Goal: Information Seeking & Learning: Understand process/instructions

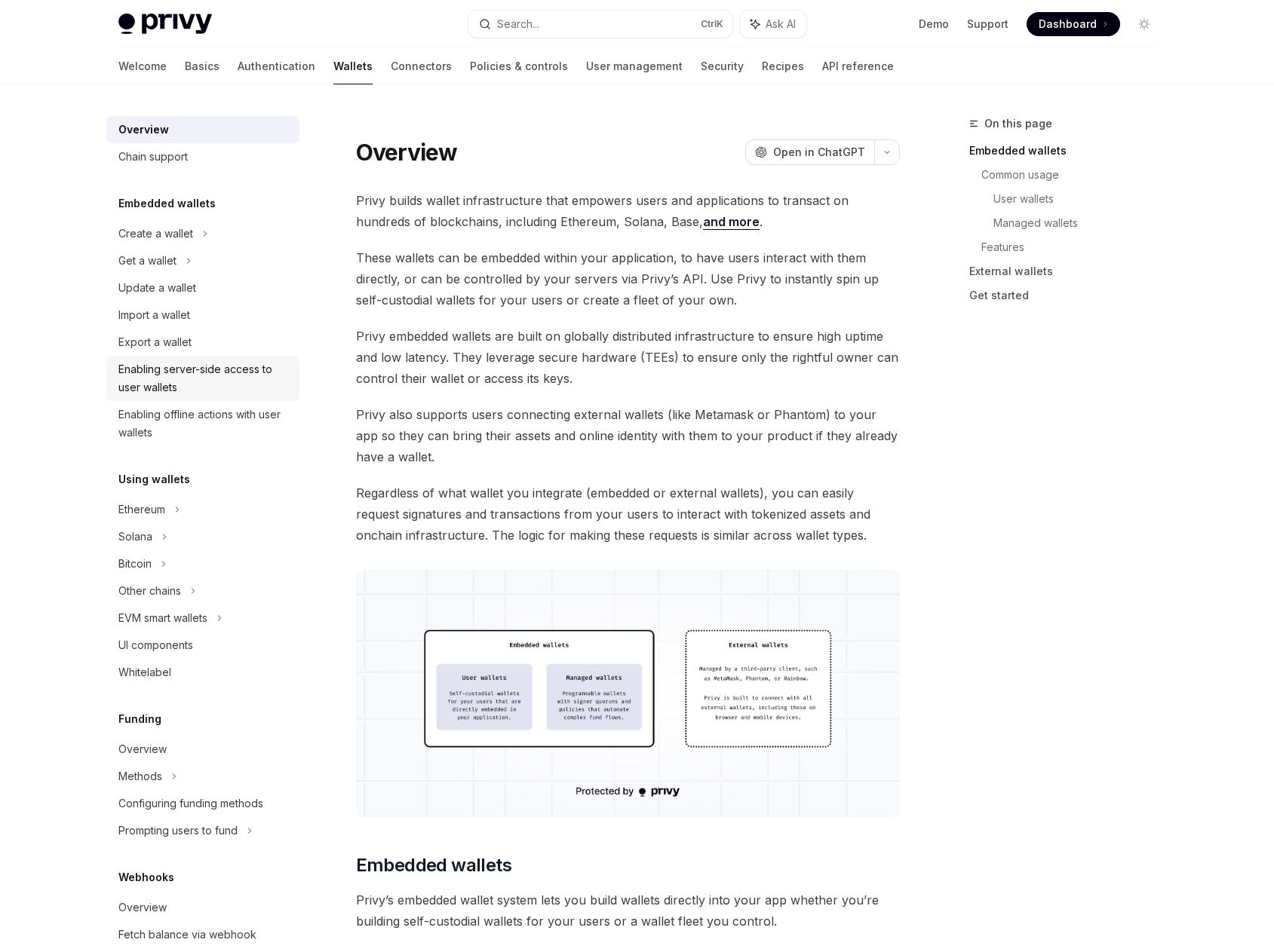
click at [258, 383] on div "Enabling server-side access to user wallets" at bounding box center [204, 378] width 172 height 36
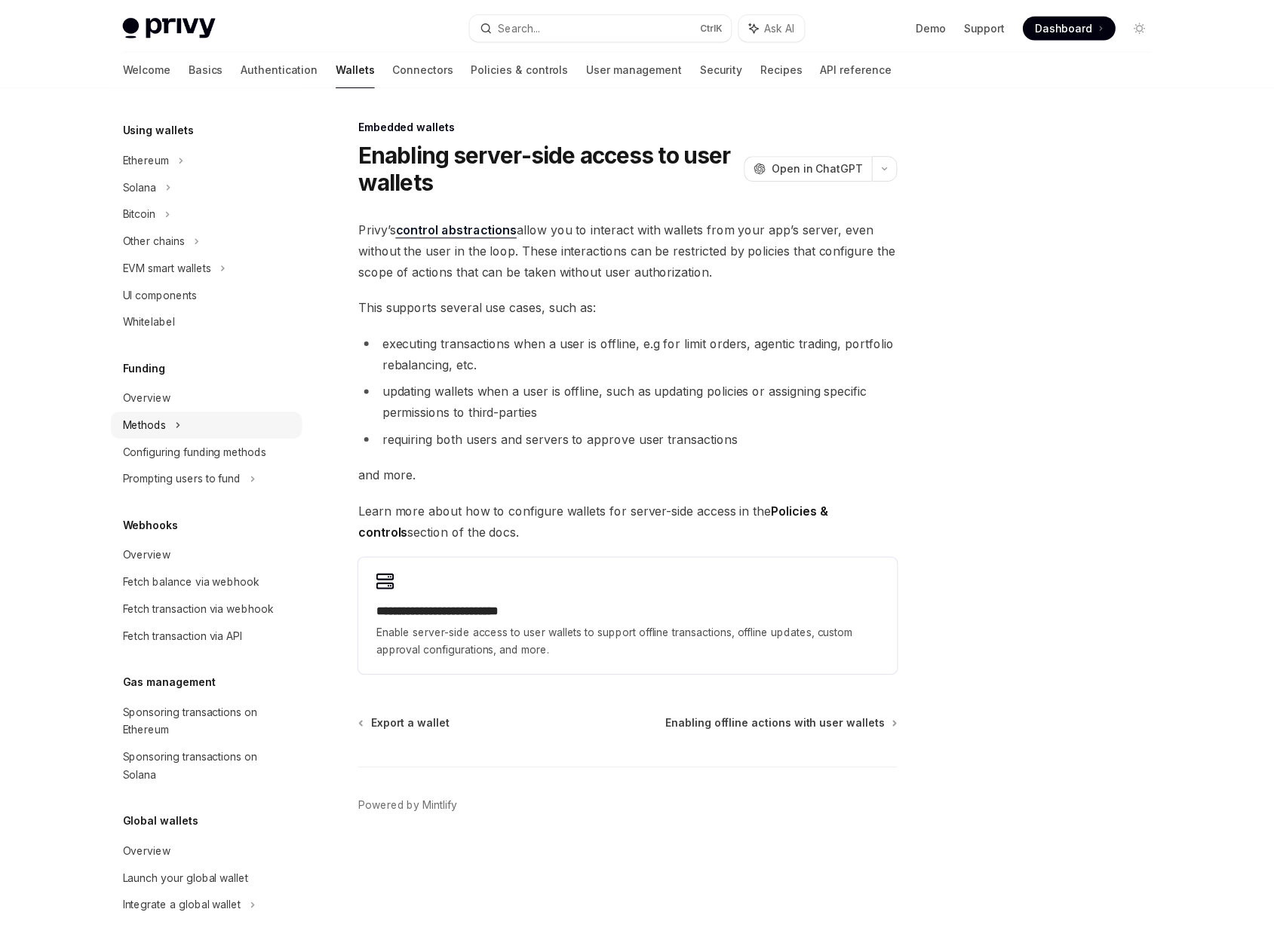
scroll to position [277, 0]
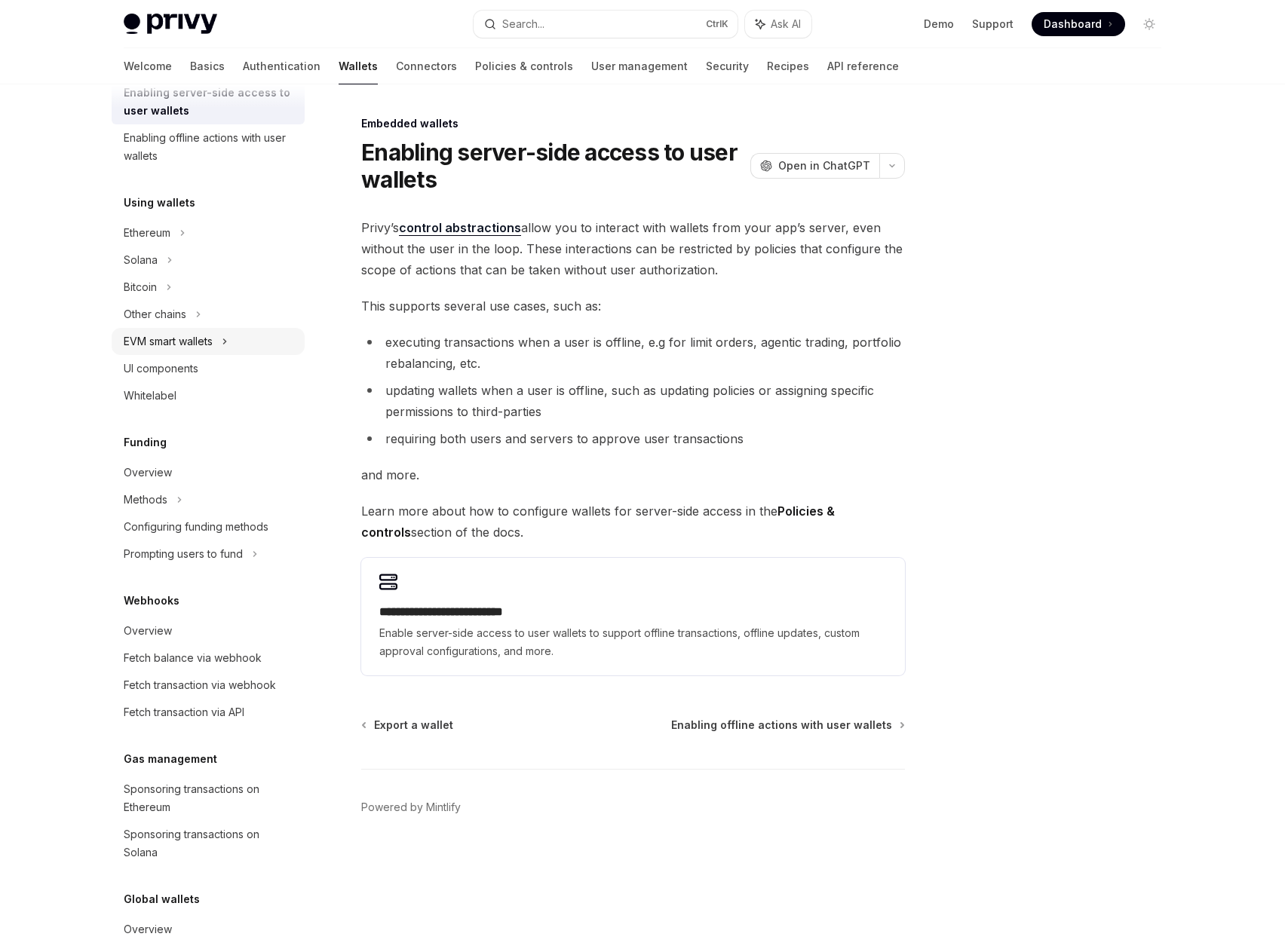
click at [226, 343] on icon at bounding box center [225, 341] width 2 height 5
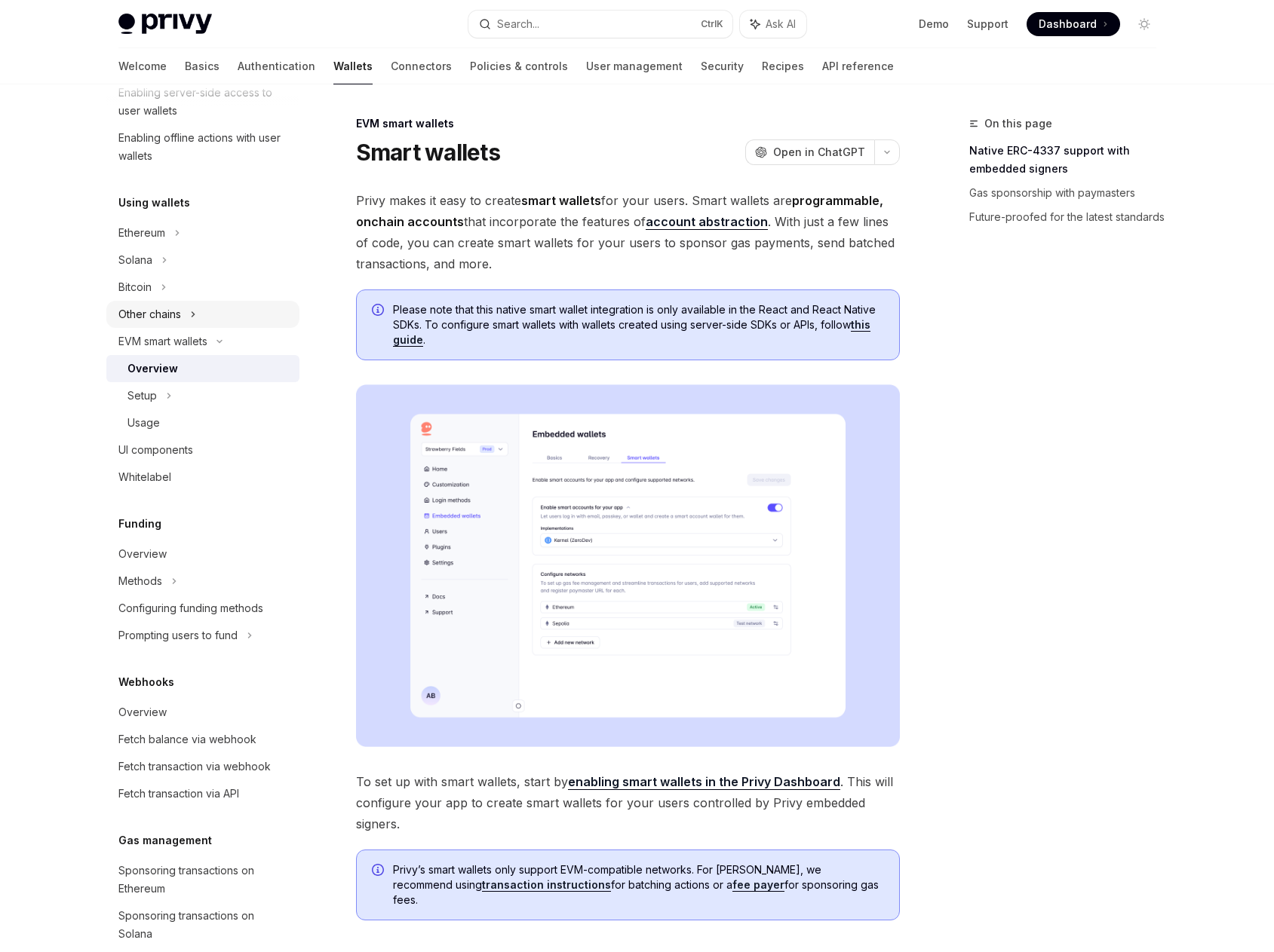
click at [193, 316] on icon at bounding box center [192, 314] width 2 height 5
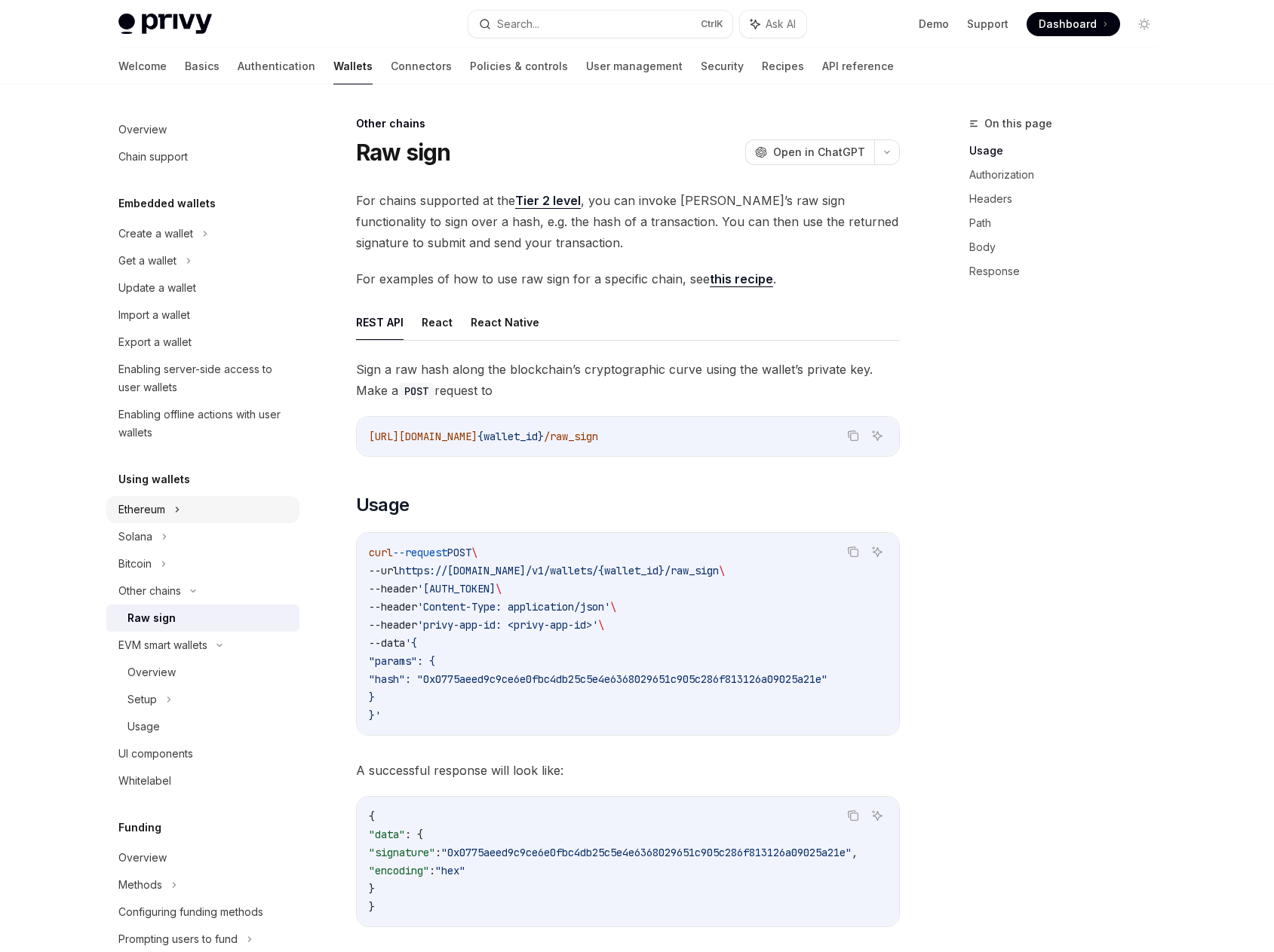
click at [202, 243] on icon at bounding box center [204, 234] width 6 height 18
type textarea "*"
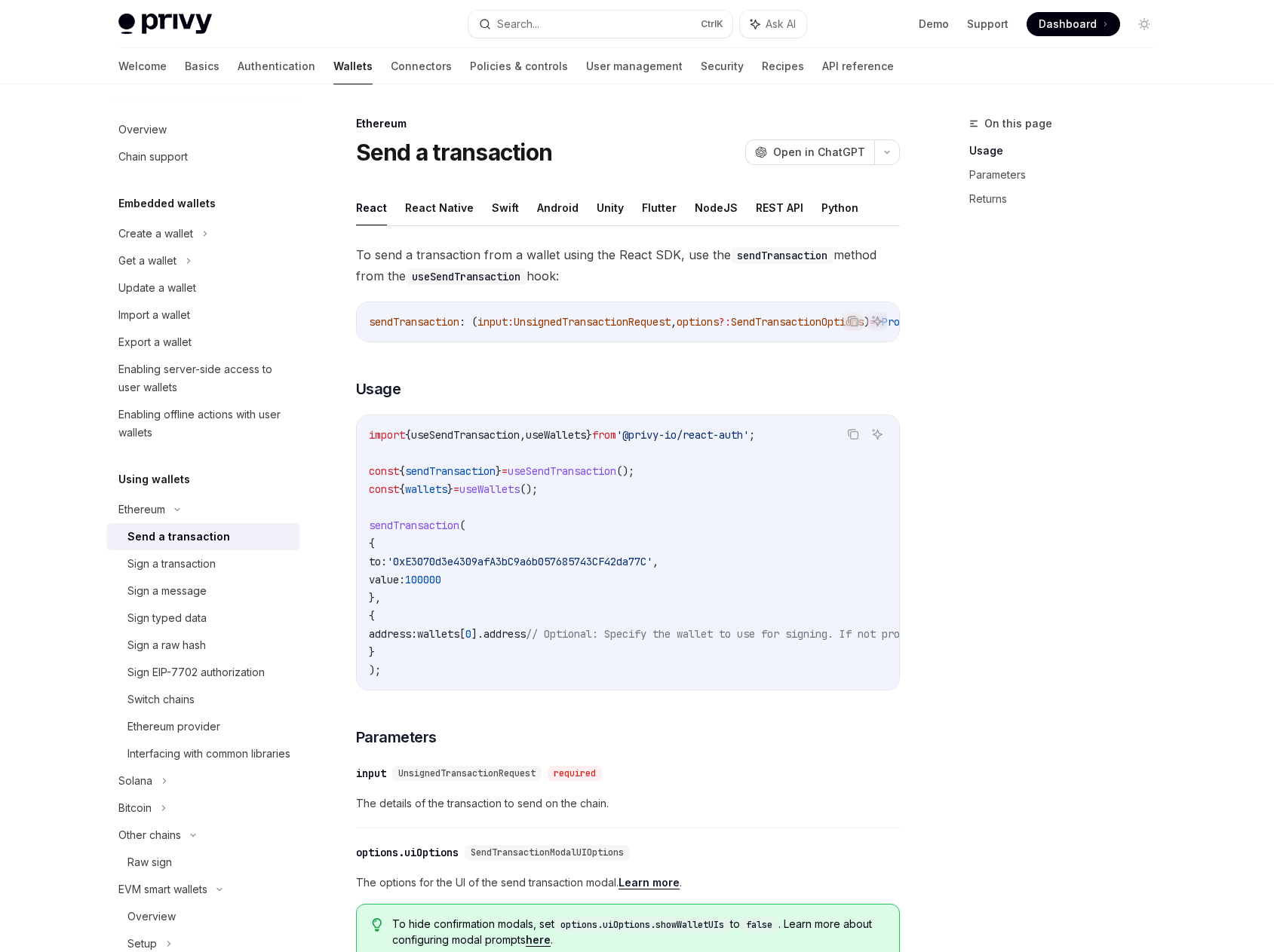
click at [1071, 382] on div "On this page Usage Parameters Returns" at bounding box center [1053, 533] width 229 height 837
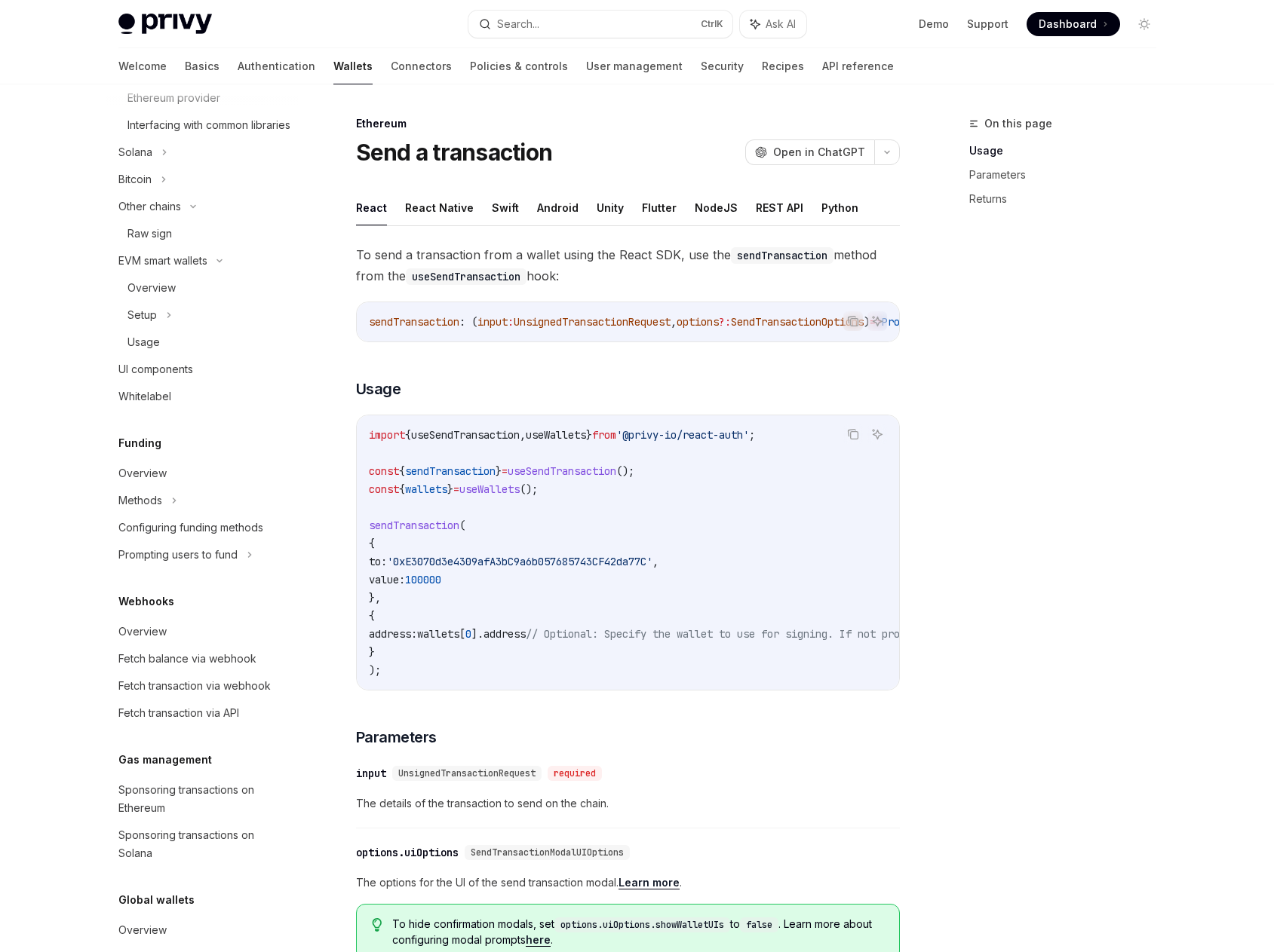
scroll to position [723, 0]
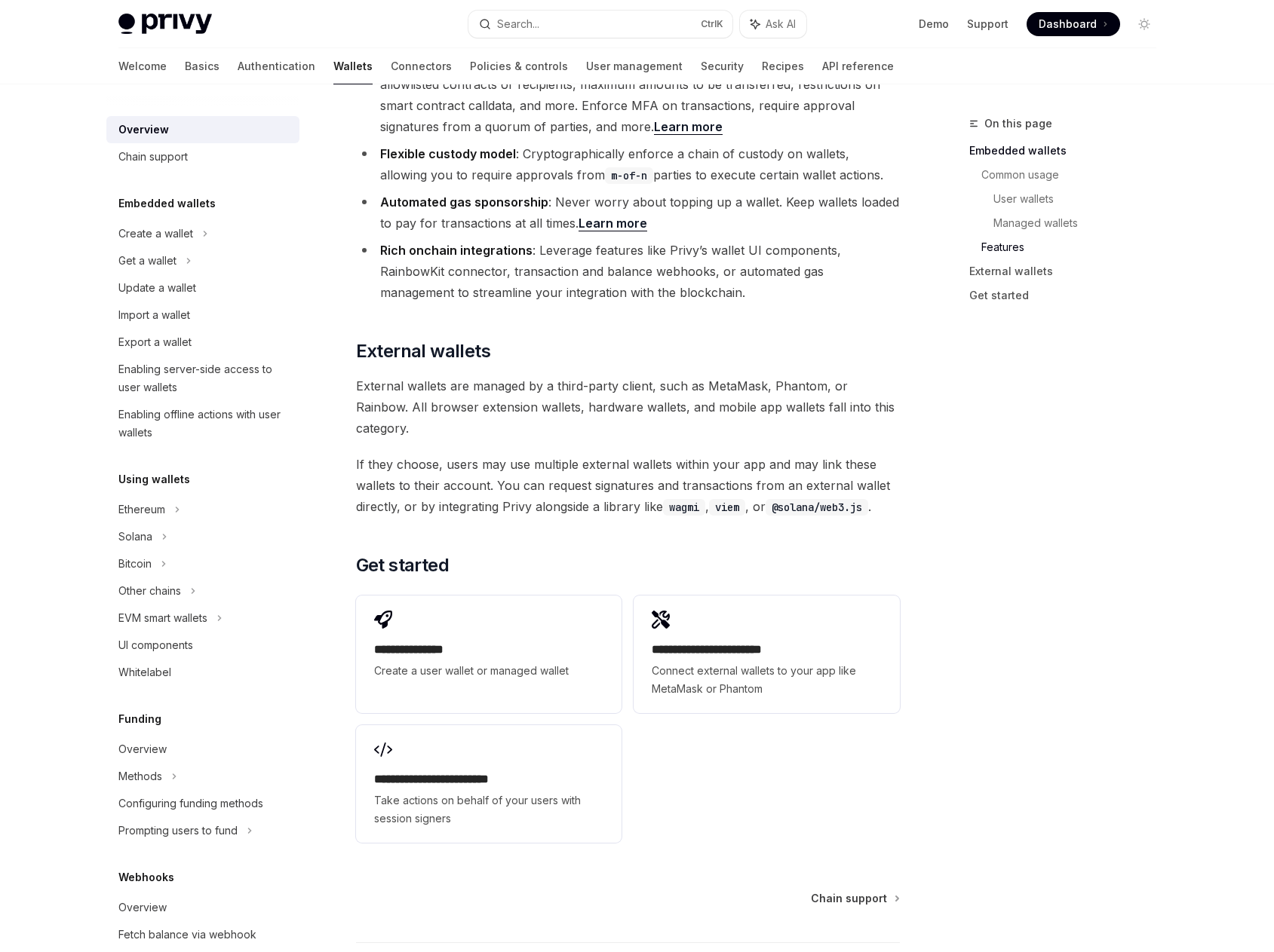
scroll to position [2049, 0]
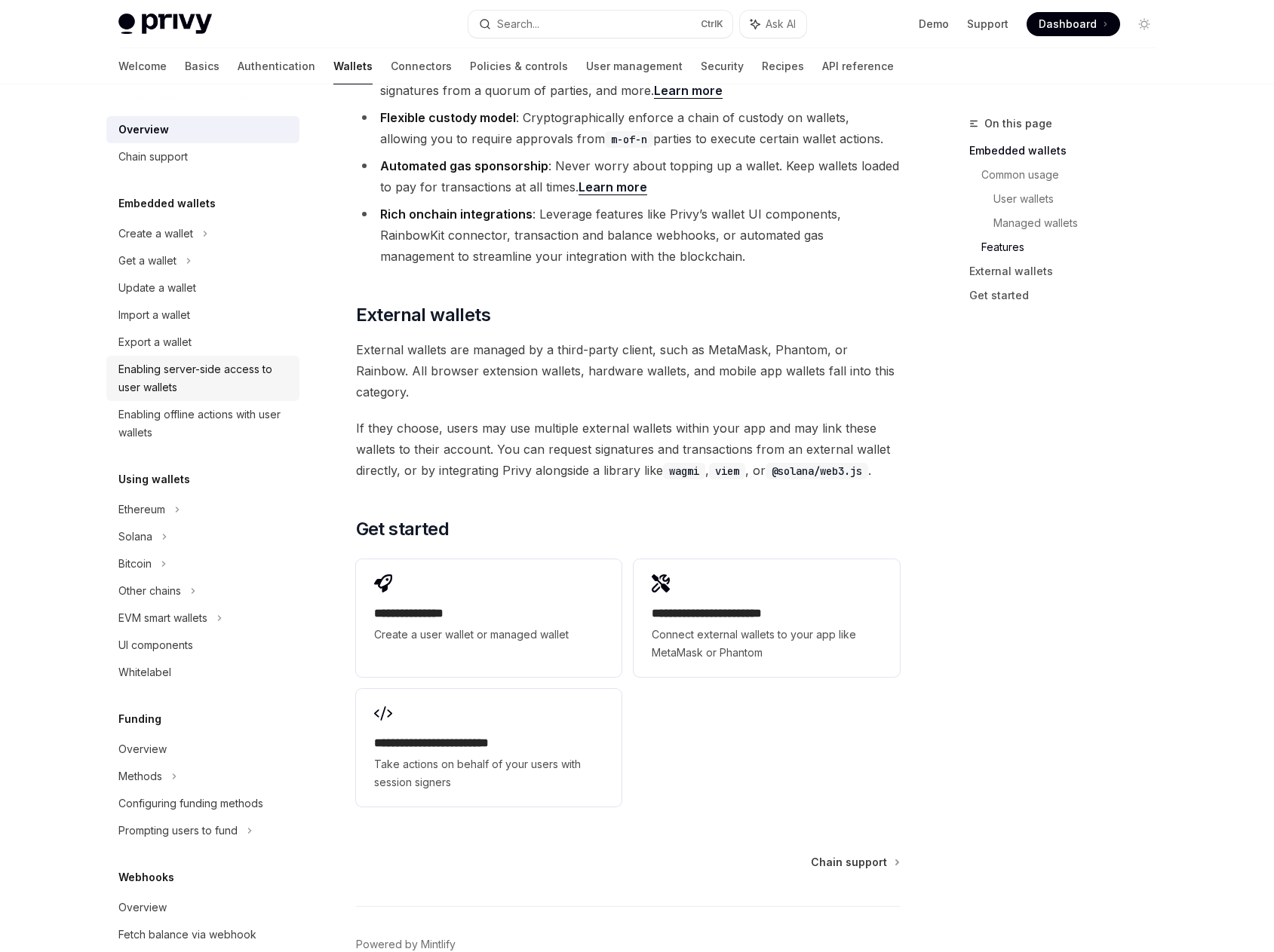
click at [255, 374] on div "Enabling server-side access to user wallets" at bounding box center [204, 378] width 172 height 36
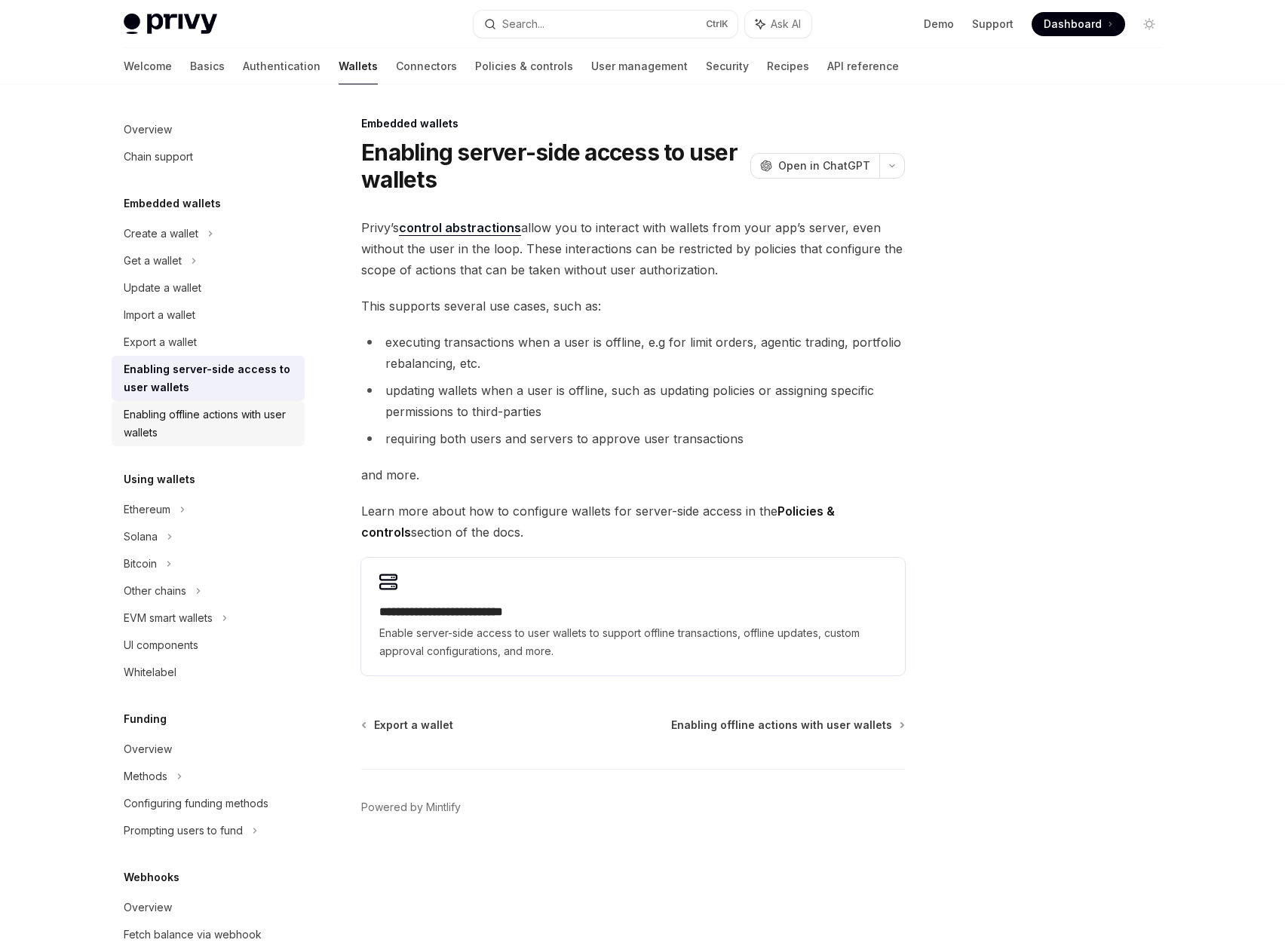
click at [241, 419] on div "Enabling offline actions with user wallets" at bounding box center [210, 423] width 172 height 36
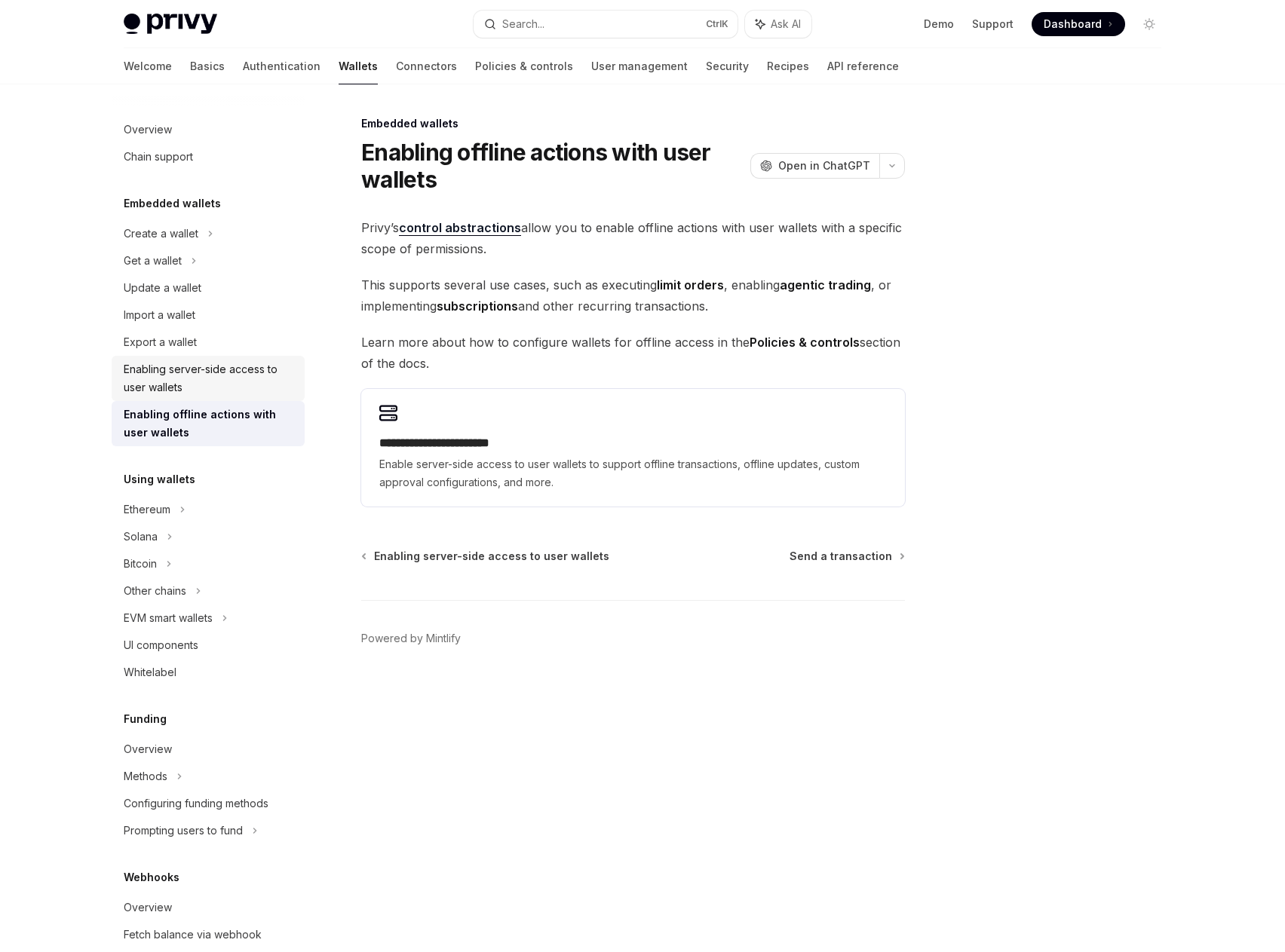
click at [218, 394] on div "Enabling server-side access to user wallets" at bounding box center [210, 378] width 172 height 36
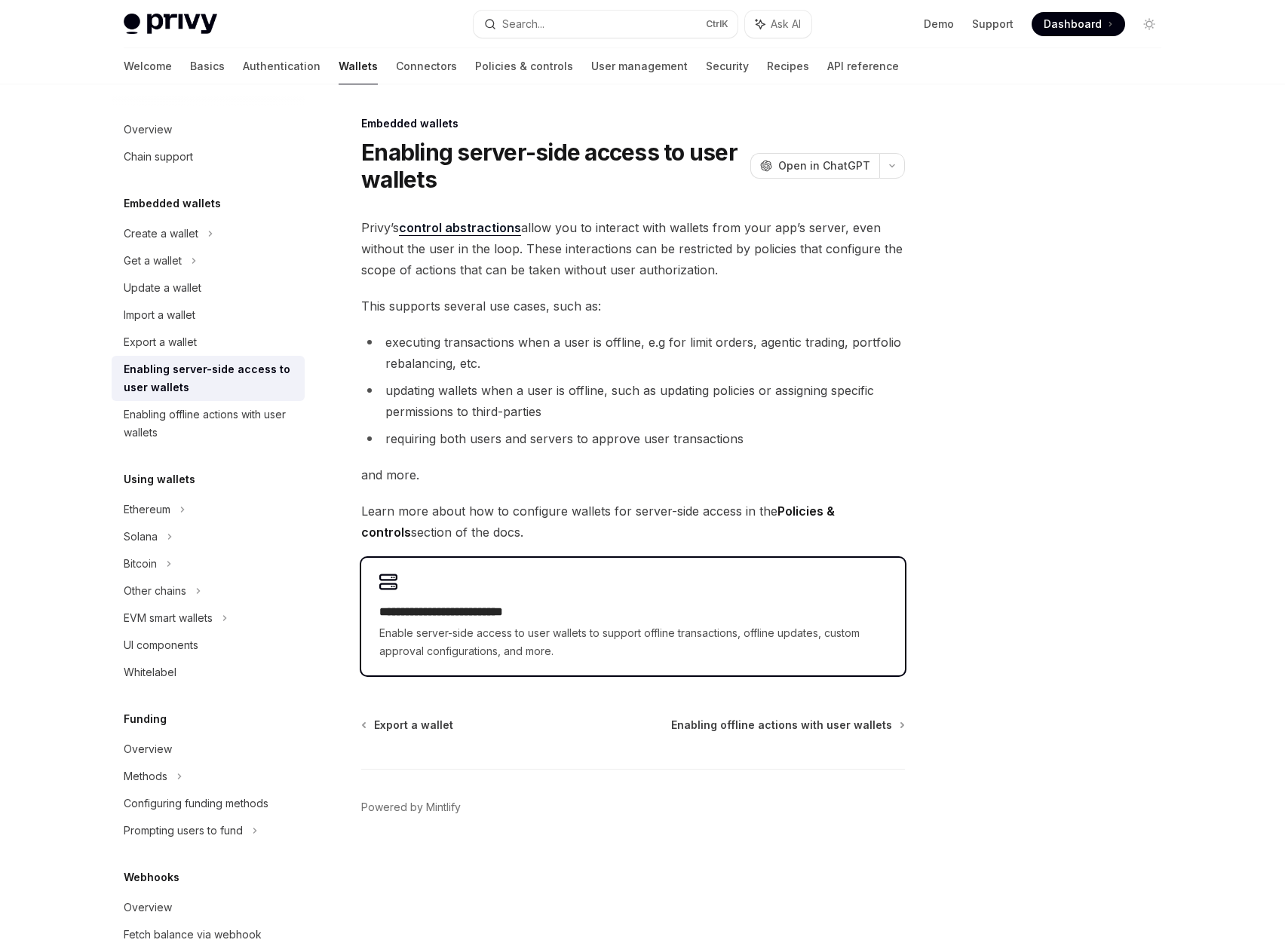
click at [785, 597] on div "**********" at bounding box center [632, 617] width 544 height 117
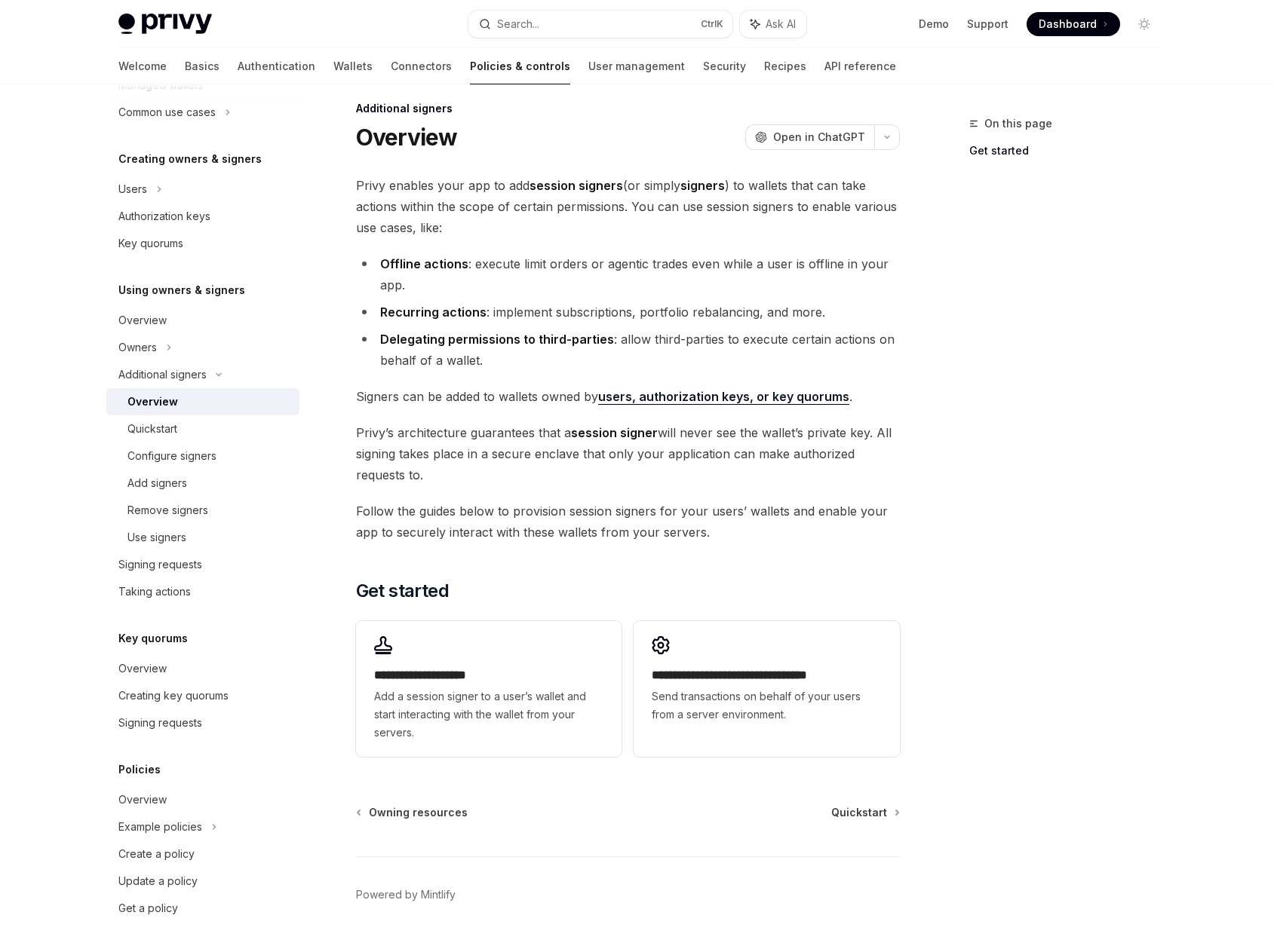
scroll to position [49, 0]
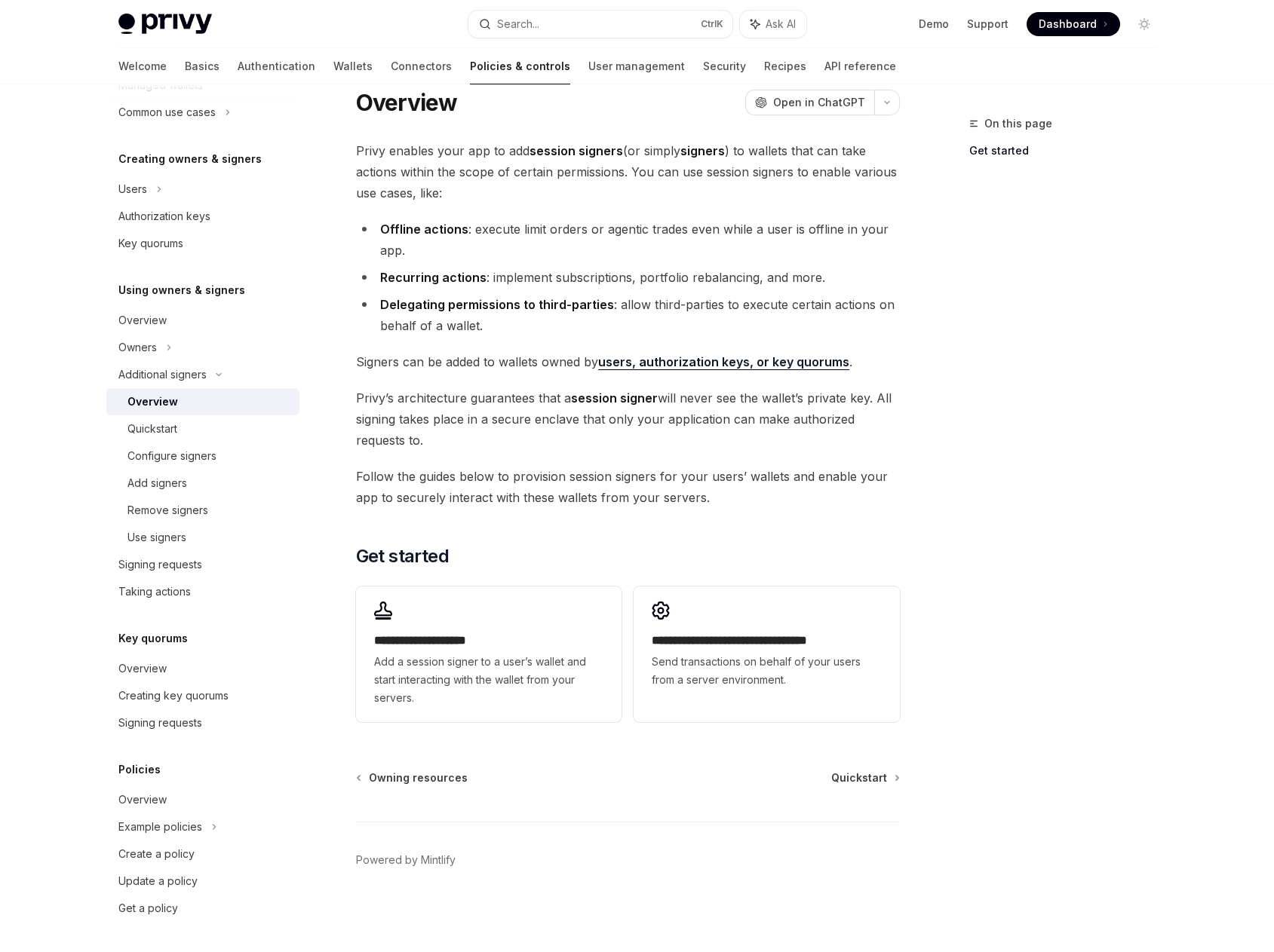
click at [1060, 28] on span "Dashboard" at bounding box center [1067, 24] width 58 height 15
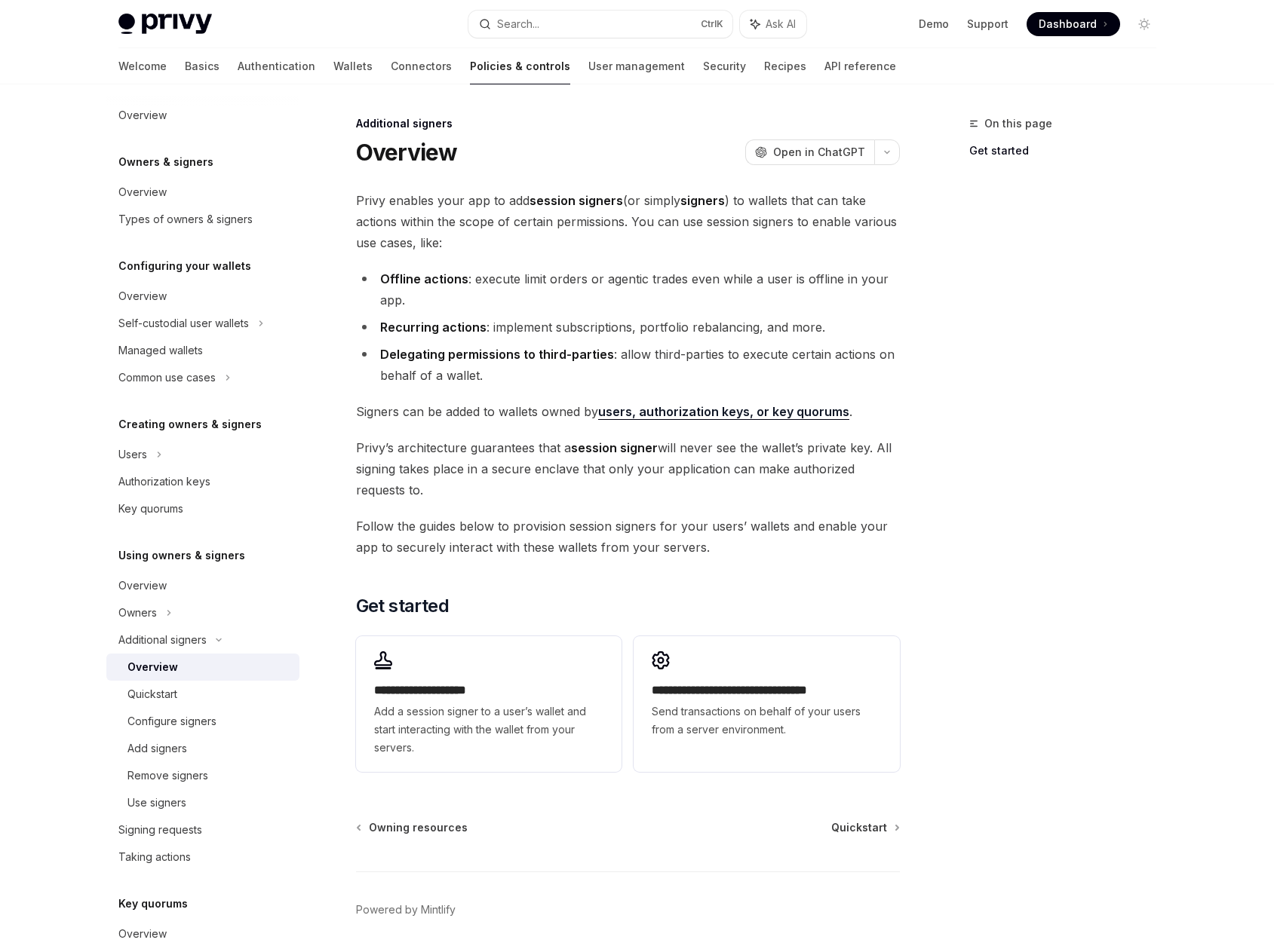
scroll to position [0, 0]
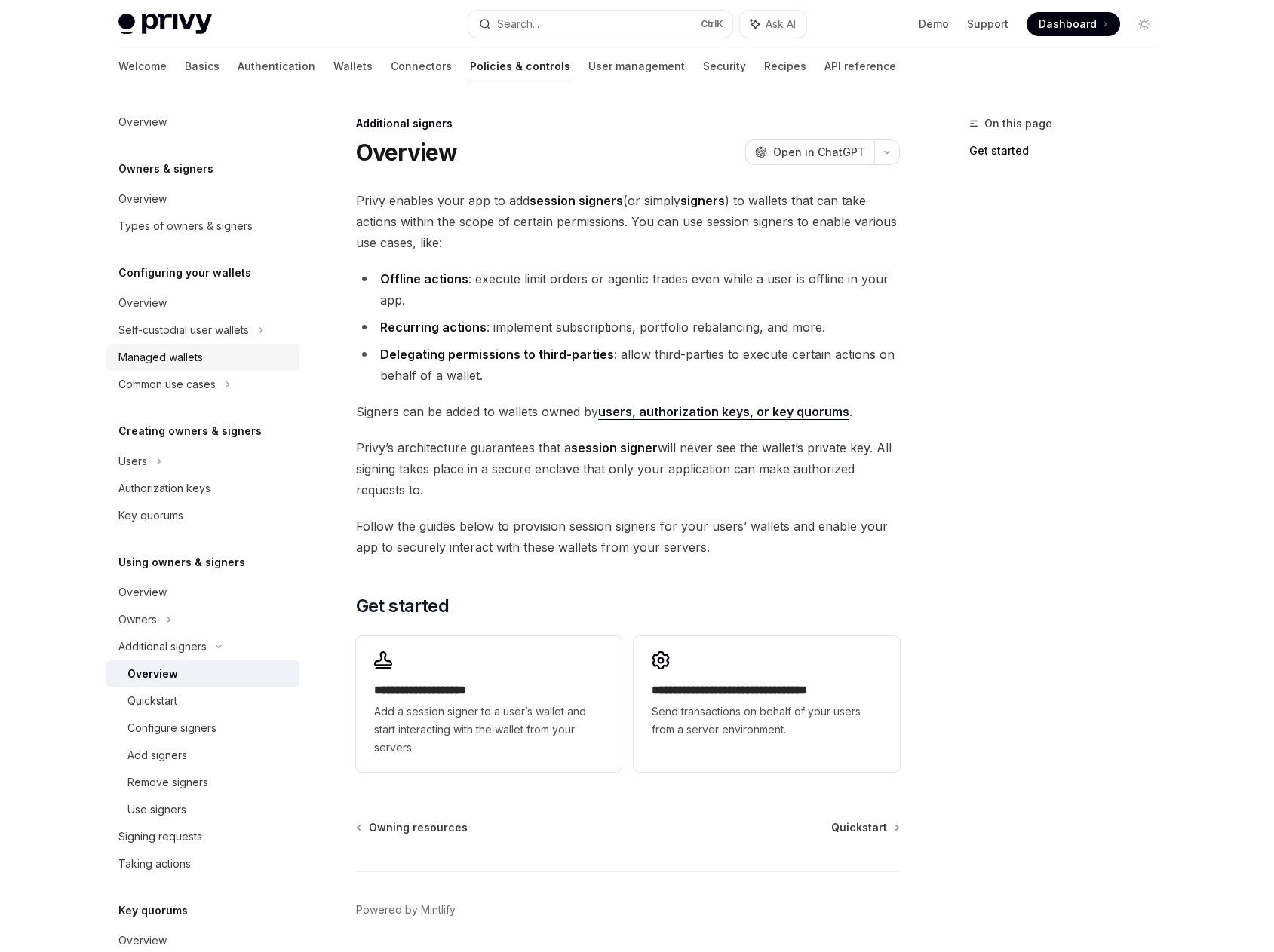
click at [260, 349] on div "Managed wallets" at bounding box center [204, 357] width 172 height 18
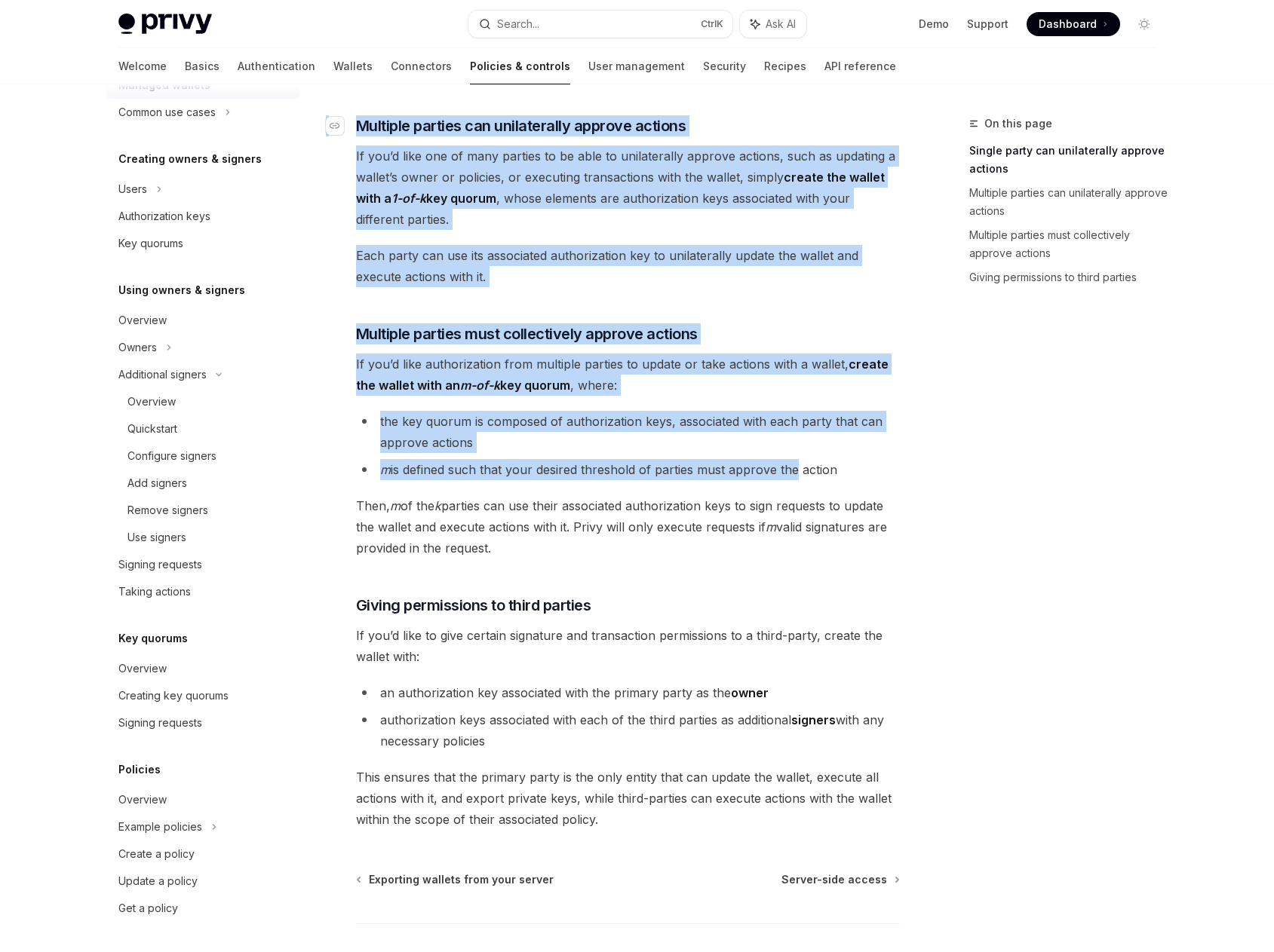
scroll to position [442, 0]
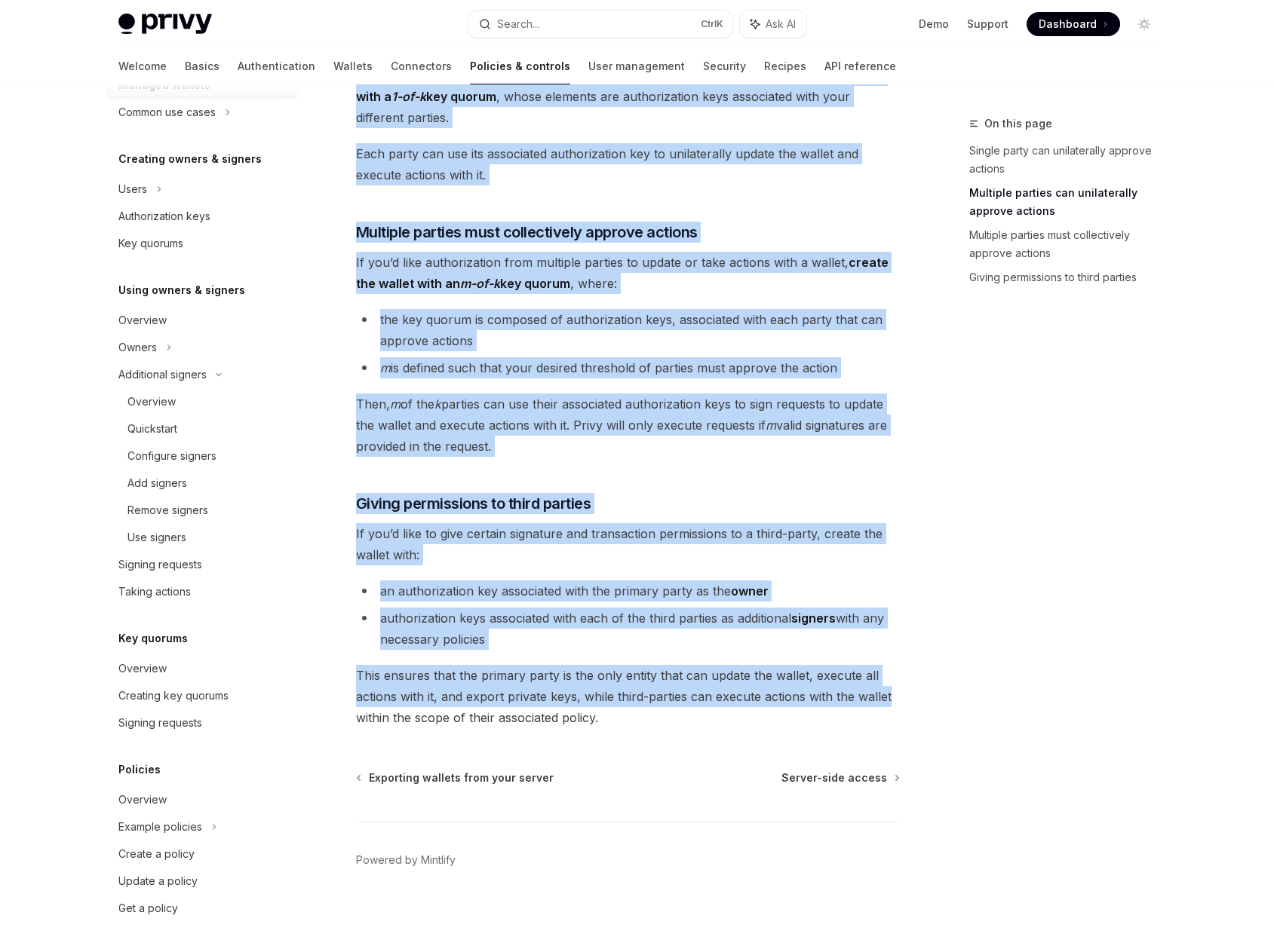
drag, startPoint x: 360, startPoint y: 155, endPoint x: 883, endPoint y: 644, distance: 716.0
click at [921, 693] on div "On this page Single party can unilaterally approve actions Multiple parties can…" at bounding box center [637, 297] width 1061 height 1309
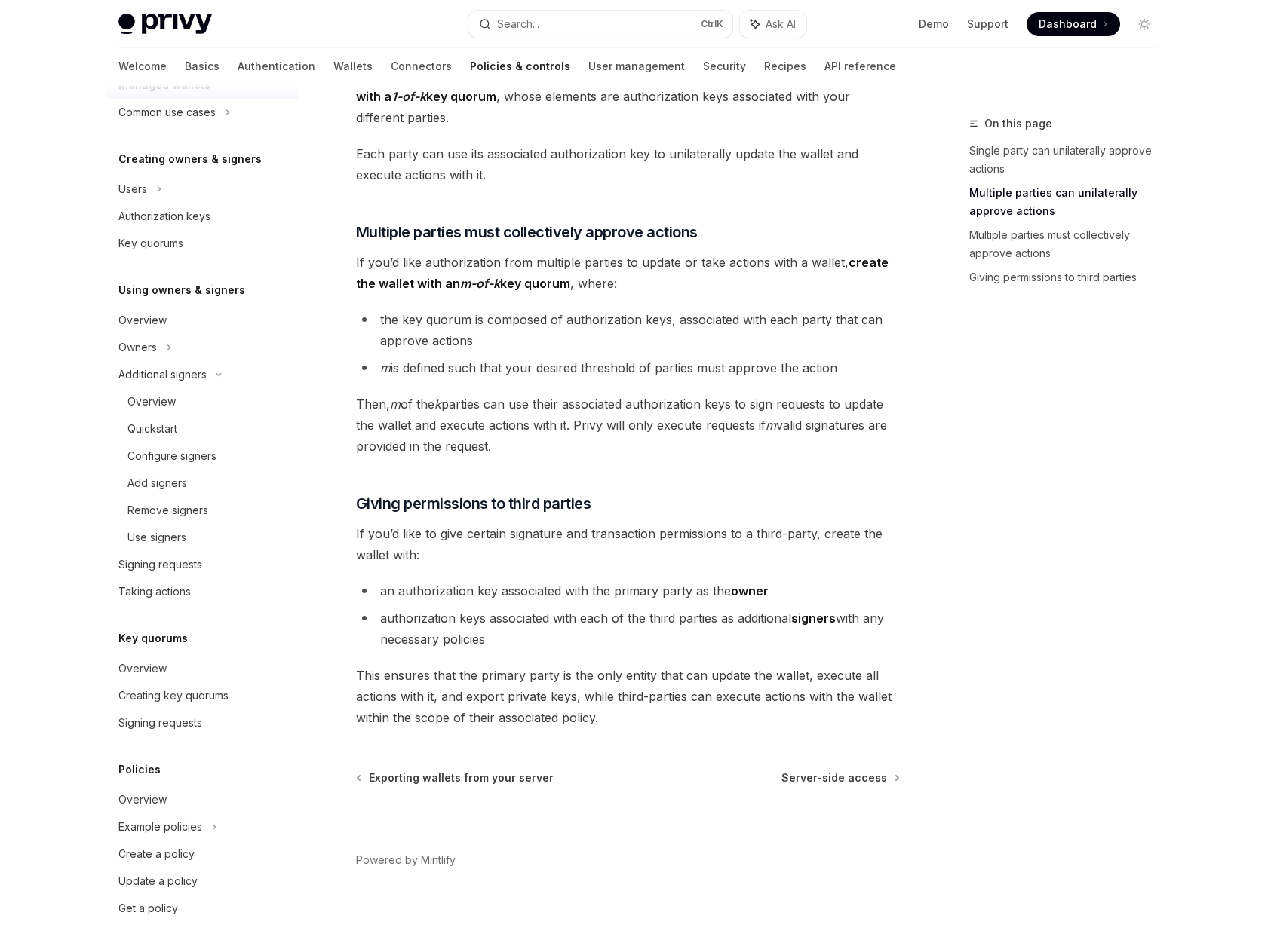
click at [1060, 593] on div "On this page Single party can unilaterally approve actions Multiple parties can…" at bounding box center [1053, 533] width 229 height 837
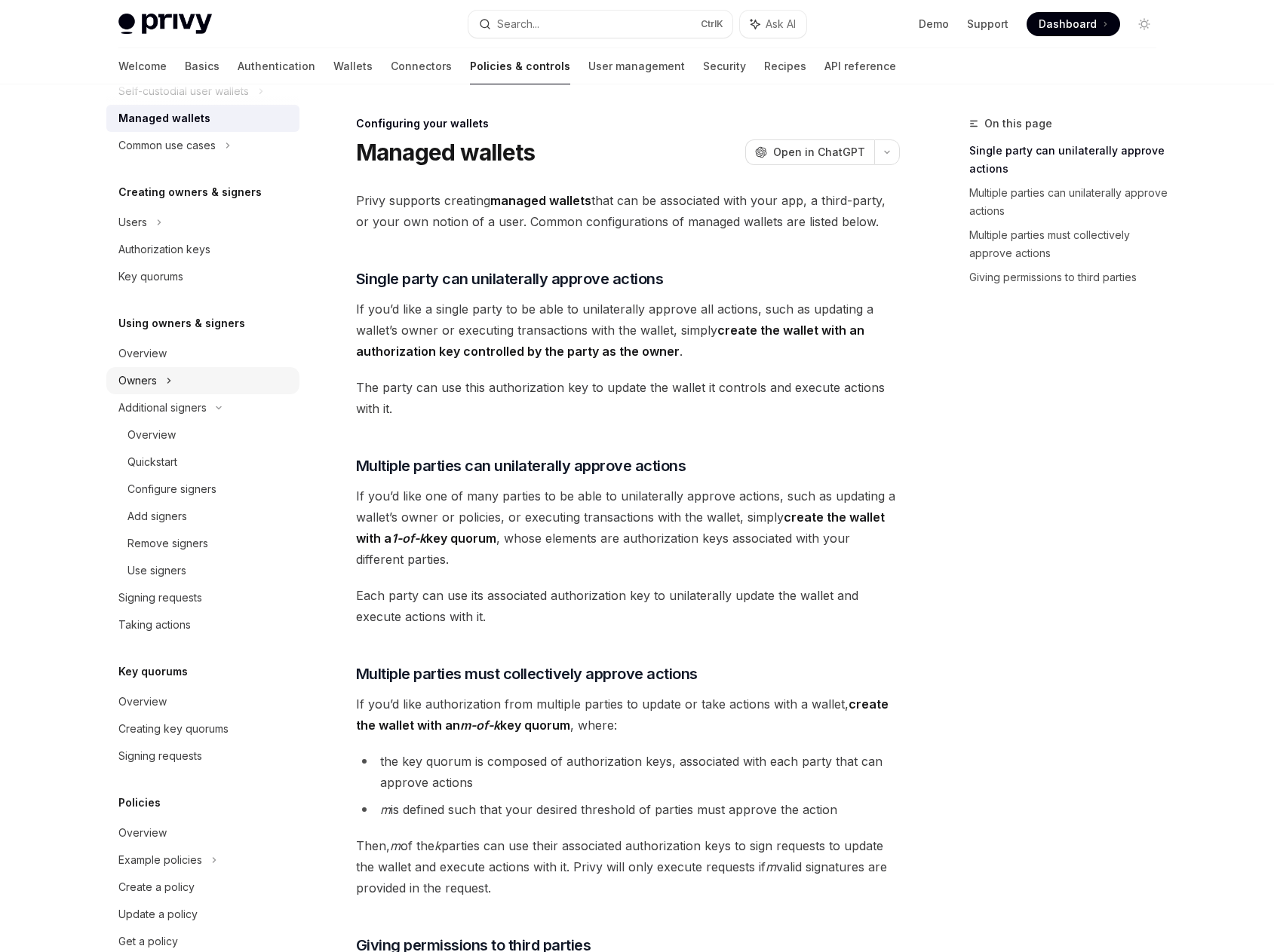
scroll to position [121, 0]
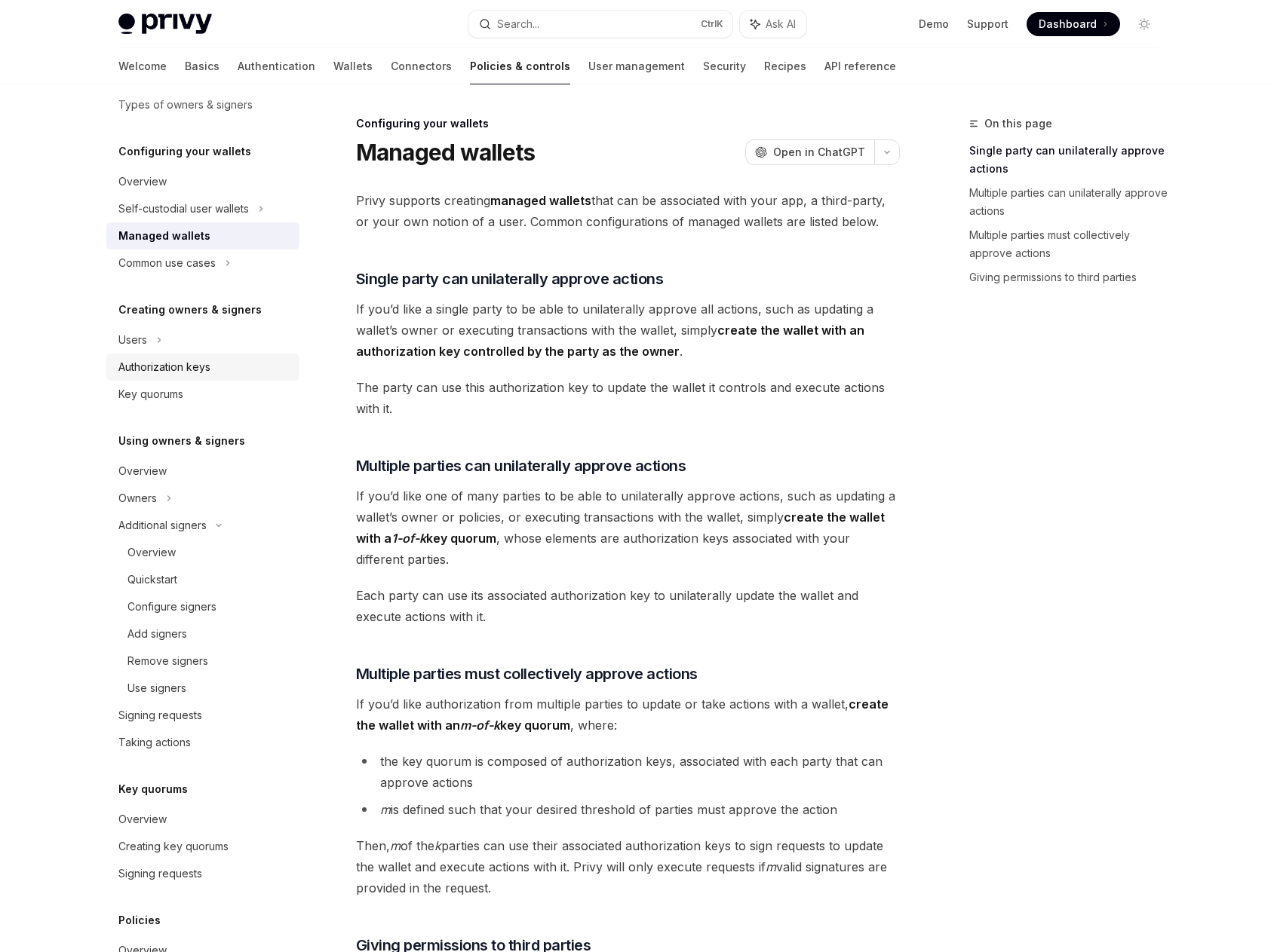
click at [214, 369] on div "Authorization keys" at bounding box center [204, 367] width 172 height 18
type textarea "*"
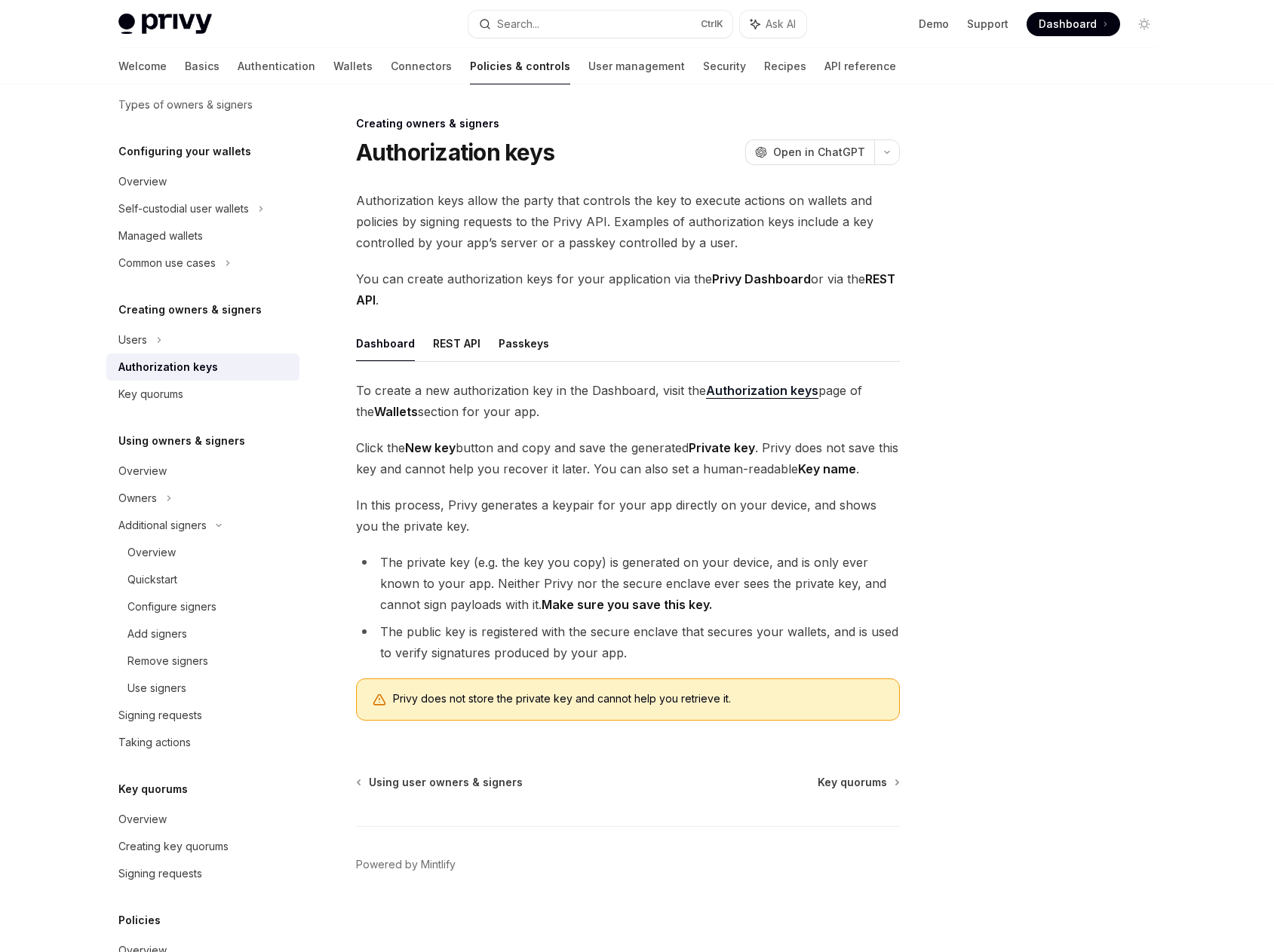
click at [755, 392] on strong "Authorization keys" at bounding box center [762, 390] width 113 height 15
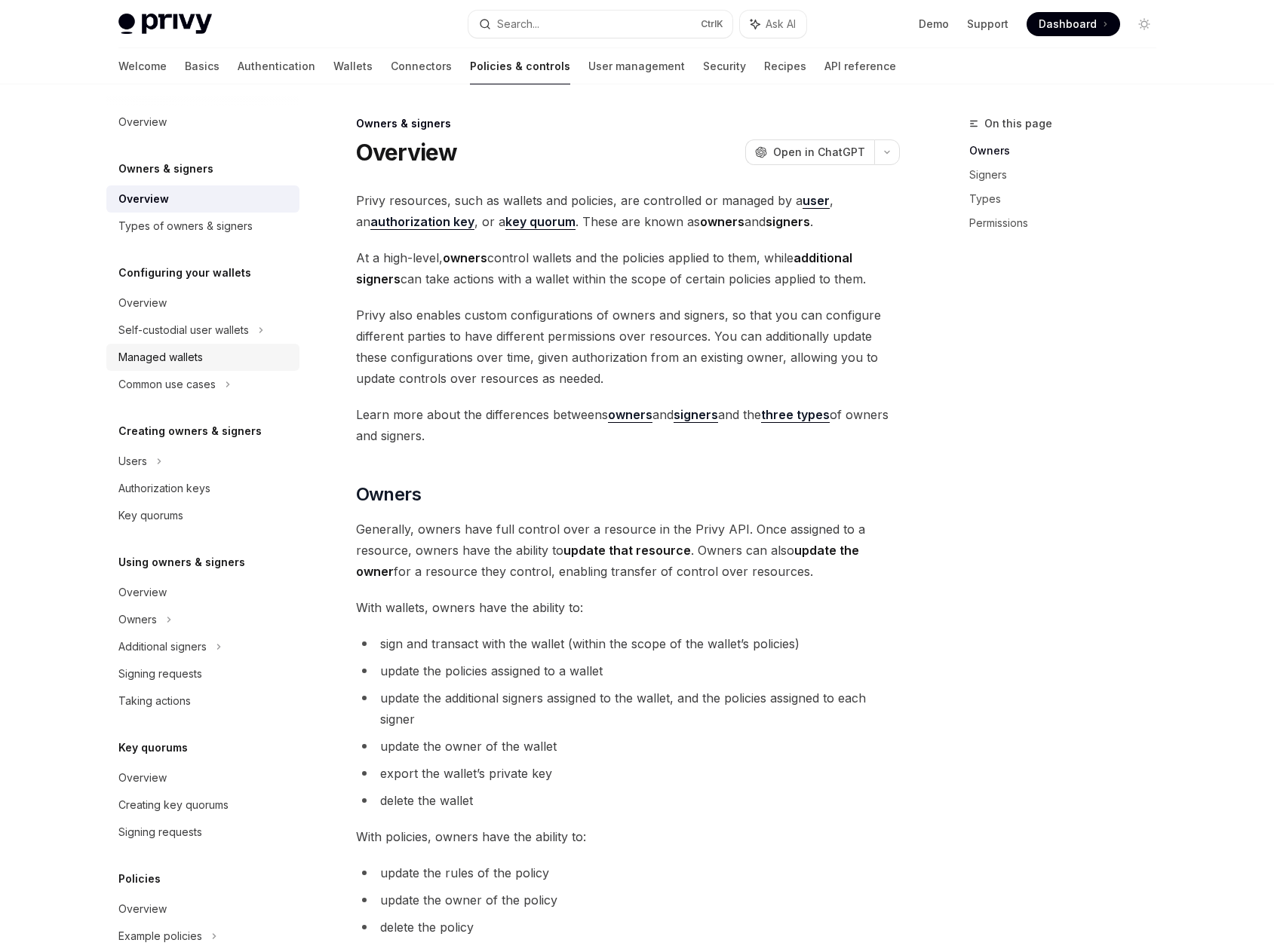
click at [235, 364] on div "Managed wallets" at bounding box center [204, 357] width 172 height 18
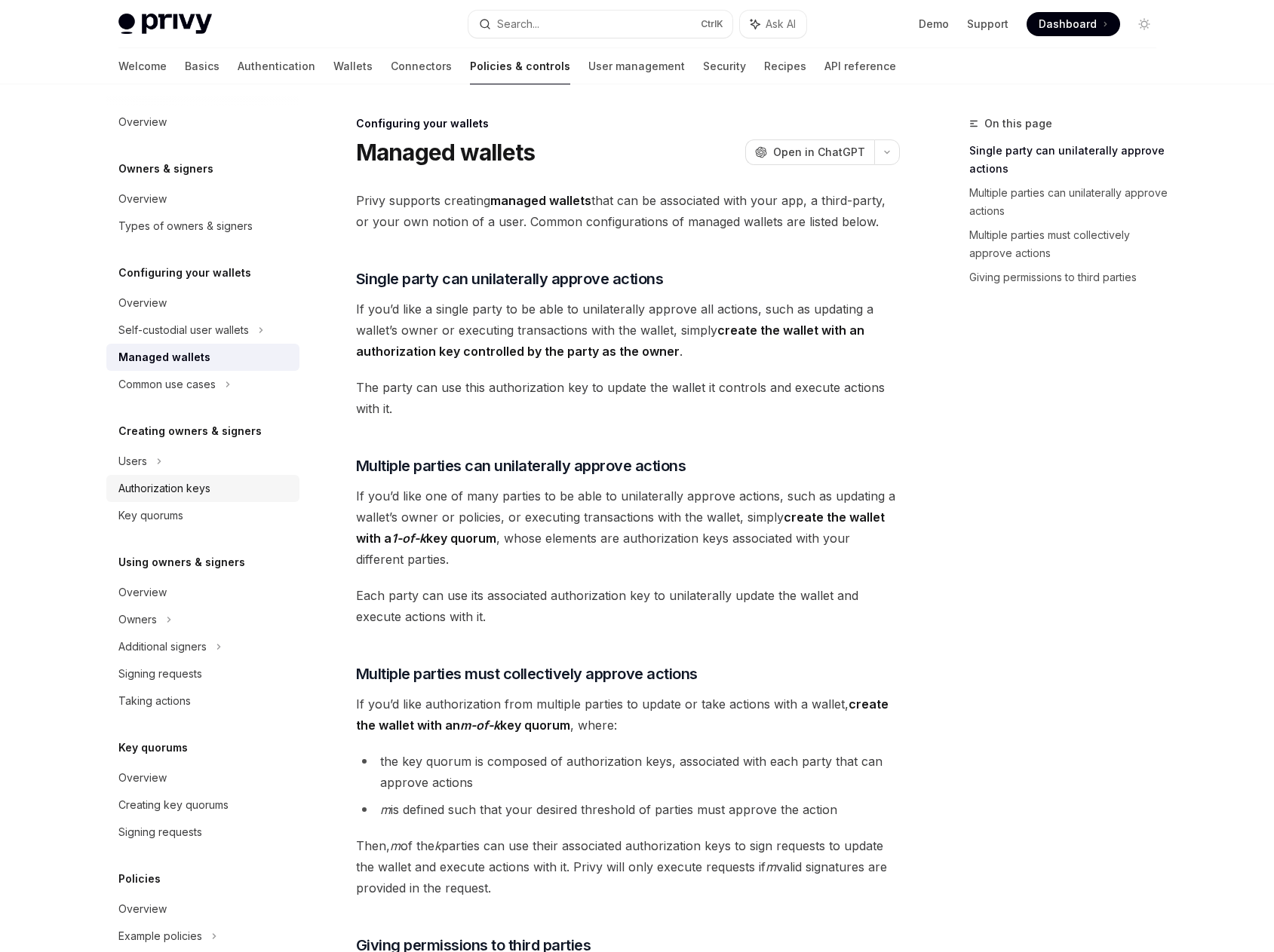
click at [213, 478] on link "Authorization keys" at bounding box center [203, 488] width 193 height 27
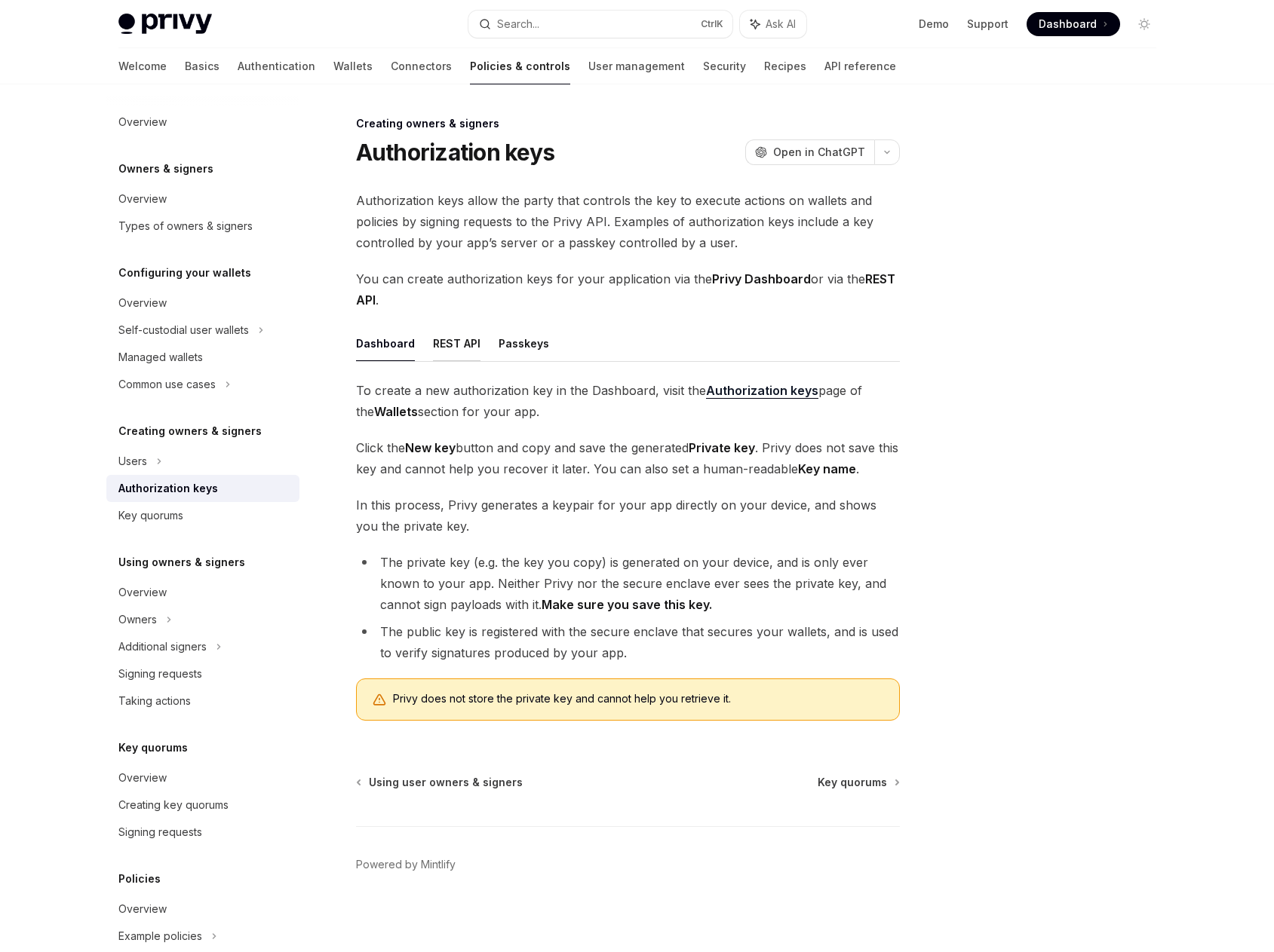
click at [445, 335] on button "REST API" at bounding box center [456, 343] width 48 height 36
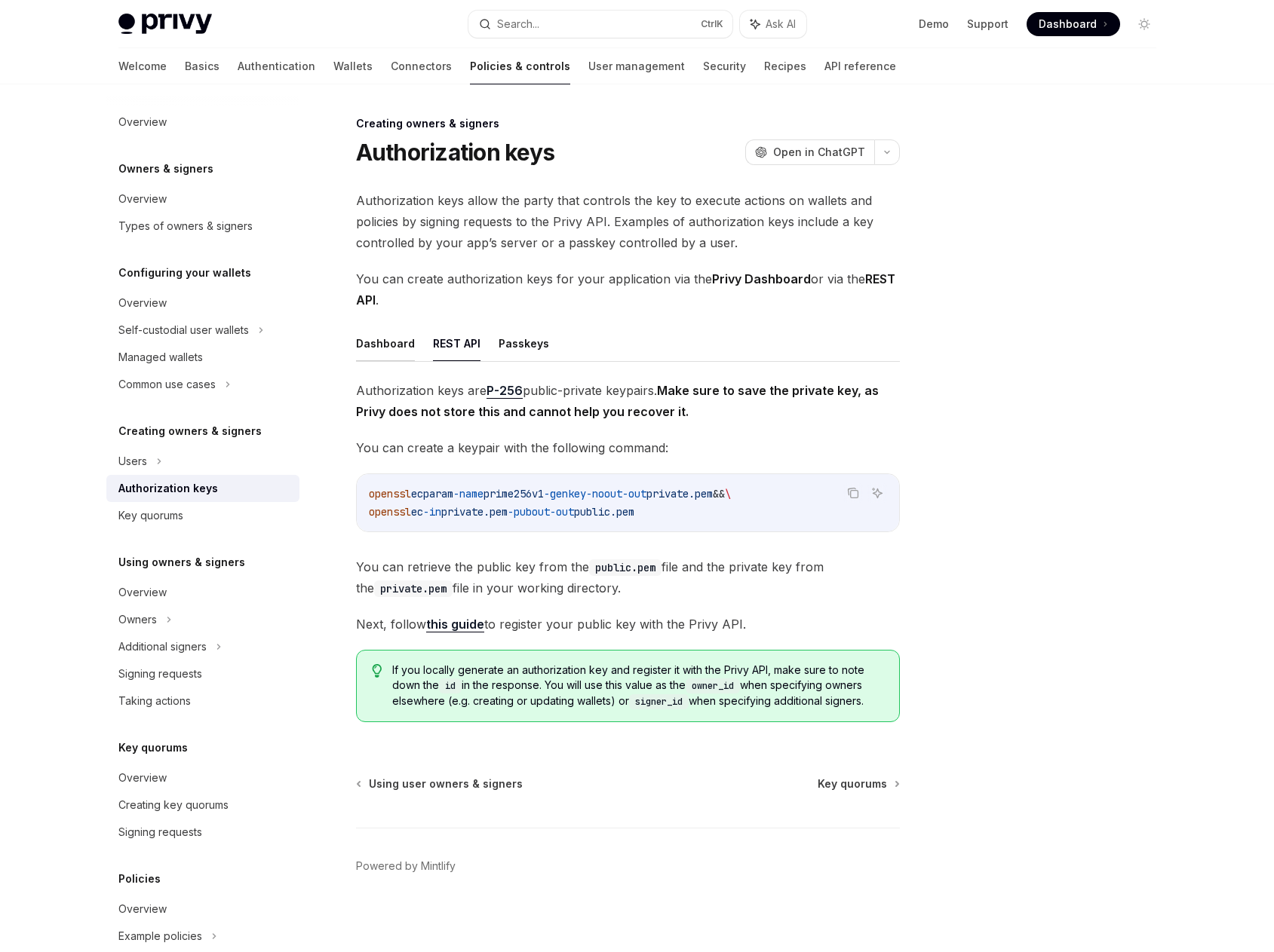
click at [401, 338] on button "Dashboard" at bounding box center [385, 343] width 59 height 36
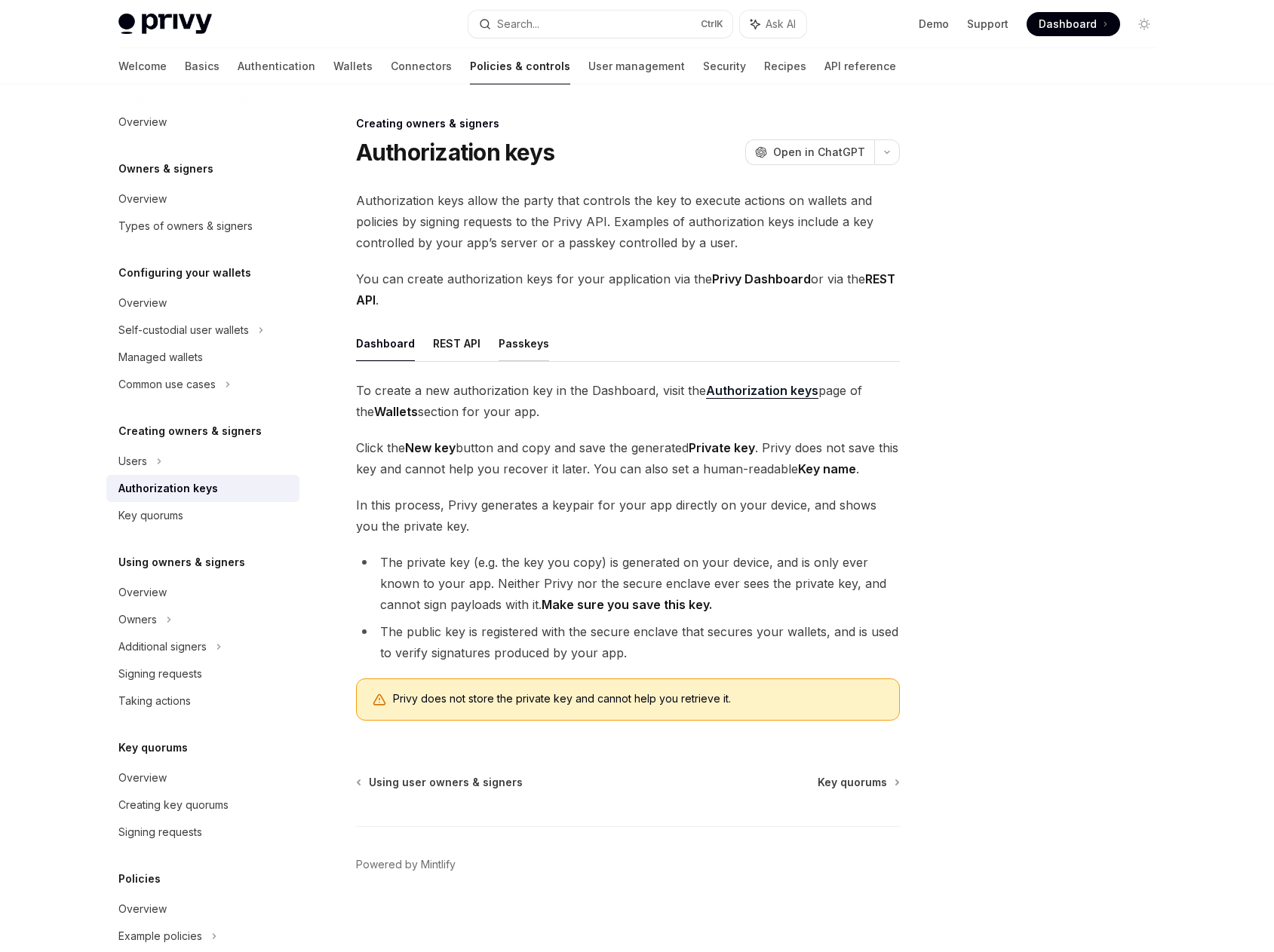
click at [510, 343] on button "Passkeys" at bounding box center [523, 343] width 50 height 36
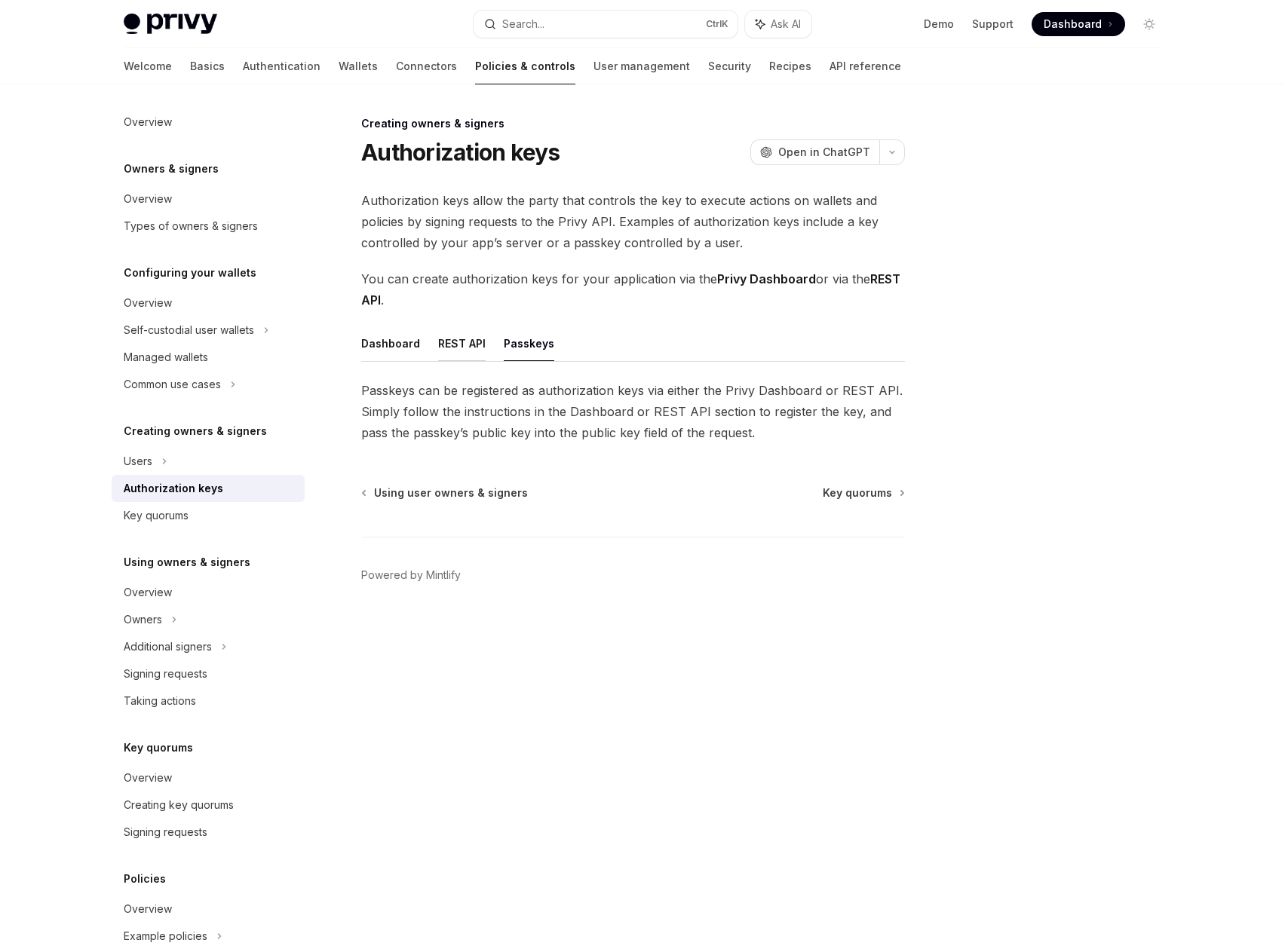
click at [443, 345] on button "REST API" at bounding box center [462, 343] width 48 height 36
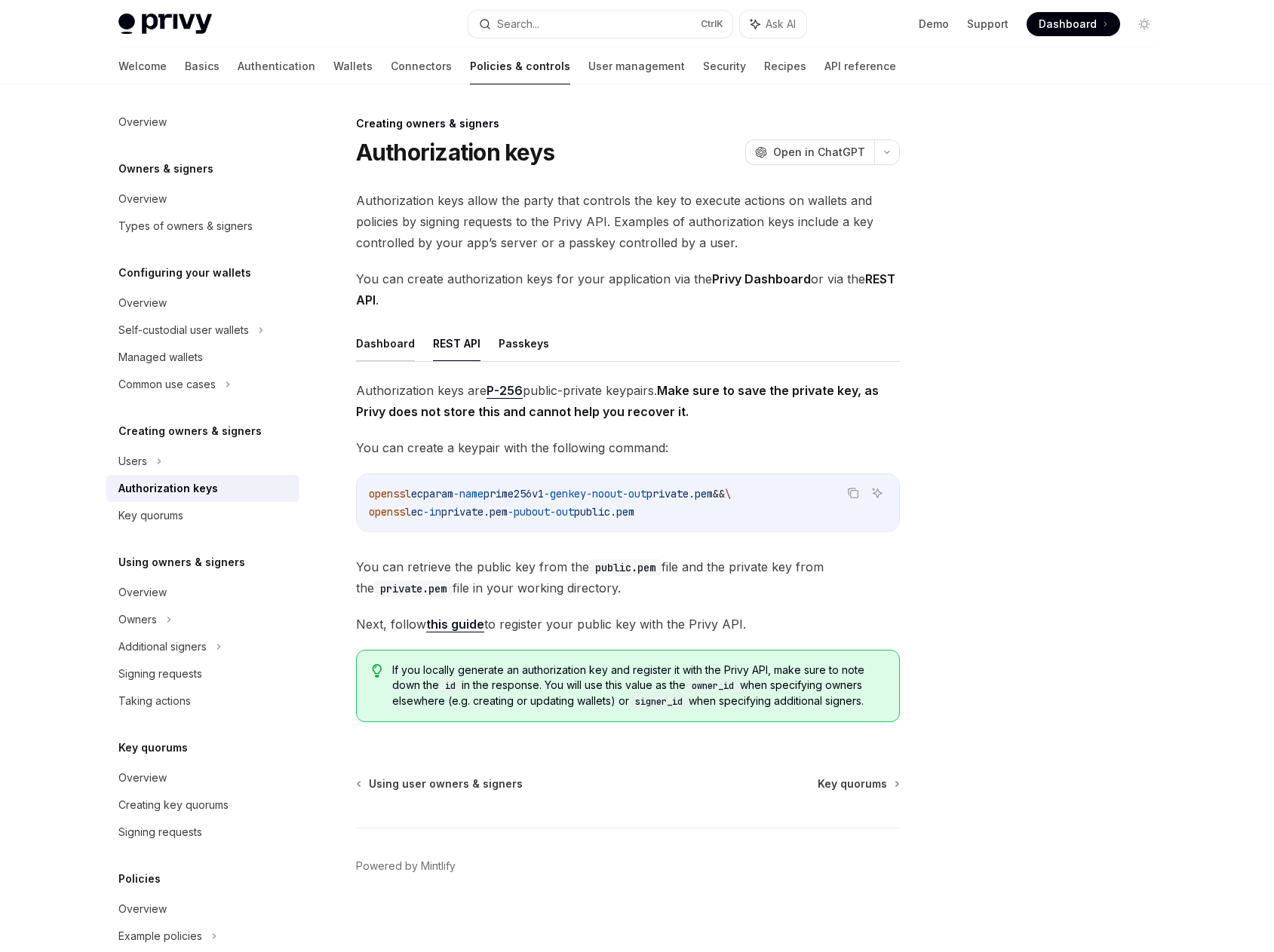
click at [401, 345] on button "Dashboard" at bounding box center [385, 343] width 59 height 36
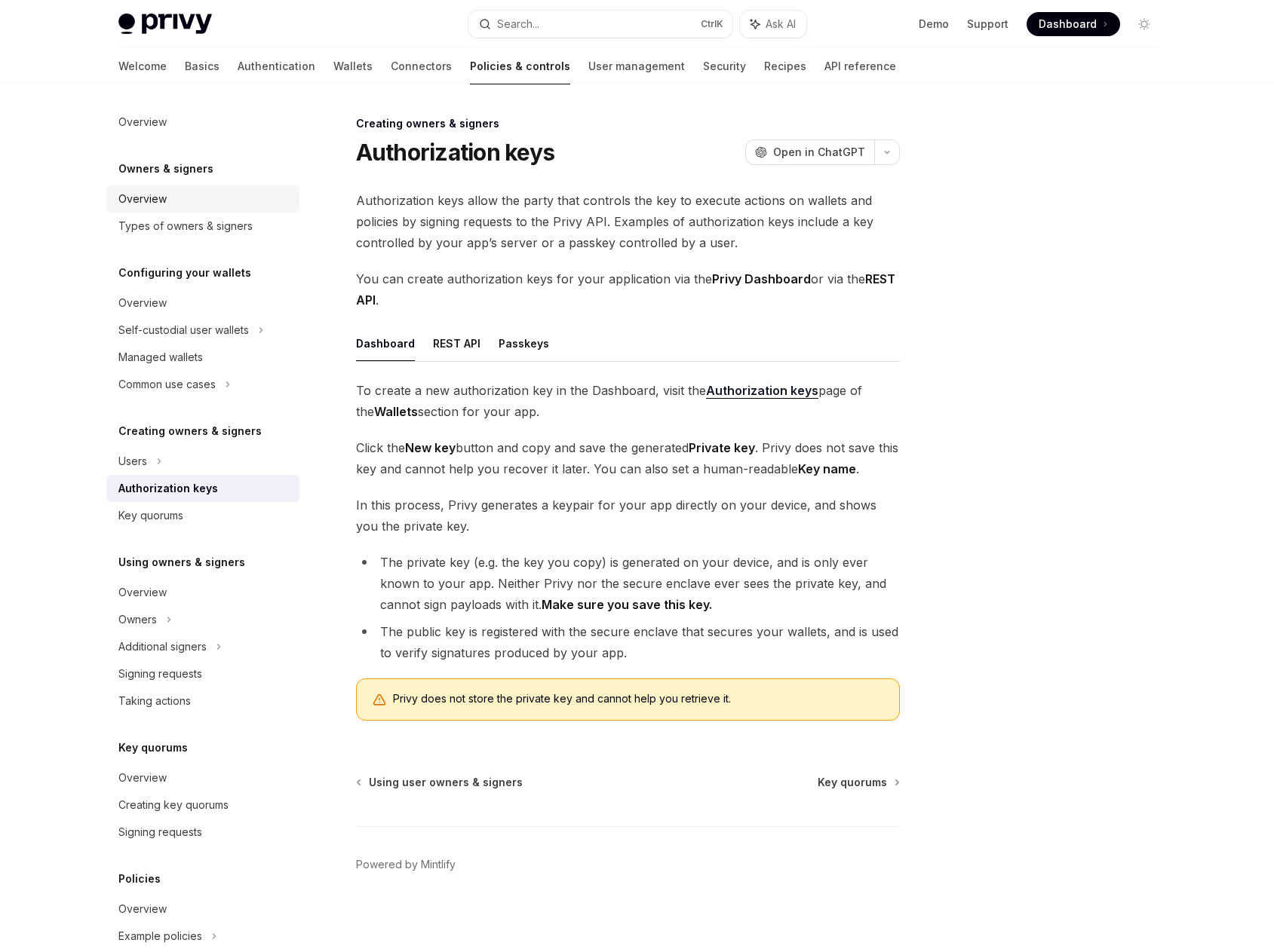
click at [155, 208] on link "Overview" at bounding box center [203, 199] width 193 height 27
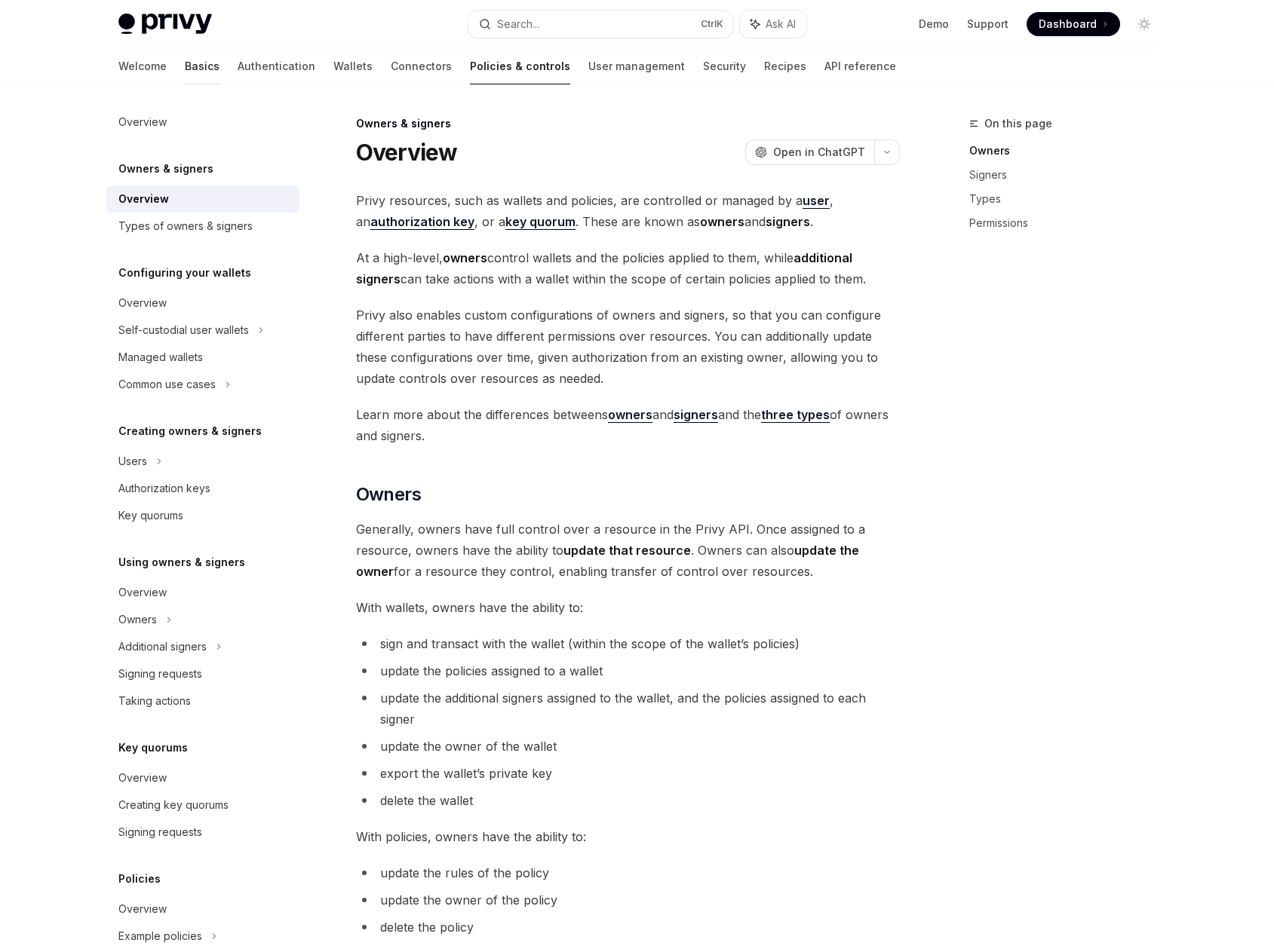
click at [185, 66] on link "Basics" at bounding box center [203, 66] width 35 height 36
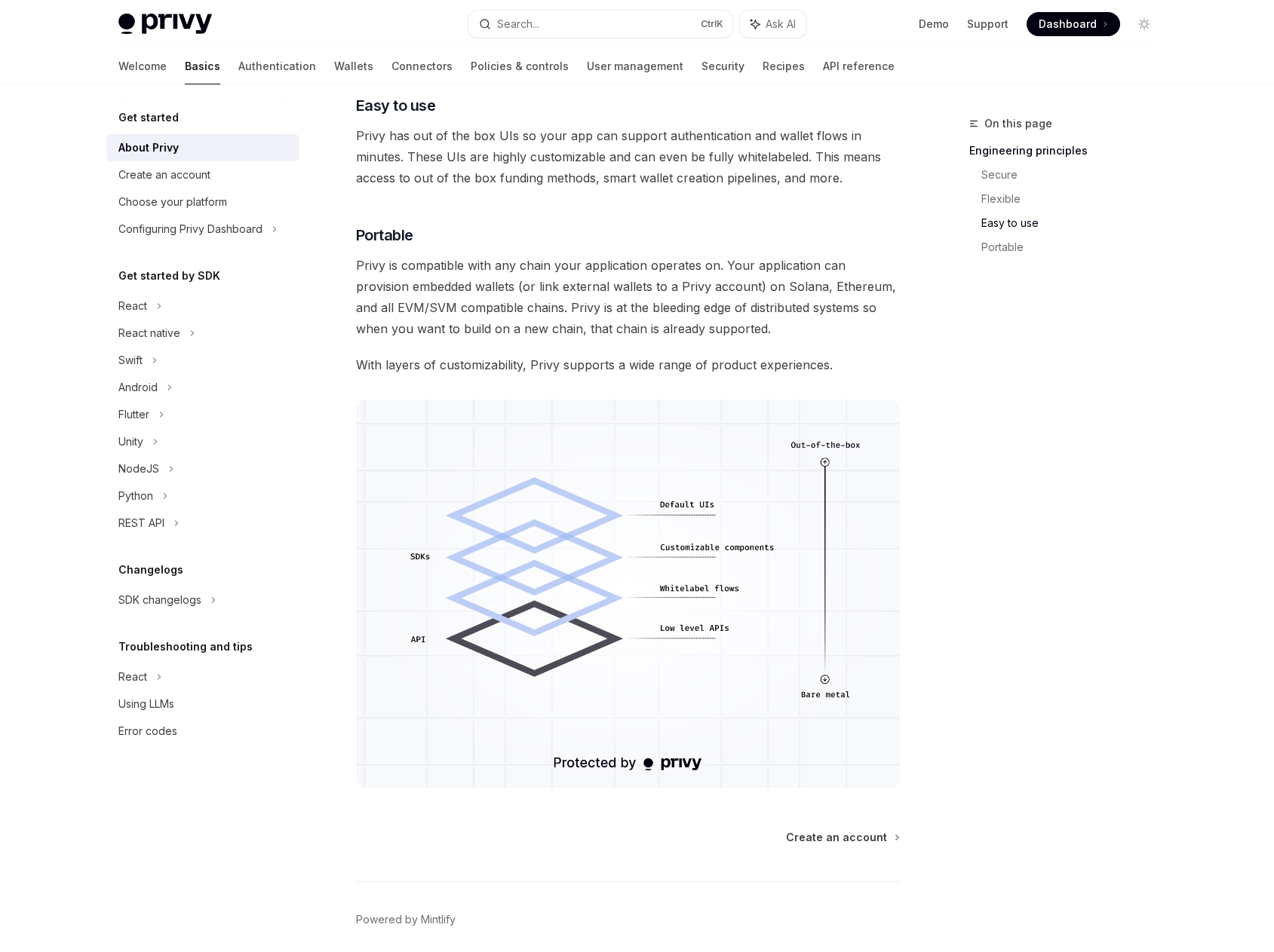
scroll to position [1020, 0]
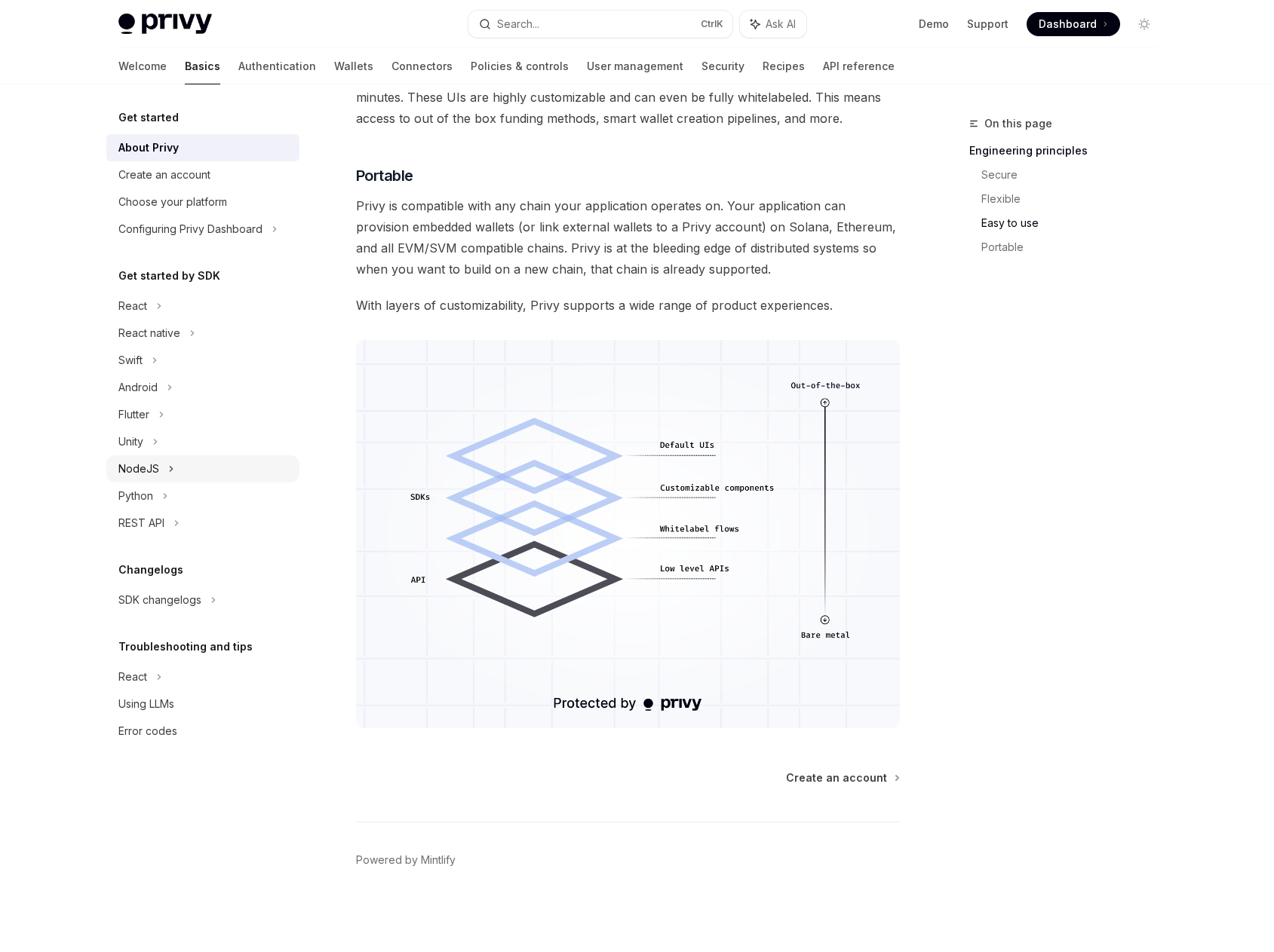
click at [168, 469] on icon at bounding box center [170, 469] width 6 height 18
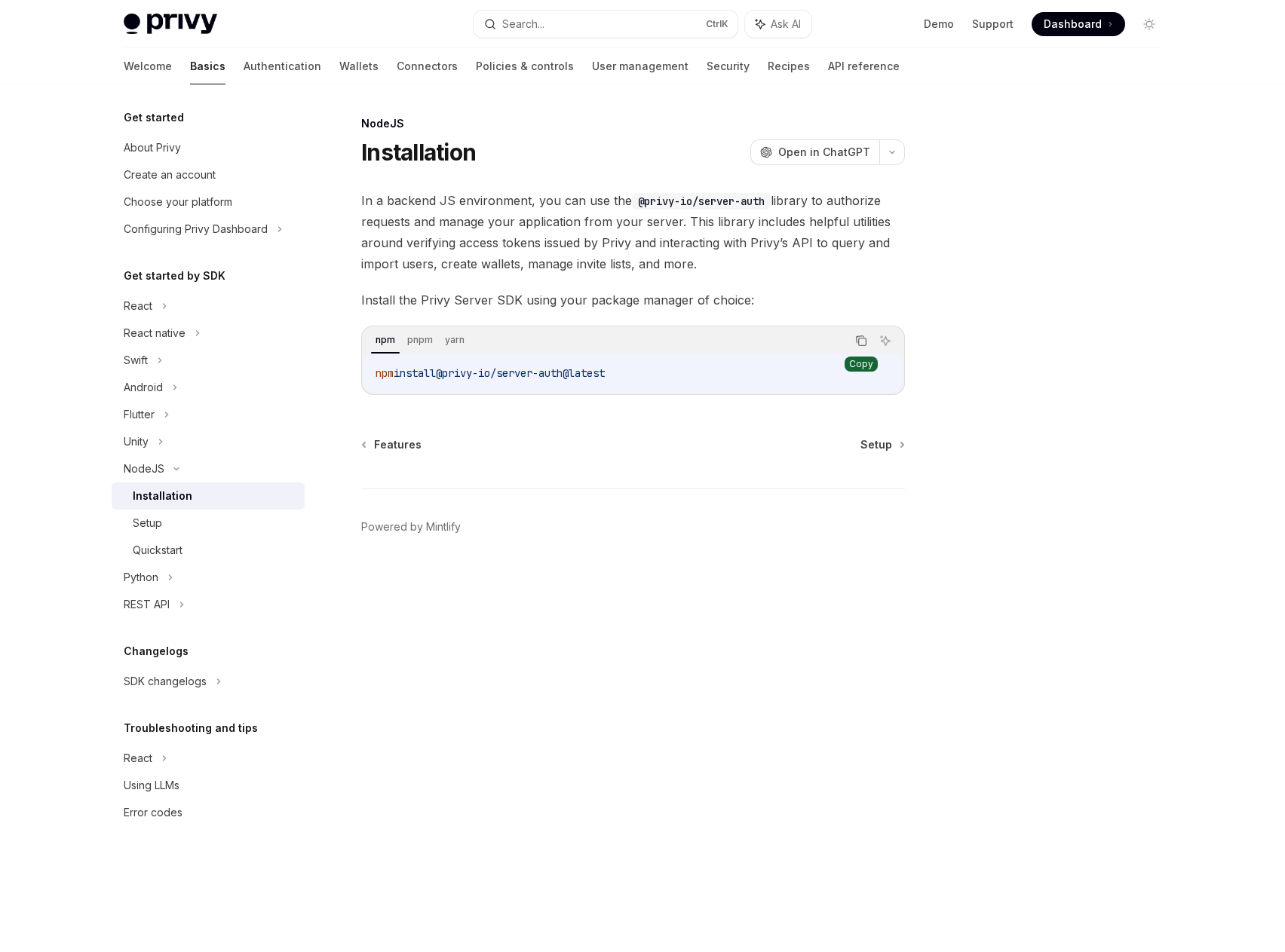
click at [864, 345] on icon "Copy the contents from the code block" at bounding box center [861, 340] width 12 height 12
click at [1070, 726] on div at bounding box center [1059, 533] width 229 height 837
click at [199, 530] on div "Setup" at bounding box center [214, 523] width 163 height 18
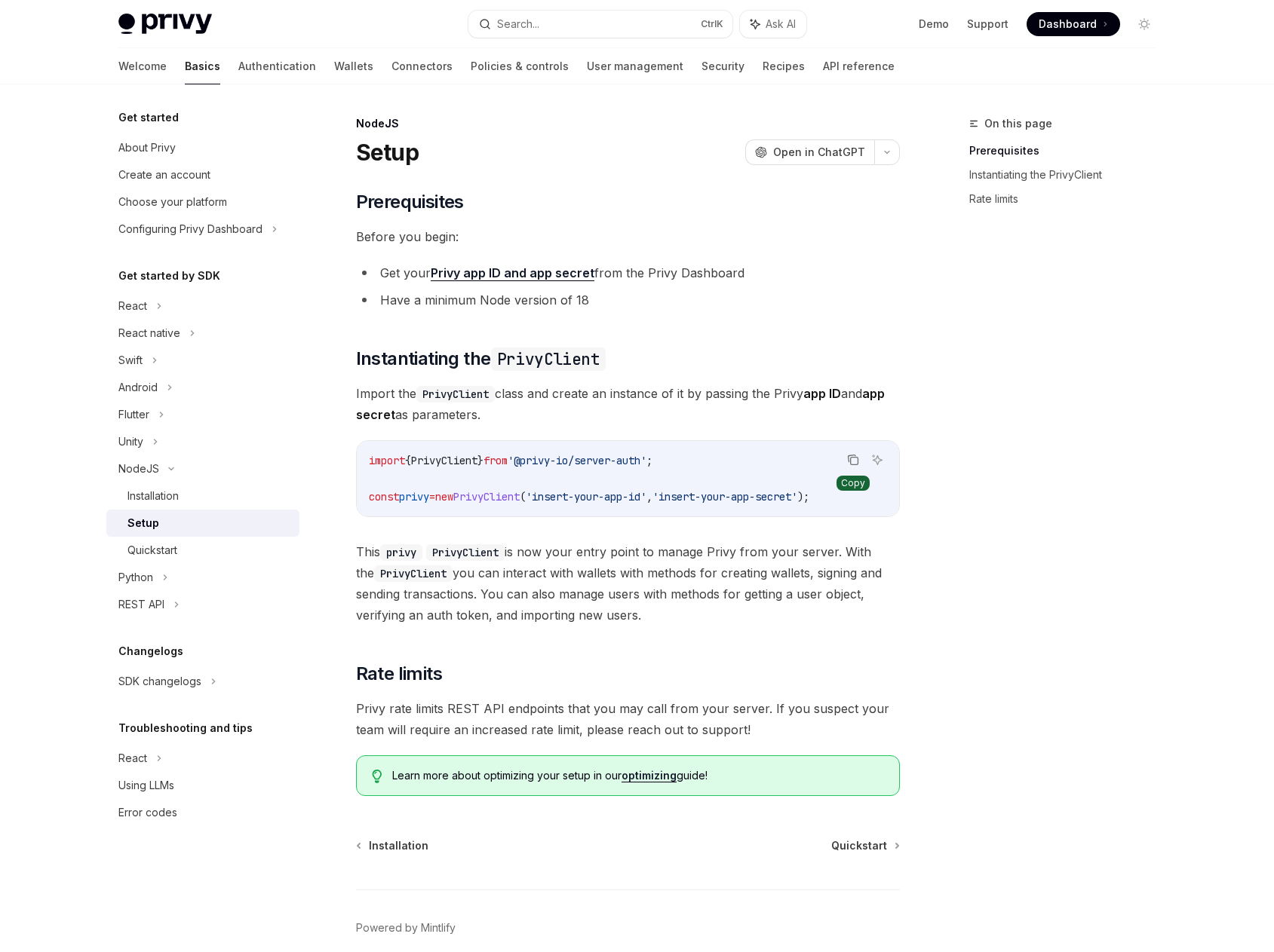
click at [851, 458] on icon "Copy the contents from the code block" at bounding box center [852, 459] width 12 height 12
click at [1128, 569] on div "On this page Prerequisites Instantiating the PrivyClient Rate limits" at bounding box center [1053, 533] width 229 height 837
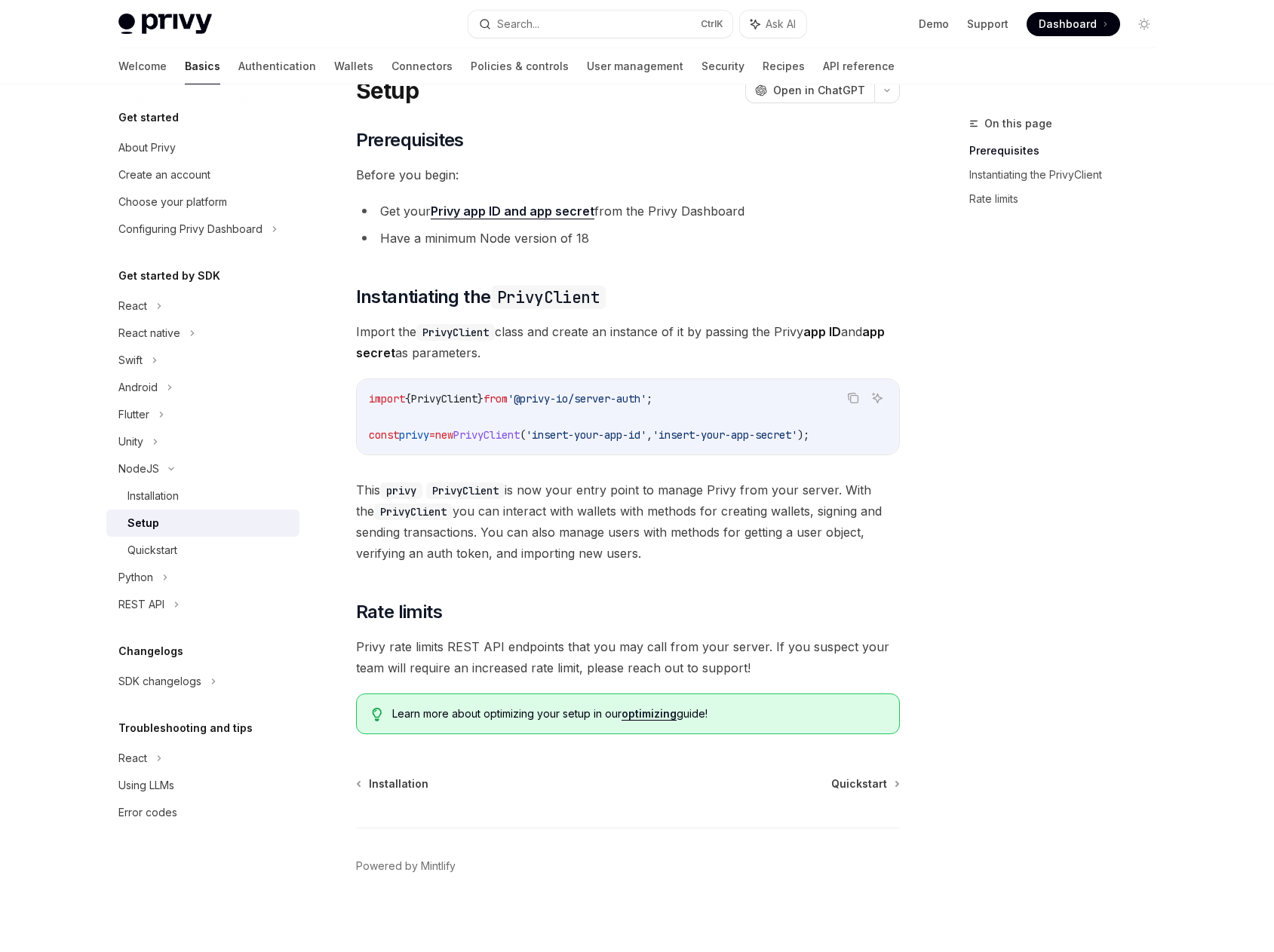
scroll to position [68, 0]
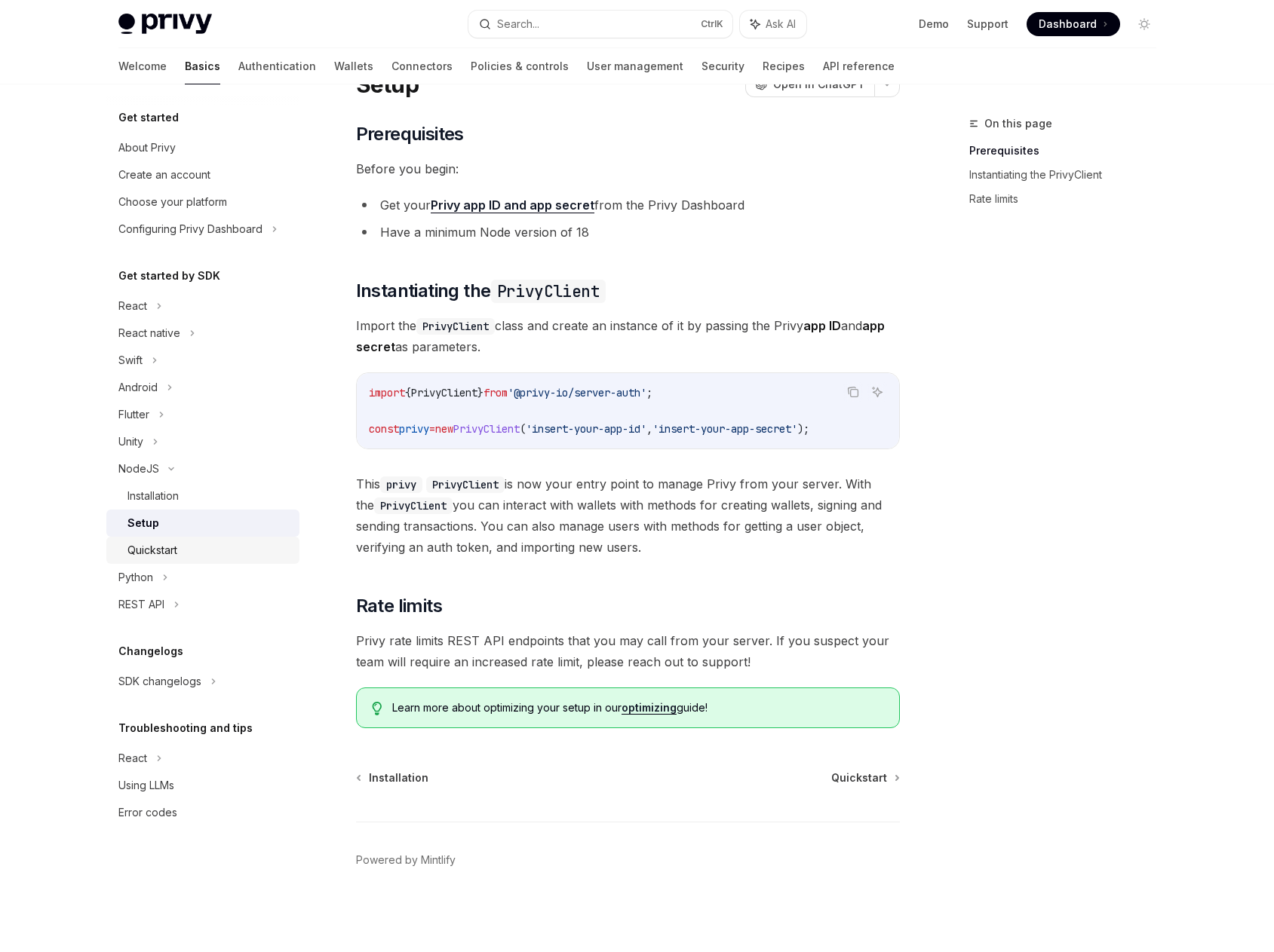
click at [217, 542] on div "Quickstart" at bounding box center [209, 551] width 163 height 18
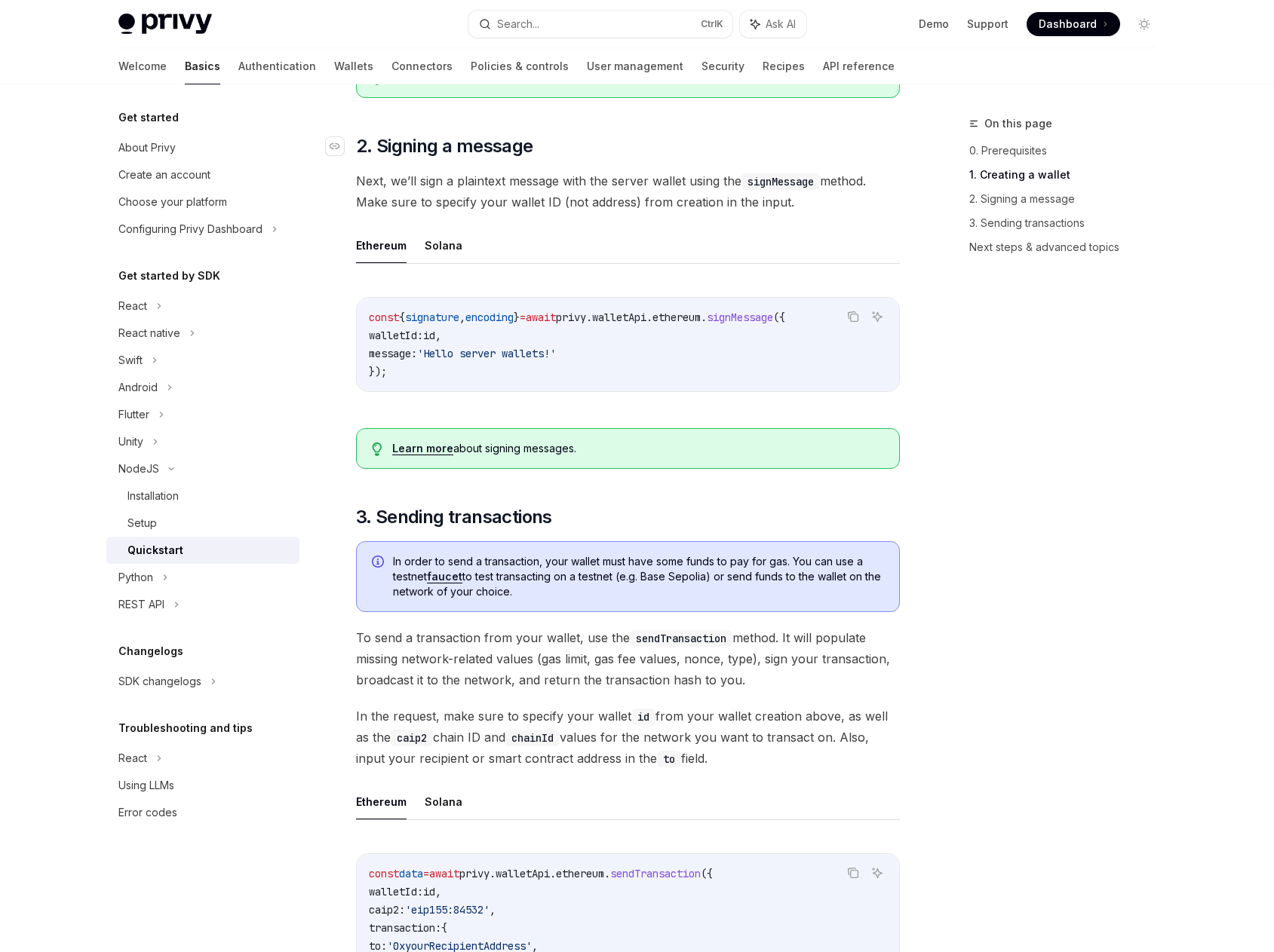
scroll to position [671, 0]
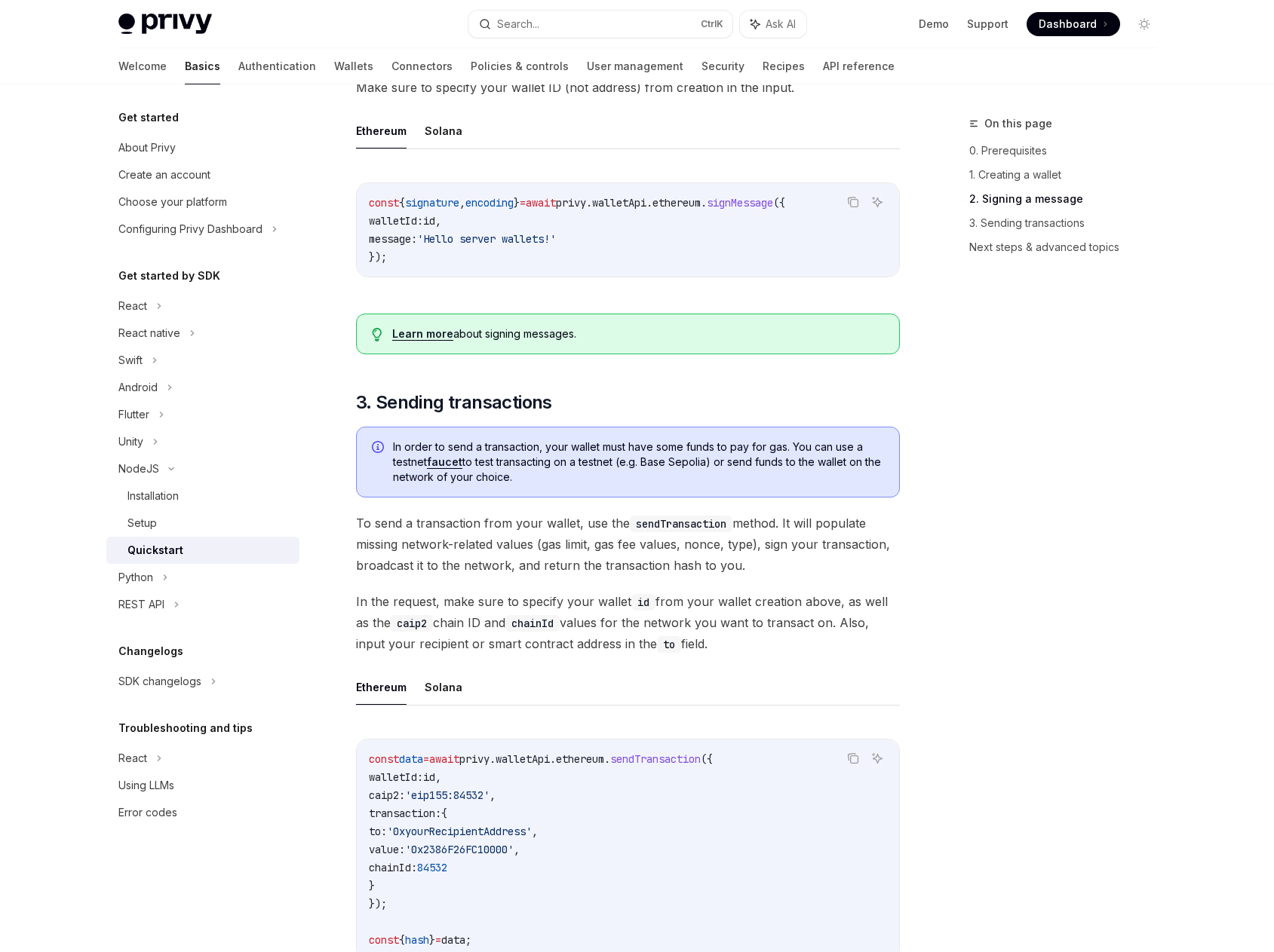
drag, startPoint x: 1079, startPoint y: 555, endPoint x: 1079, endPoint y: 574, distance: 19.0
click at [1077, 555] on div "On this page 0. Prerequisites 1. Creating a wallet 2. Signing a message 3. Send…" at bounding box center [1053, 533] width 229 height 837
click at [219, 498] on div "Installation" at bounding box center [209, 496] width 163 height 18
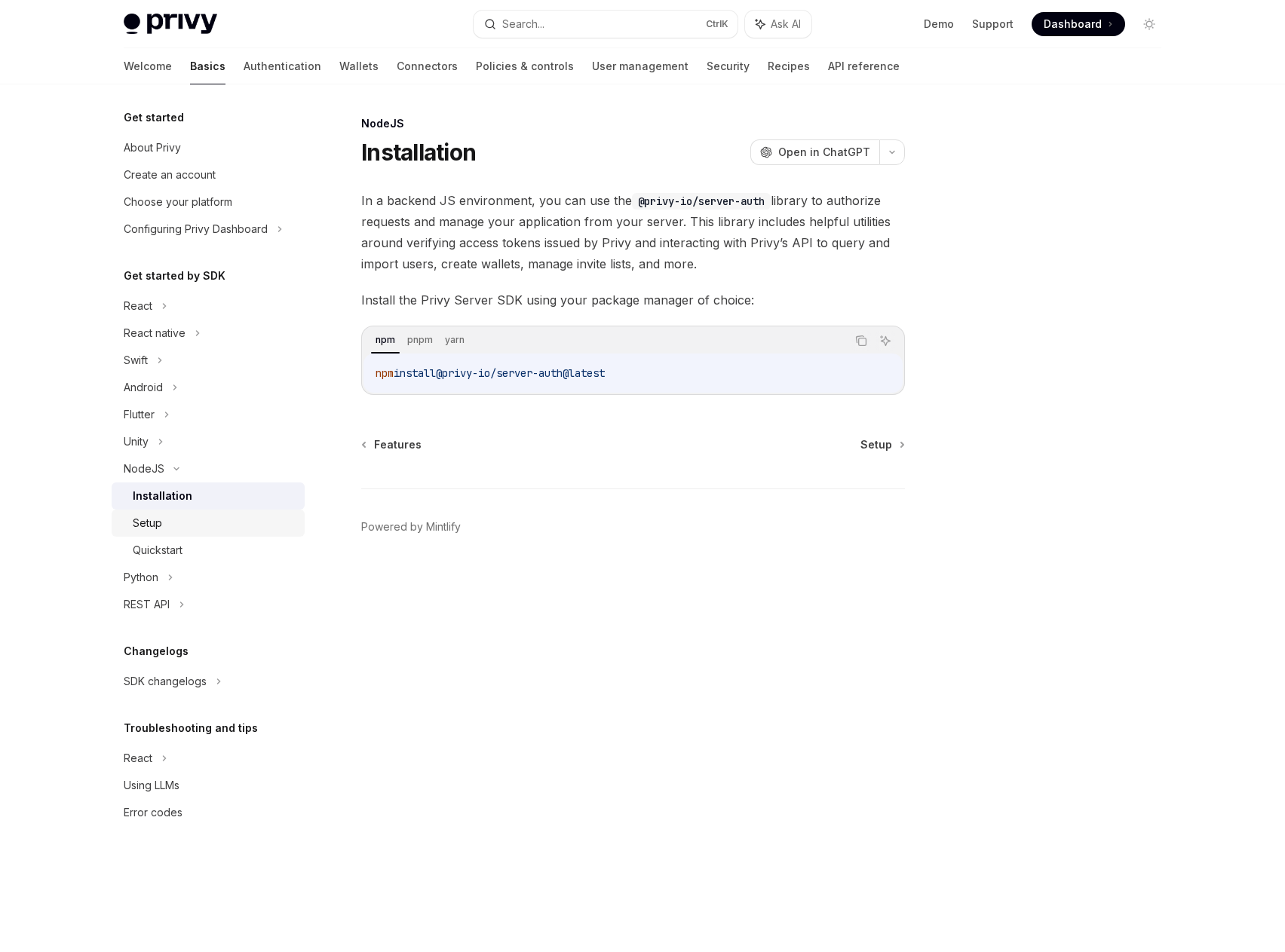
click at [206, 525] on div "Setup" at bounding box center [214, 523] width 163 height 18
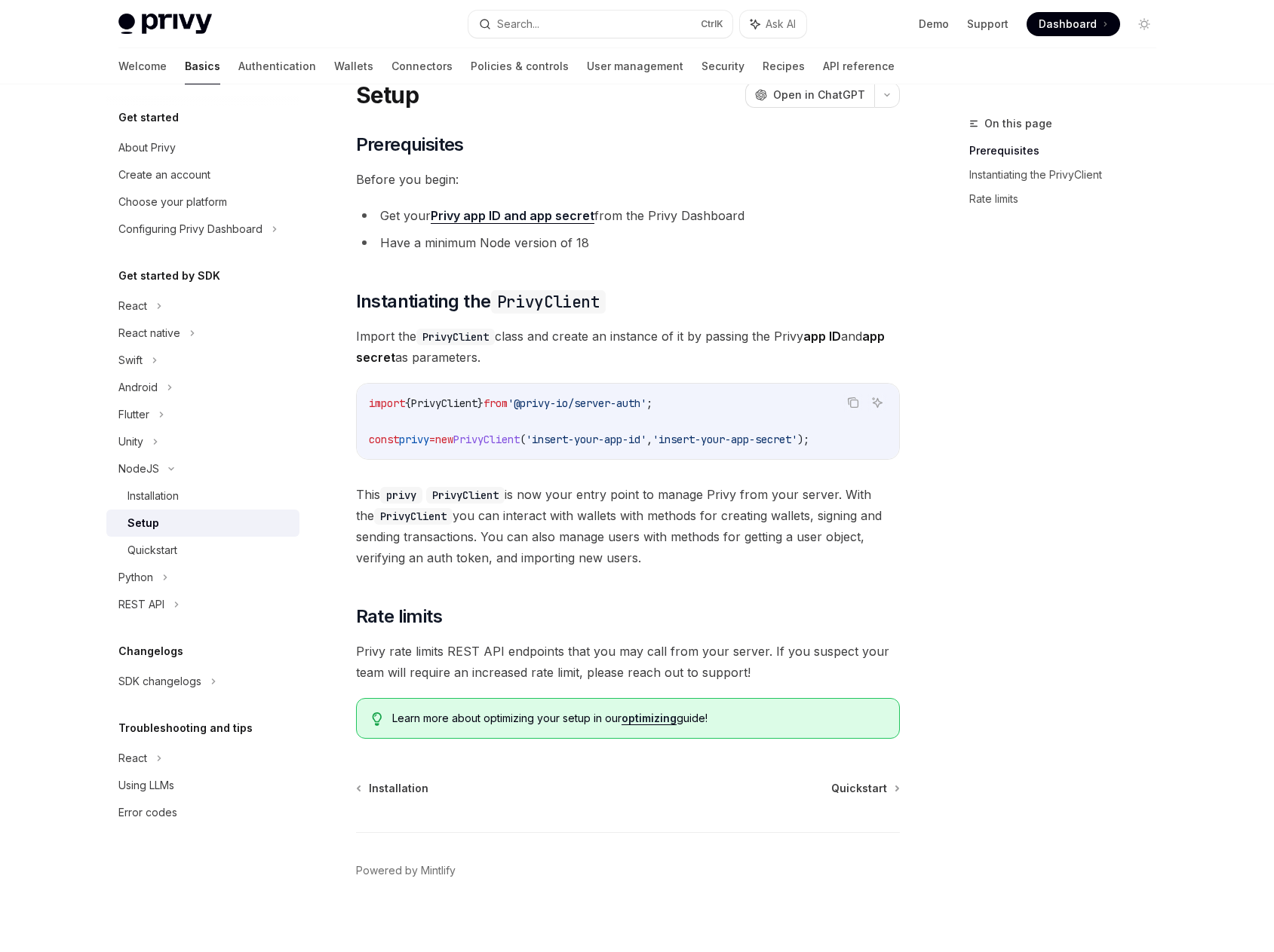
scroll to position [68, 0]
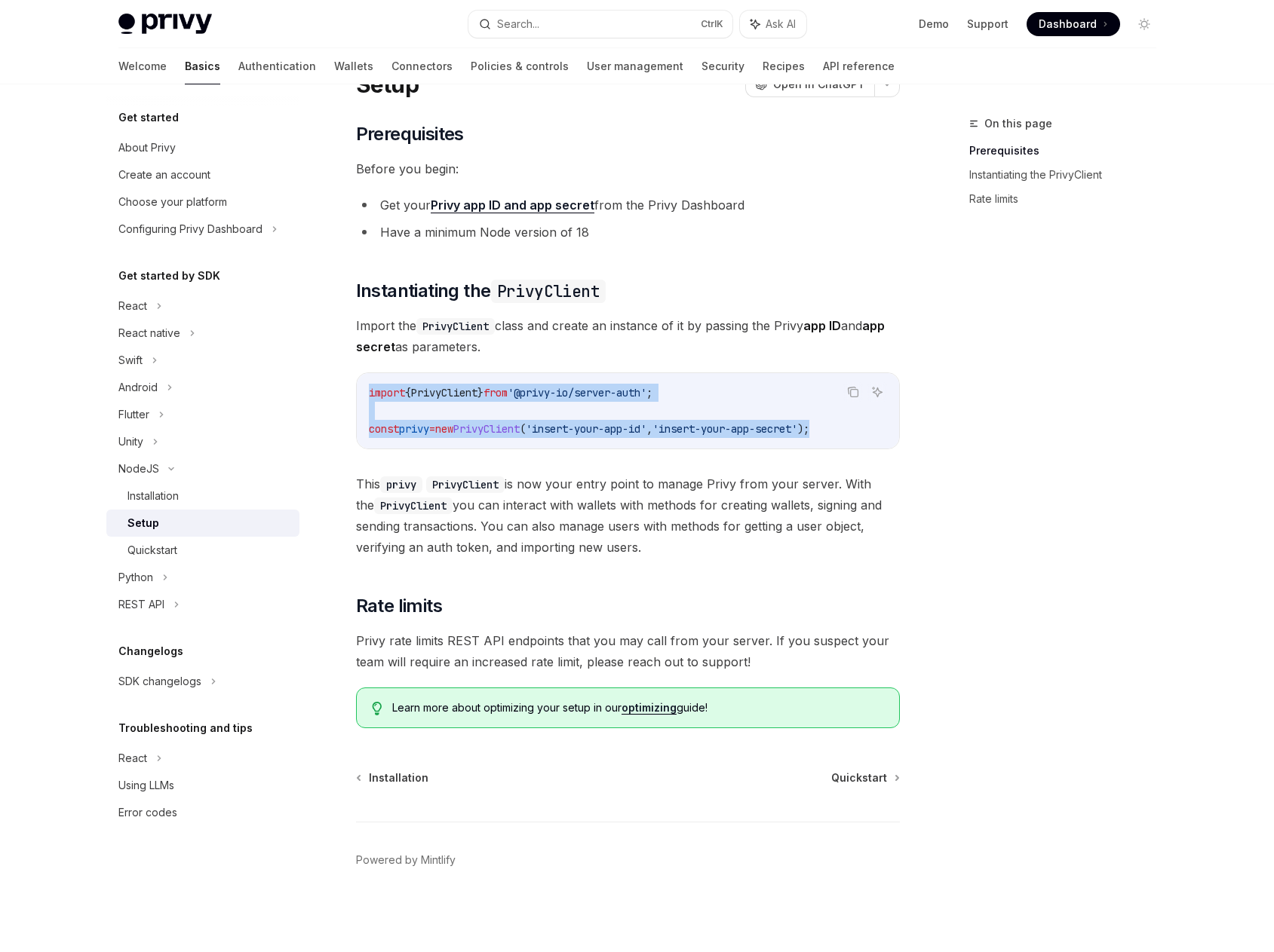
drag, startPoint x: 879, startPoint y: 433, endPoint x: 364, endPoint y: 389, distance: 516.9
click at [364, 389] on div "import { PrivyClient } from '@privy-io/server-auth' ; const privy = new PrivyCl…" at bounding box center [628, 410] width 543 height 75
copy code "import { PrivyClient } from '@privy-io/server-auth' ; const privy = new PrivyCl…"
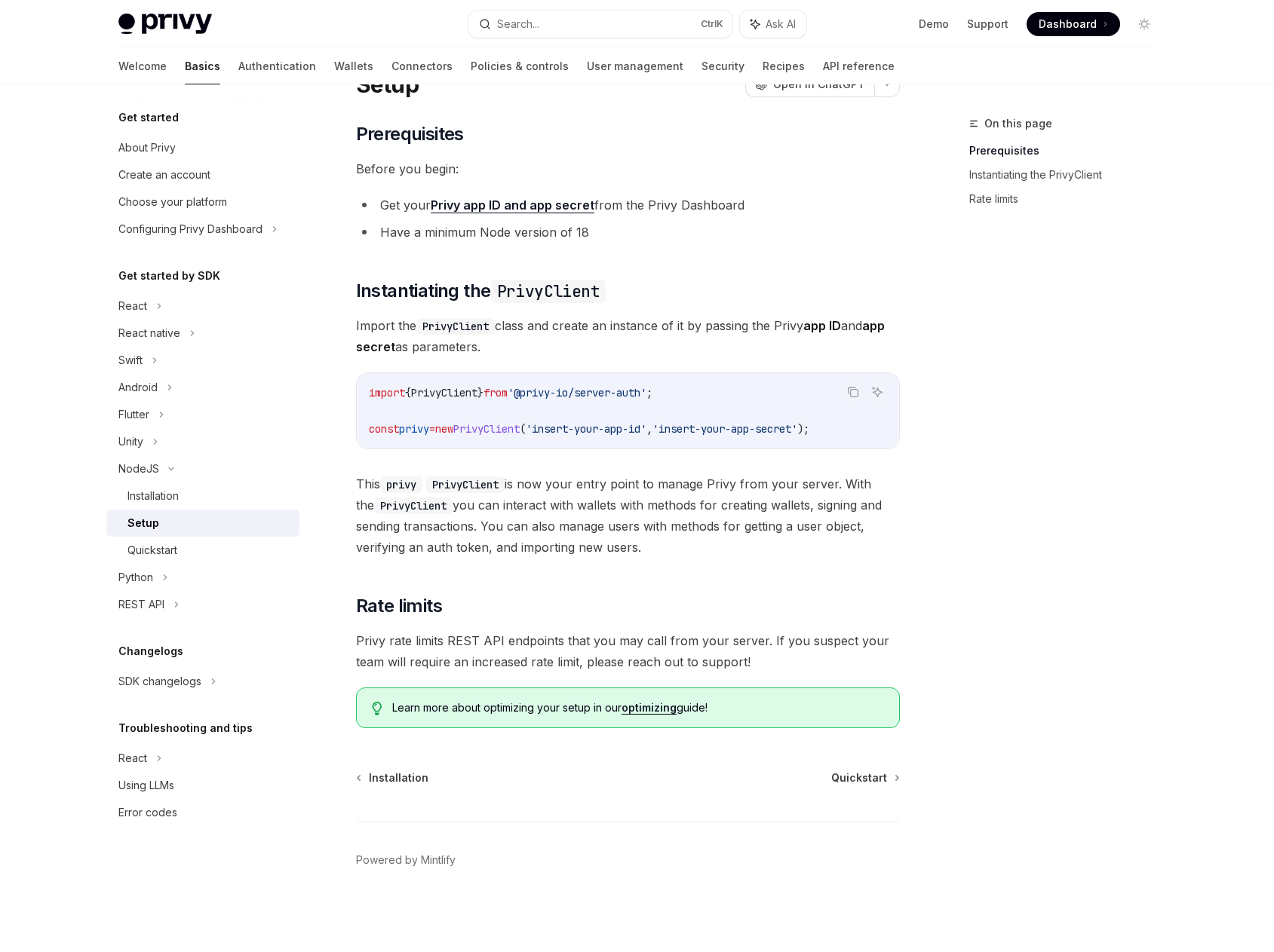
click at [1091, 561] on div "On this page Prerequisites Instantiating the PrivyClient Rate limits" at bounding box center [1053, 533] width 229 height 837
click at [198, 553] on div "Quickstart" at bounding box center [209, 551] width 163 height 18
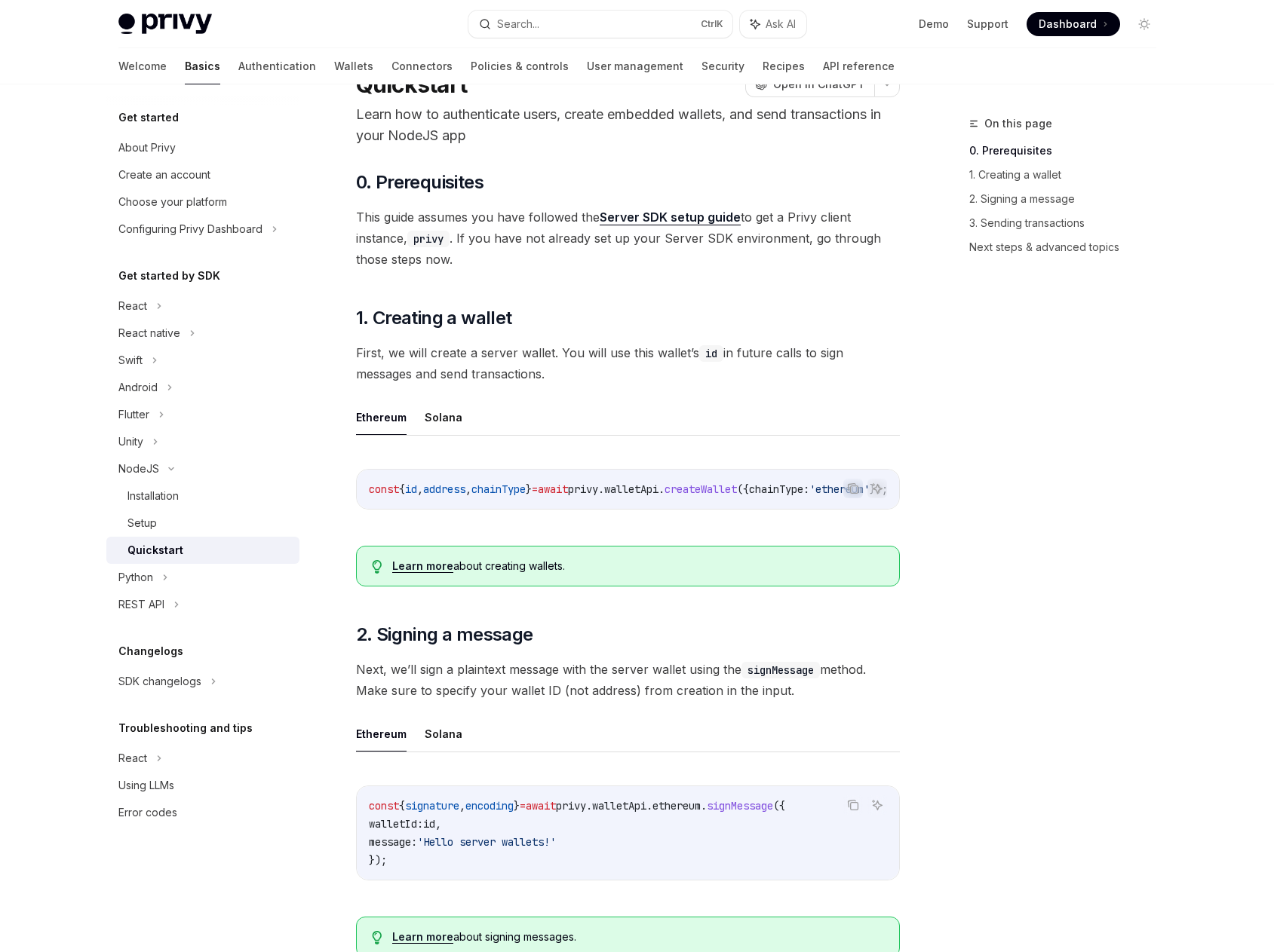
click at [697, 213] on link "Server SDK setup guide" at bounding box center [670, 217] width 141 height 16
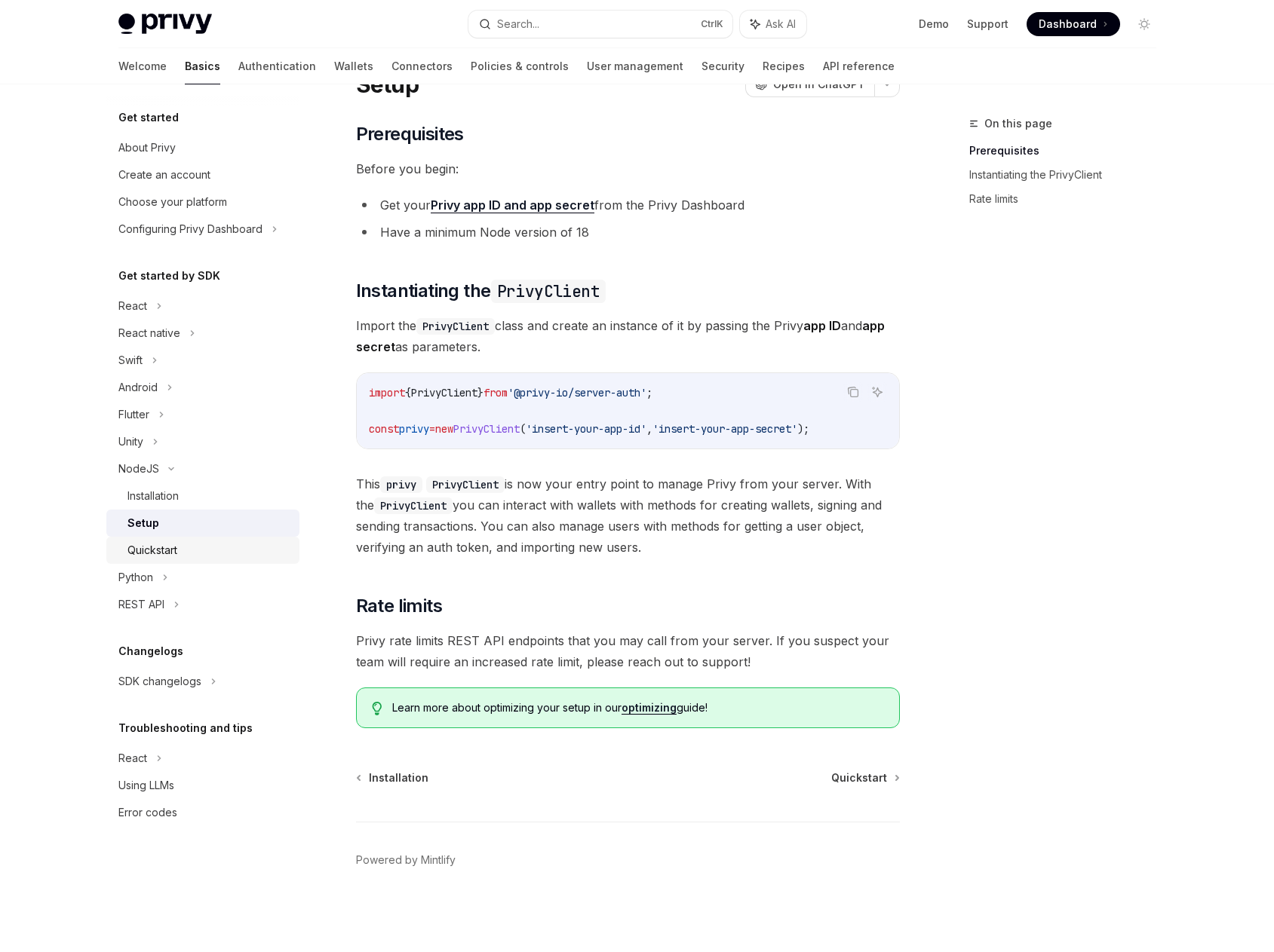
click at [191, 553] on div "Quickstart" at bounding box center [209, 551] width 163 height 18
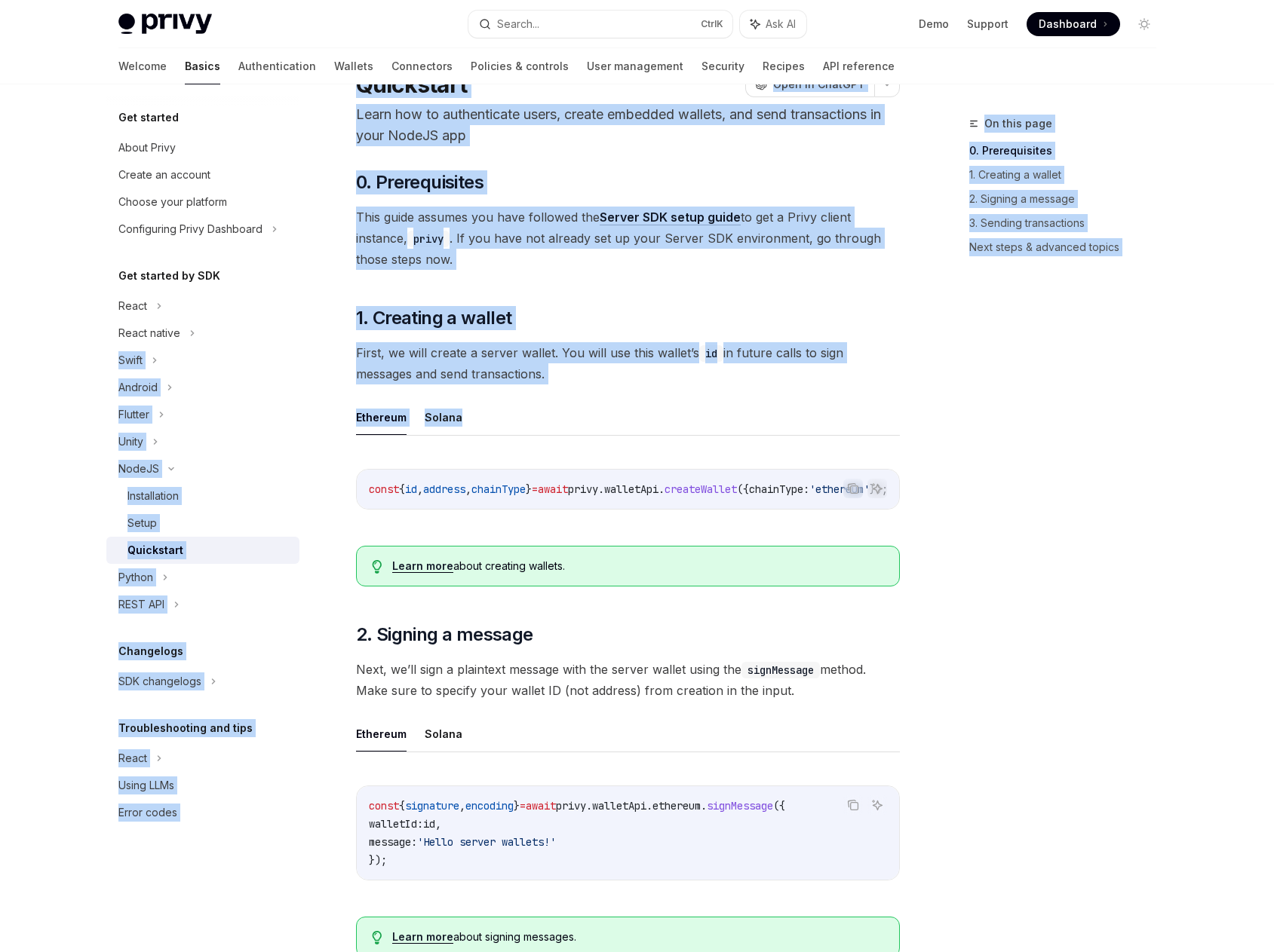
drag, startPoint x: 313, startPoint y: 321, endPoint x: 489, endPoint y: 427, distance: 205.5
click at [466, 415] on ul "Ethereum Solana" at bounding box center [627, 417] width 544 height 36
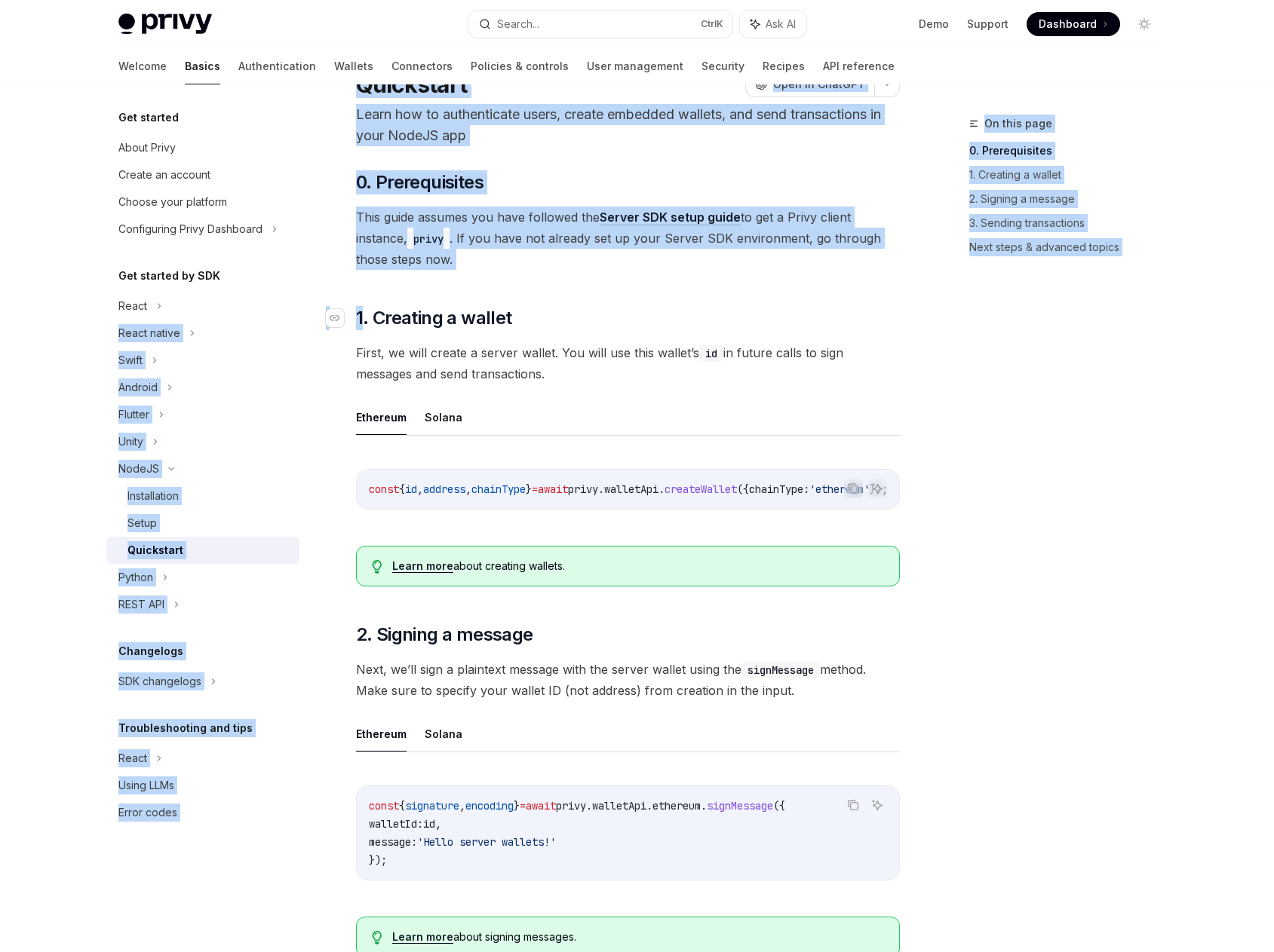
drag, startPoint x: 320, startPoint y: 296, endPoint x: 361, endPoint y: 321, distance: 48.0
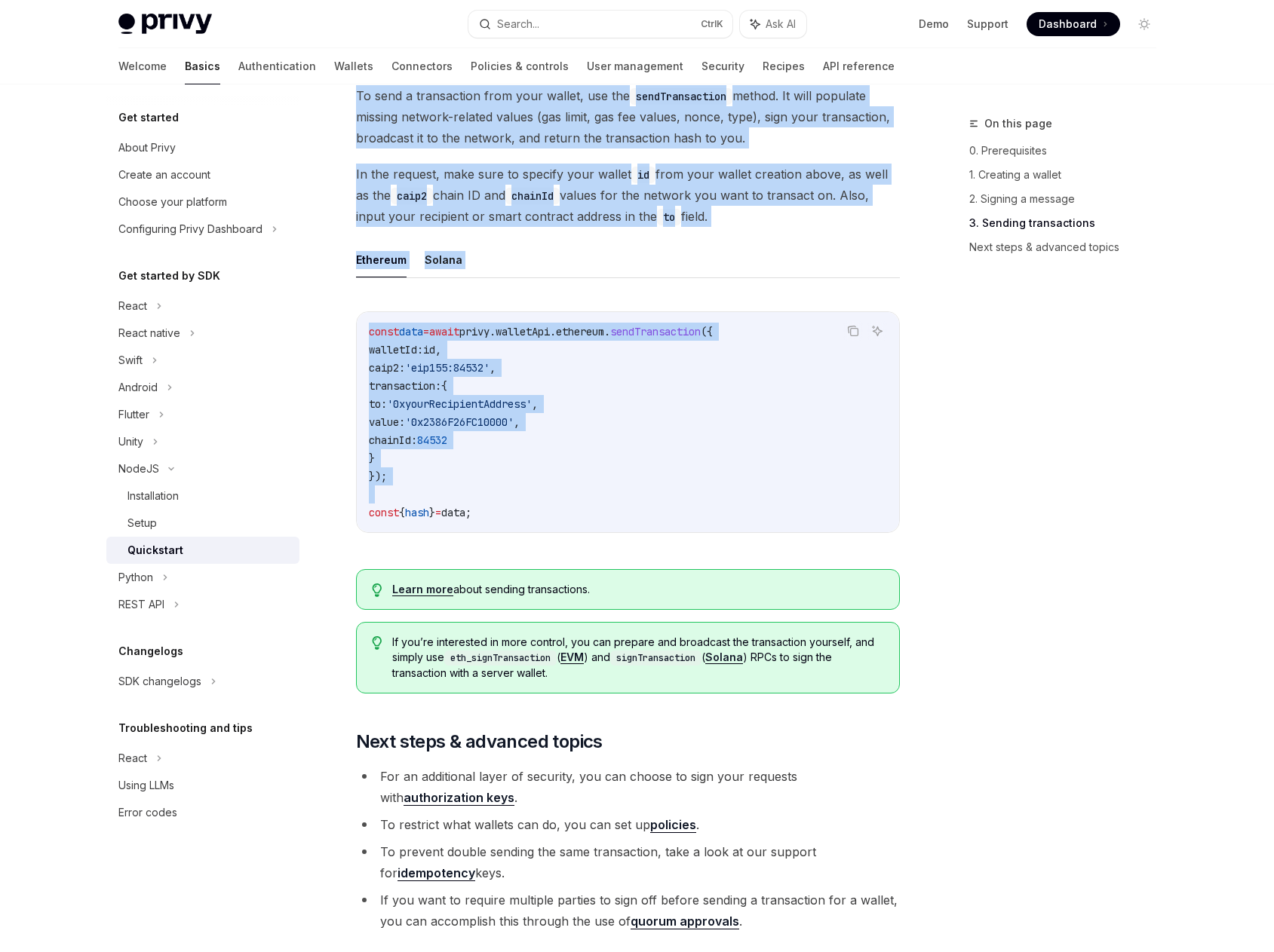
scroll to position [1082, 0]
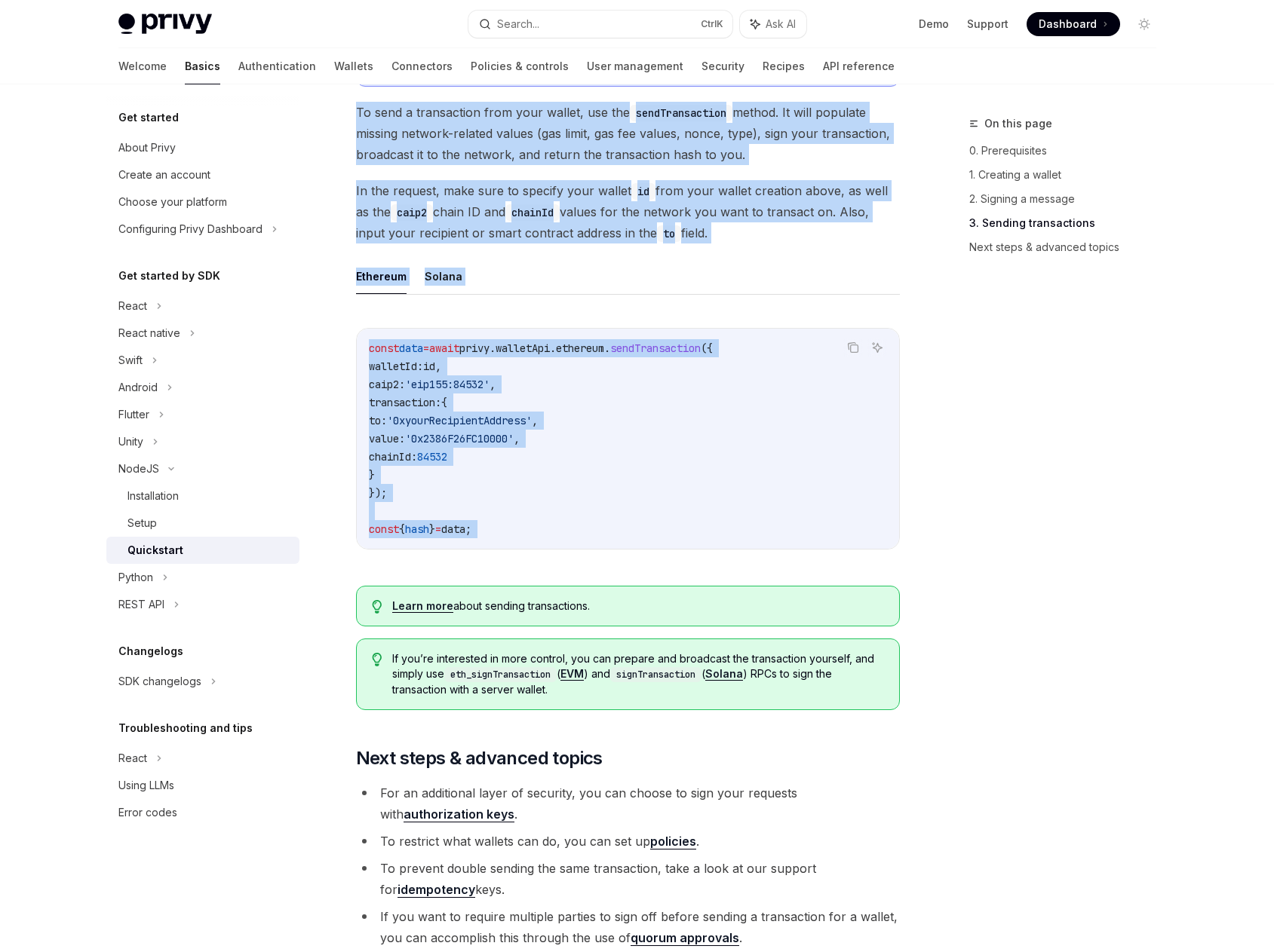
drag, startPoint x: 374, startPoint y: 291, endPoint x: 608, endPoint y: 531, distance: 335.2
click at [608, 531] on div "​ 0. Prerequisites This guide assumes you have followed the Server SDK setup gu…" at bounding box center [627, 52] width 544 height 1792
copy div "Creating a wallet First, we will create a server wallet. You will use this wall…"
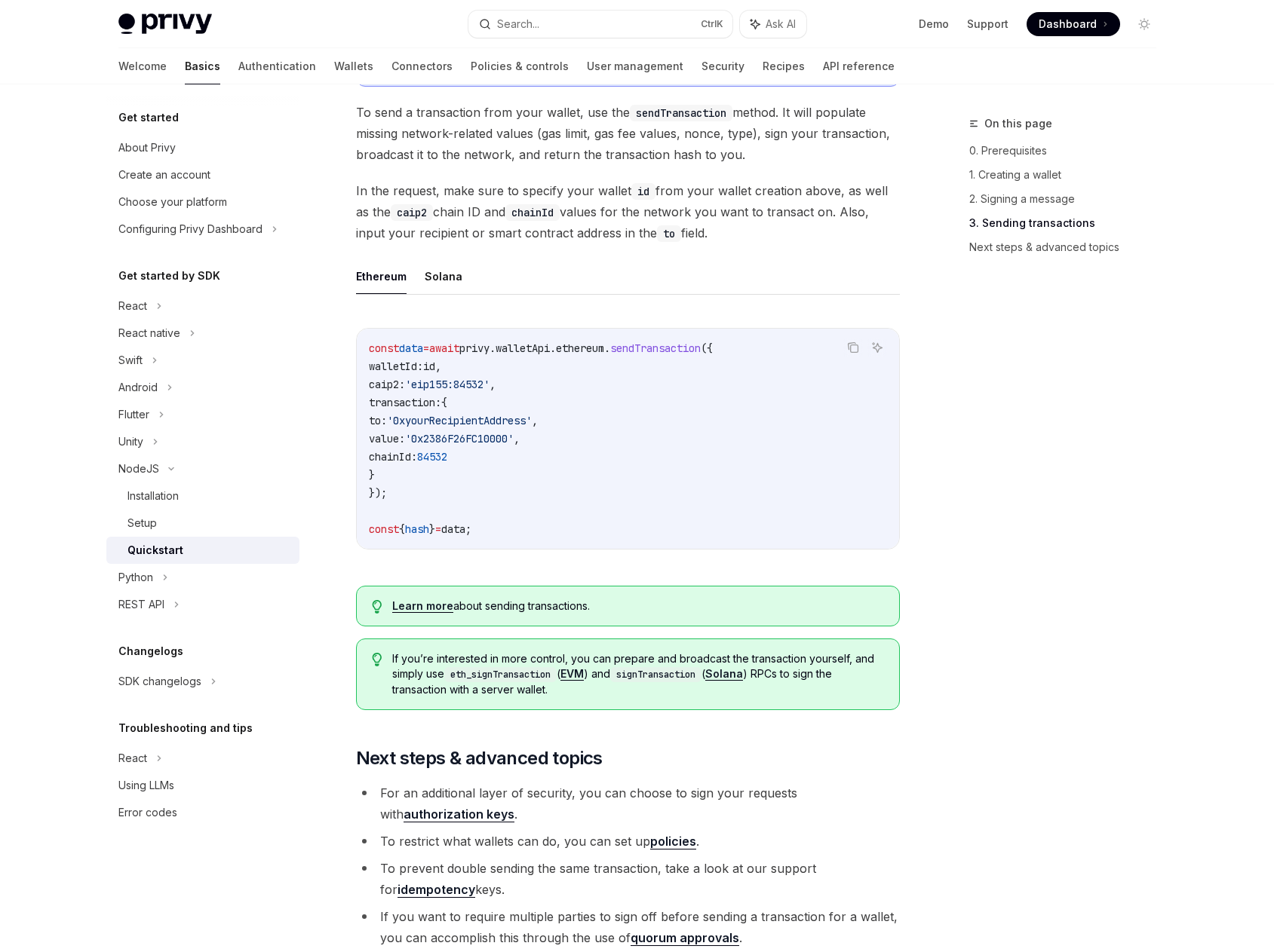
click at [1026, 817] on div "On this page 0. Prerequisites 1. Creating a wallet 2. Signing a message 3. Send…" at bounding box center [1053, 533] width 229 height 837
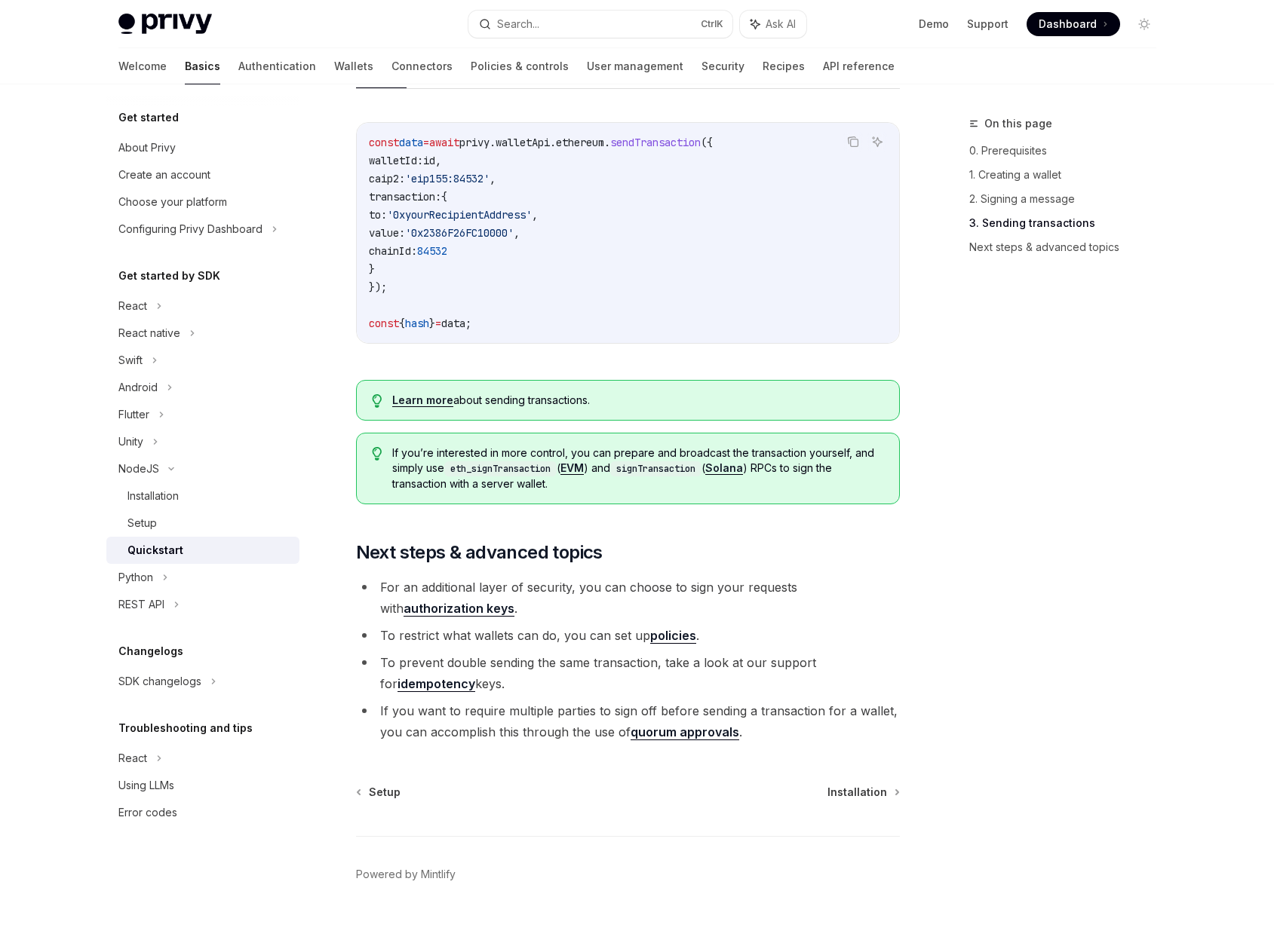
scroll to position [1308, 0]
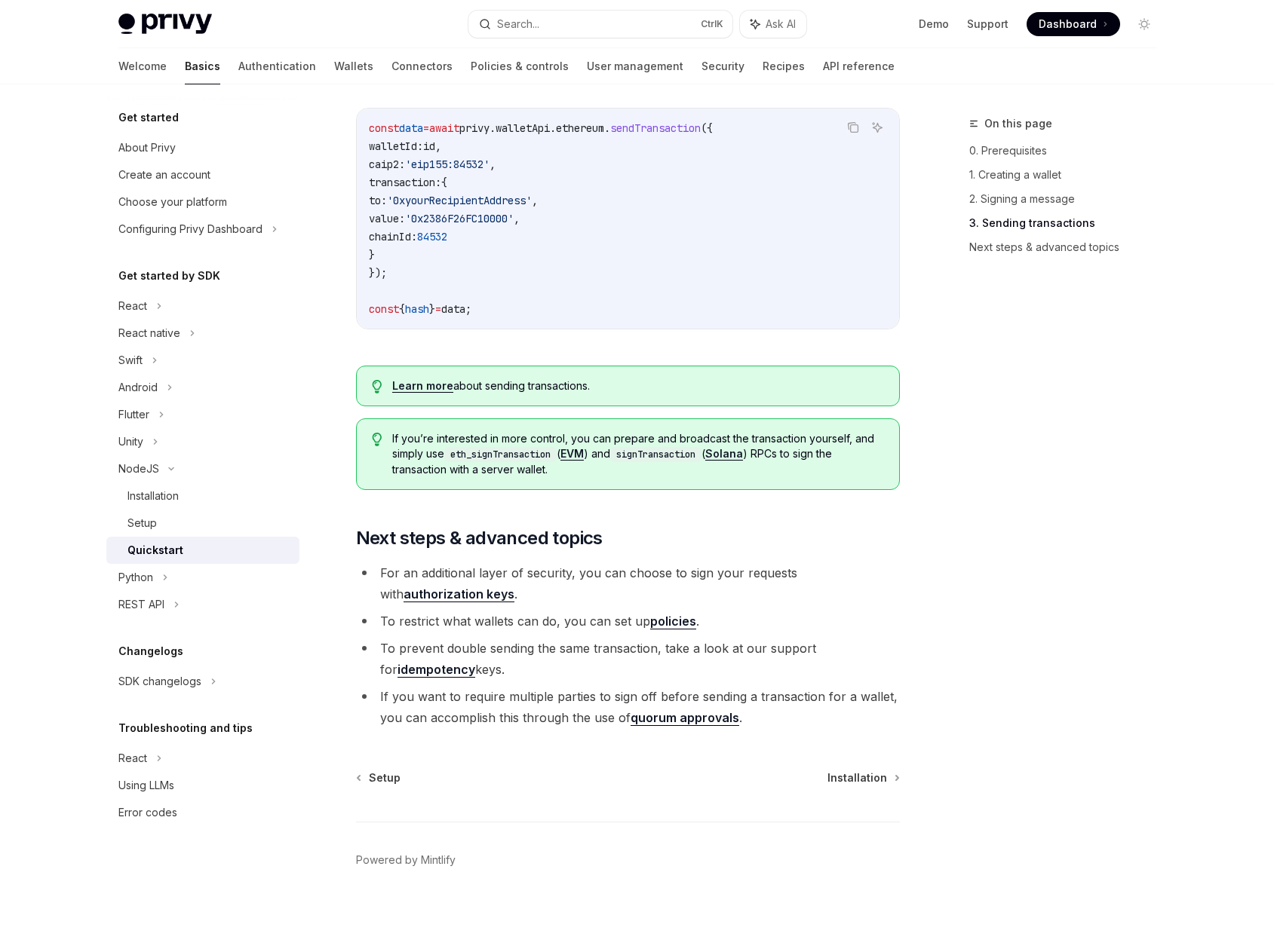
click at [463, 589] on link "authorization keys" at bounding box center [458, 594] width 111 height 16
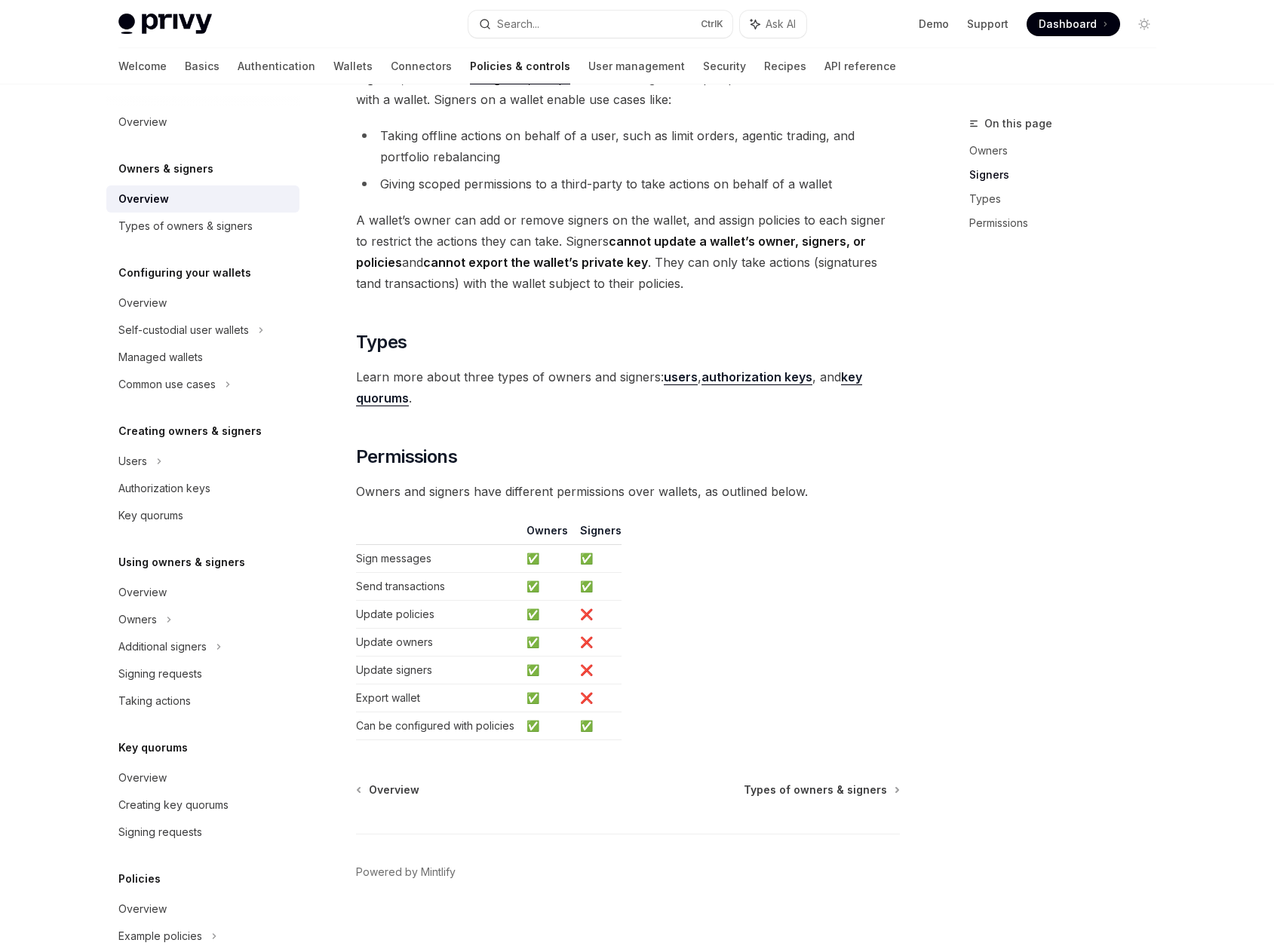
scroll to position [955, 0]
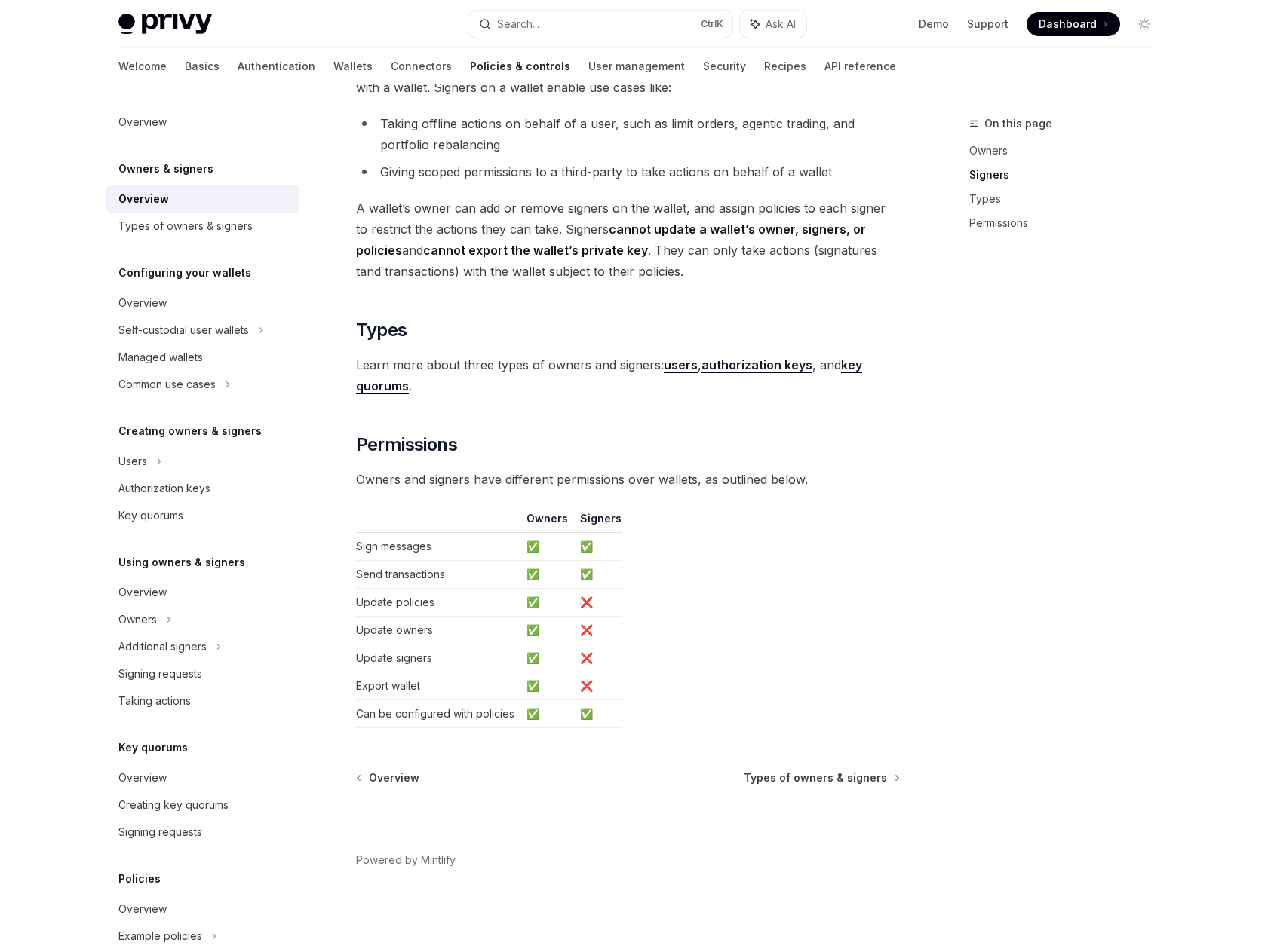
click at [1012, 520] on div "On this page Owners Signers Types Permissions" at bounding box center [1053, 533] width 229 height 837
click at [207, 367] on link "Managed wallets" at bounding box center [203, 357] width 193 height 27
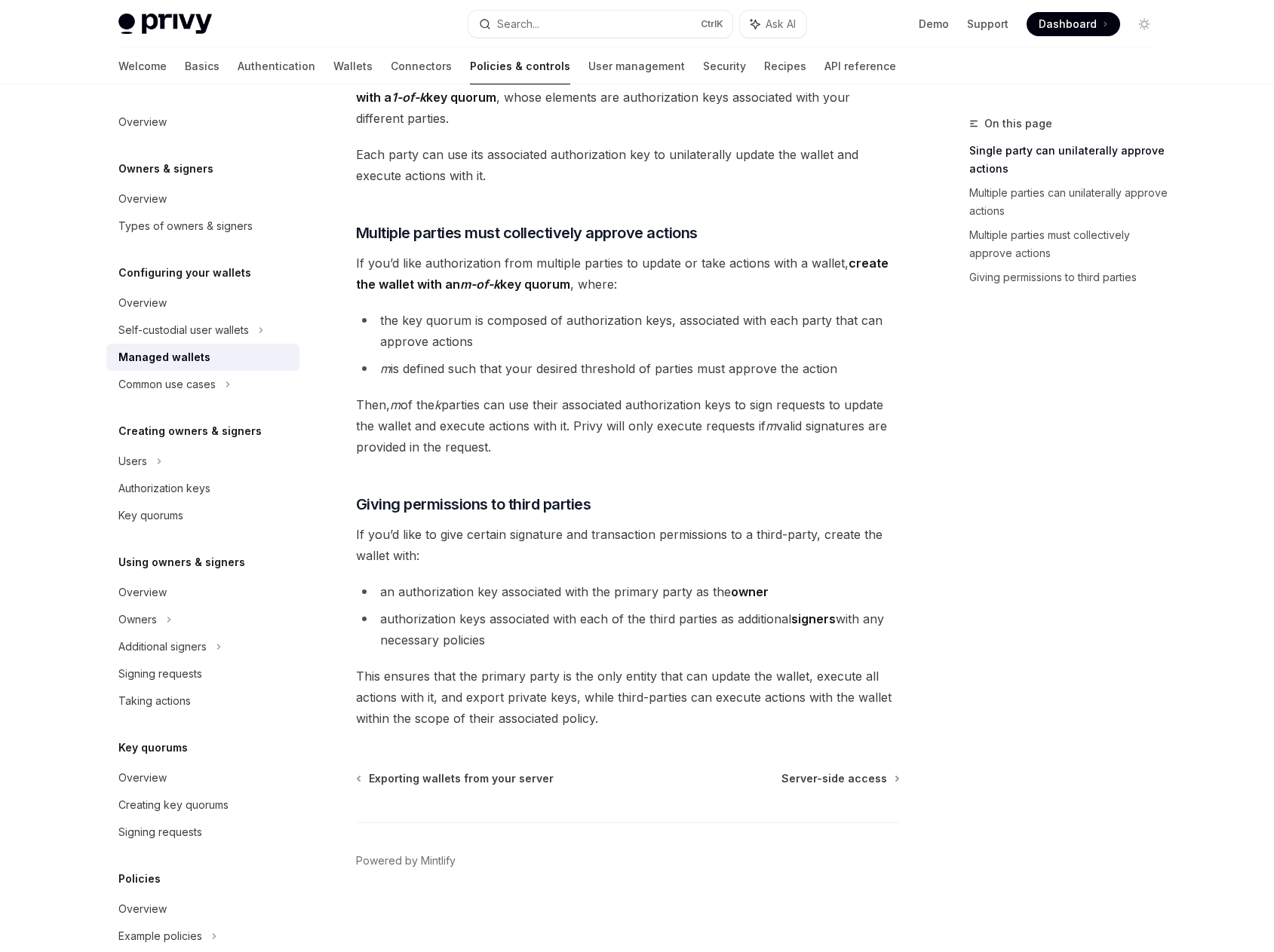
scroll to position [442, 0]
click at [1186, 450] on div "Overview Owners & signers Overview Types of owners & signers Configuring your w…" at bounding box center [637, 297] width 1110 height 1309
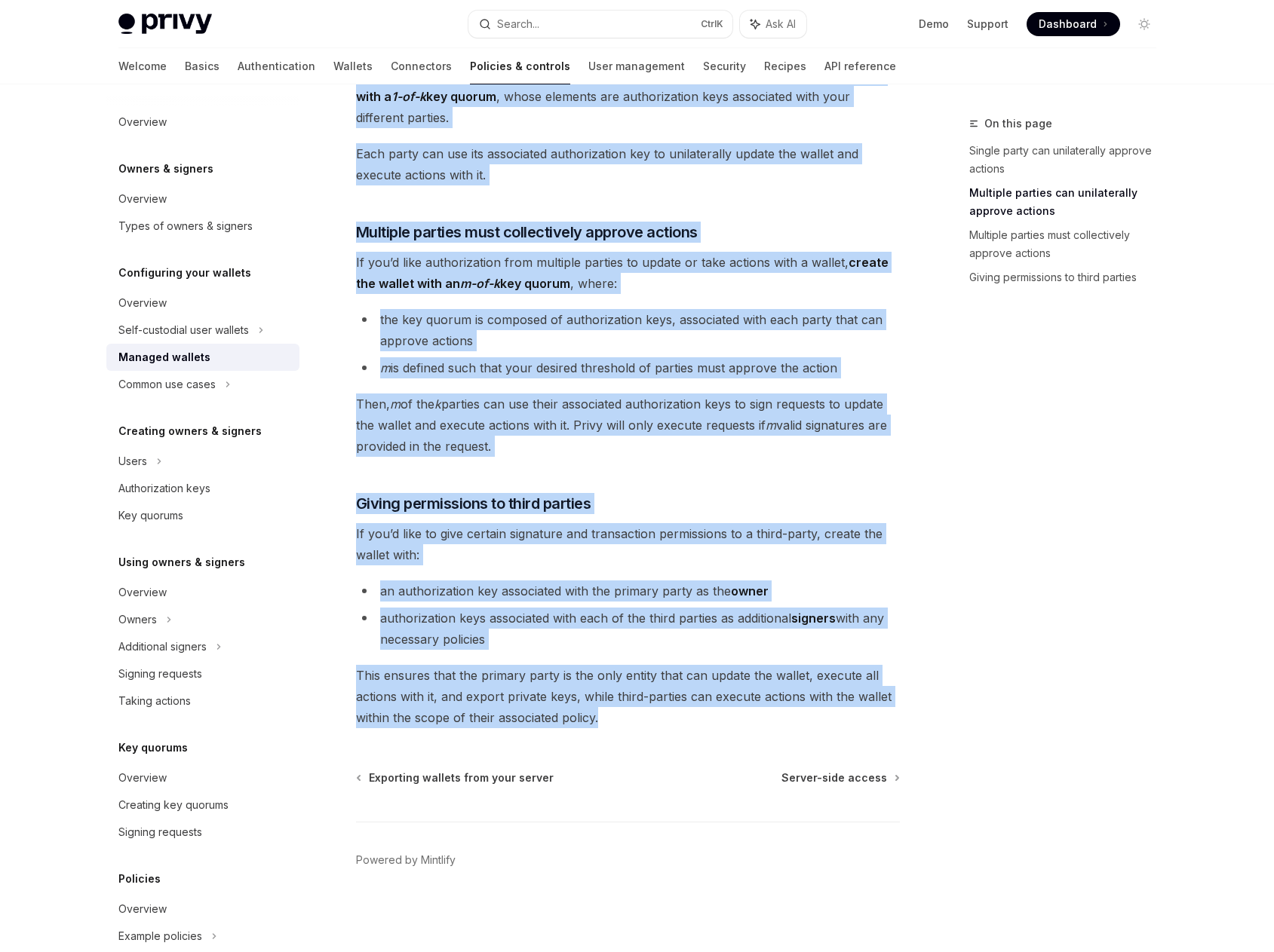
drag, startPoint x: 359, startPoint y: 150, endPoint x: 851, endPoint y: 727, distance: 758.3
click at [851, 727] on div "Configuring your wallets Managed wallets OpenAI Open in ChatGPT OpenAI Open in …" at bounding box center [487, 312] width 832 height 1279
copy div "Managed wallets OpenAI Open in ChatGPT OpenAI Open in ChatGPT Privy supports cr…"
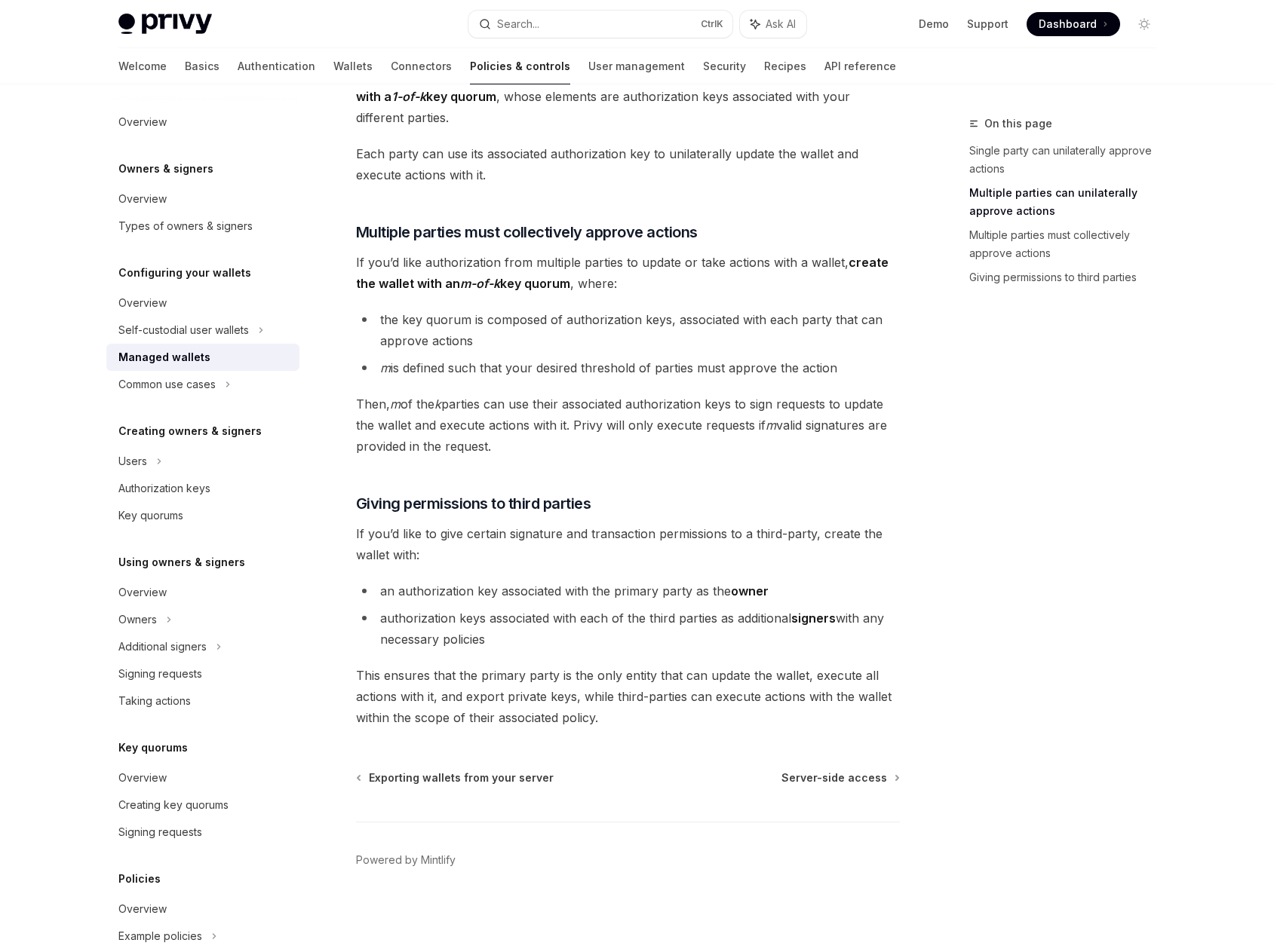
click at [1104, 419] on div "On this page Single party can unilaterally approve actions Multiple parties can…" at bounding box center [1053, 533] width 229 height 837
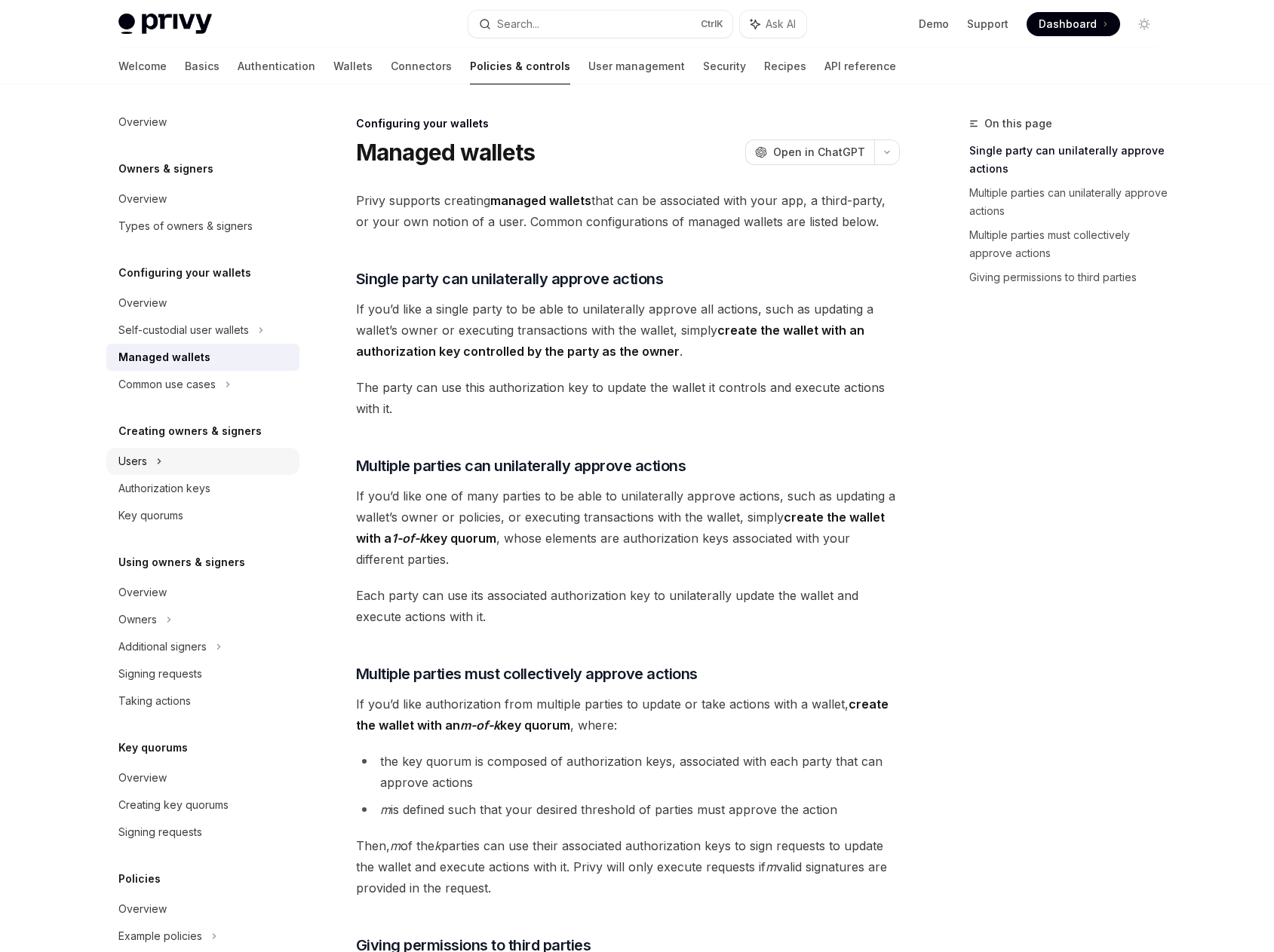
click at [162, 456] on icon at bounding box center [159, 462] width 6 height 18
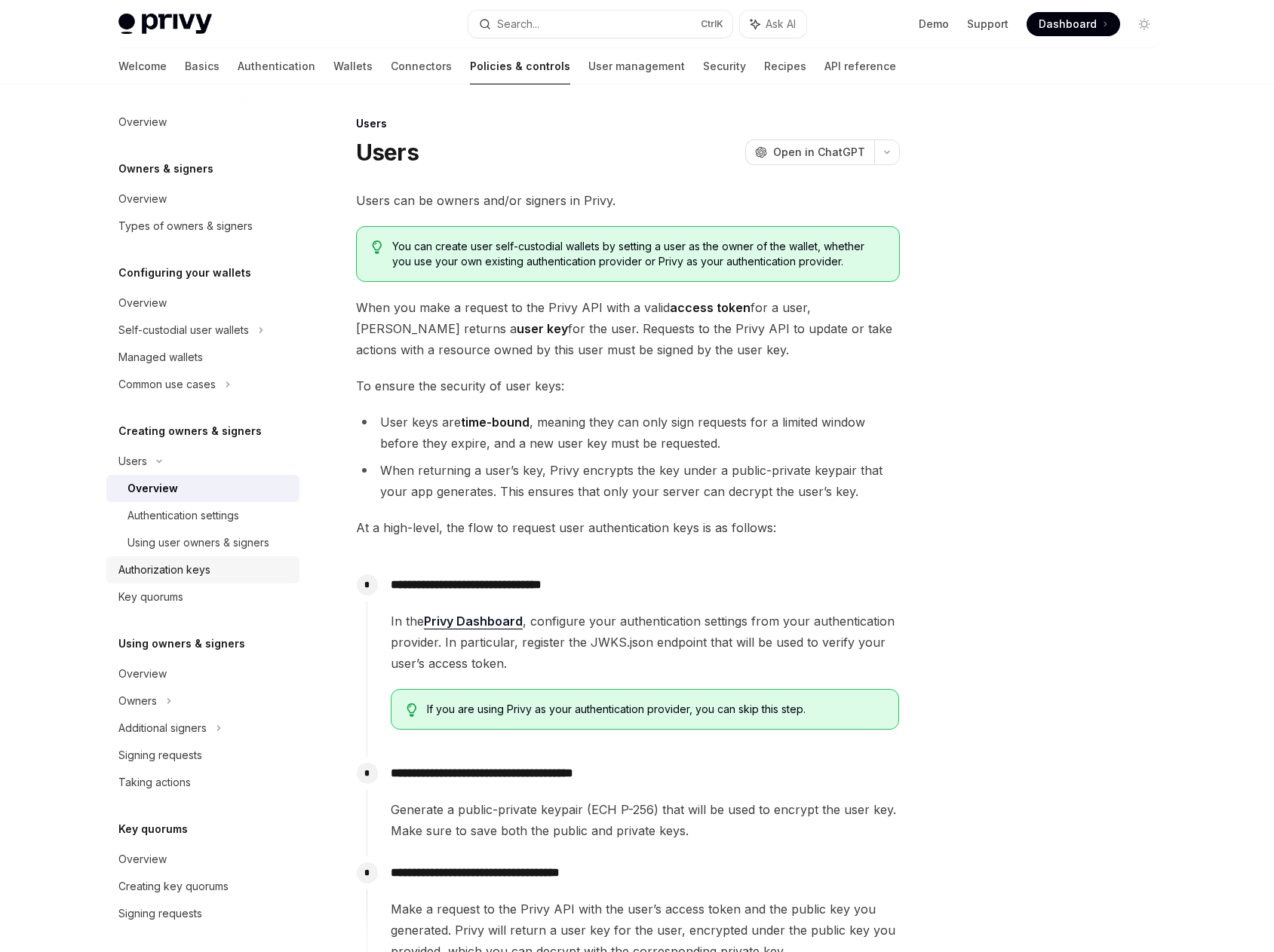
click at [203, 567] on div "Authorization keys" at bounding box center [164, 570] width 92 height 18
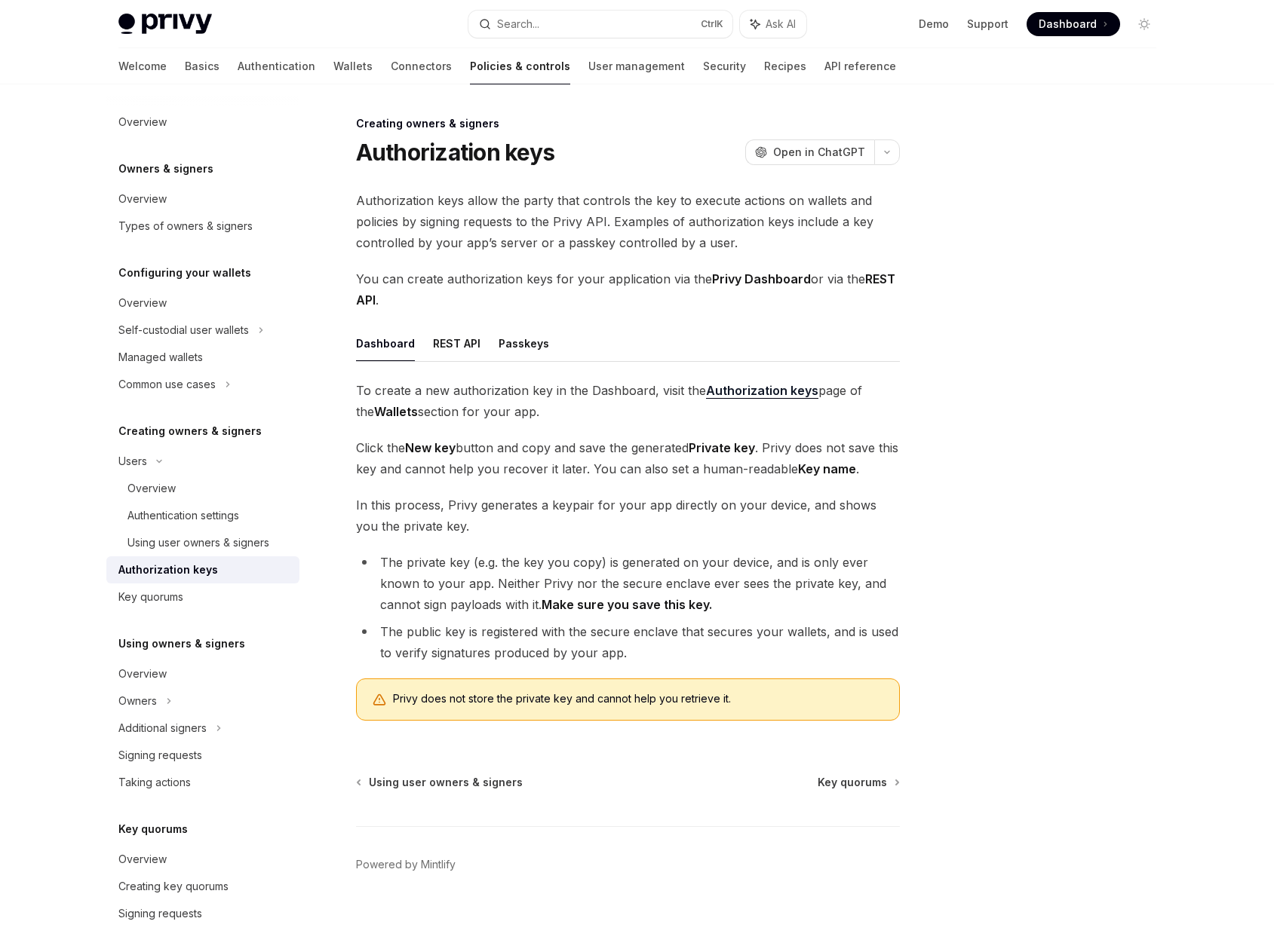
click at [984, 383] on div at bounding box center [1053, 533] width 229 height 837
click at [334, 66] on link "Wallets" at bounding box center [353, 66] width 39 height 36
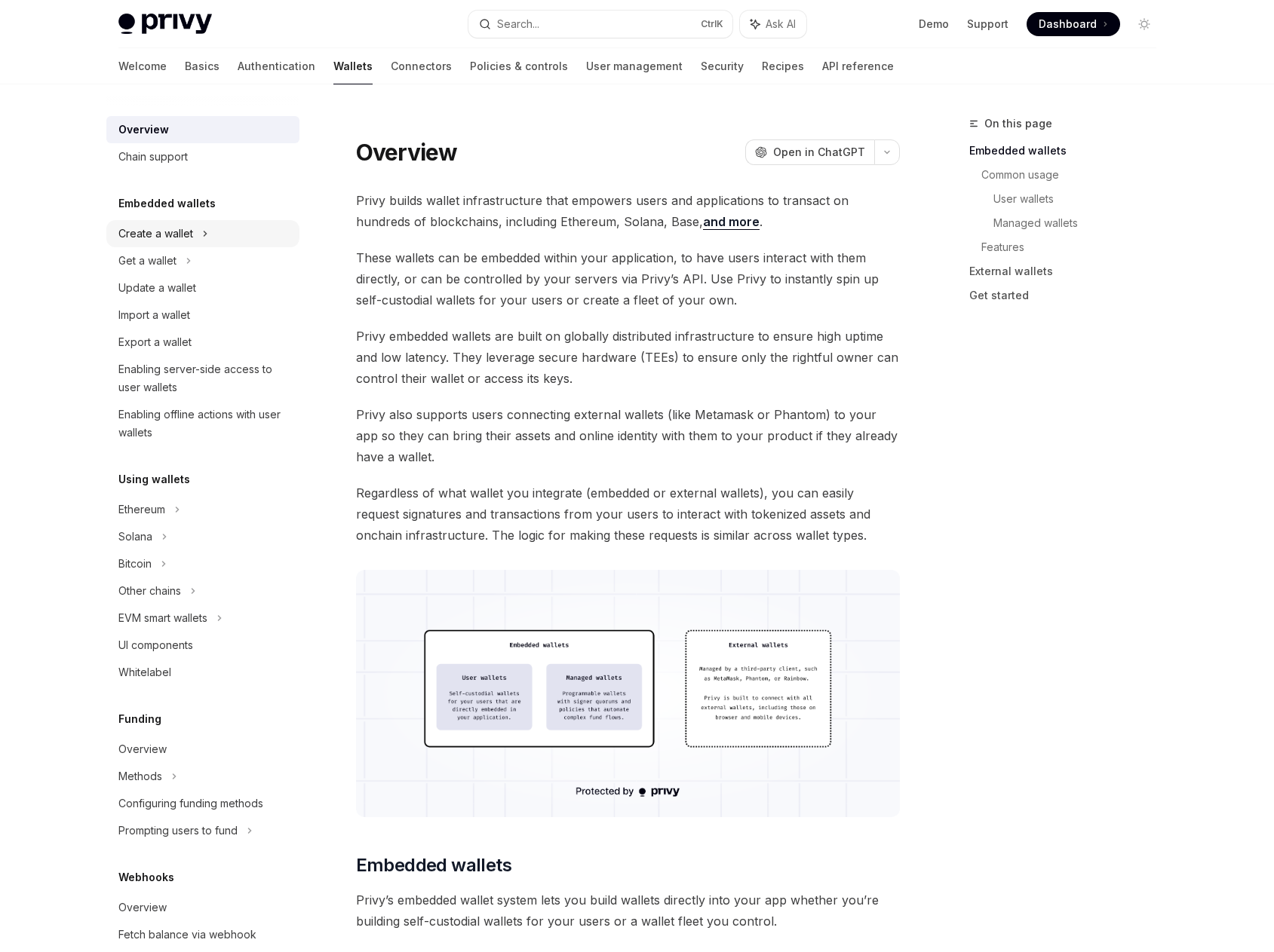
click at [208, 232] on div "Create a wallet" at bounding box center [203, 234] width 193 height 27
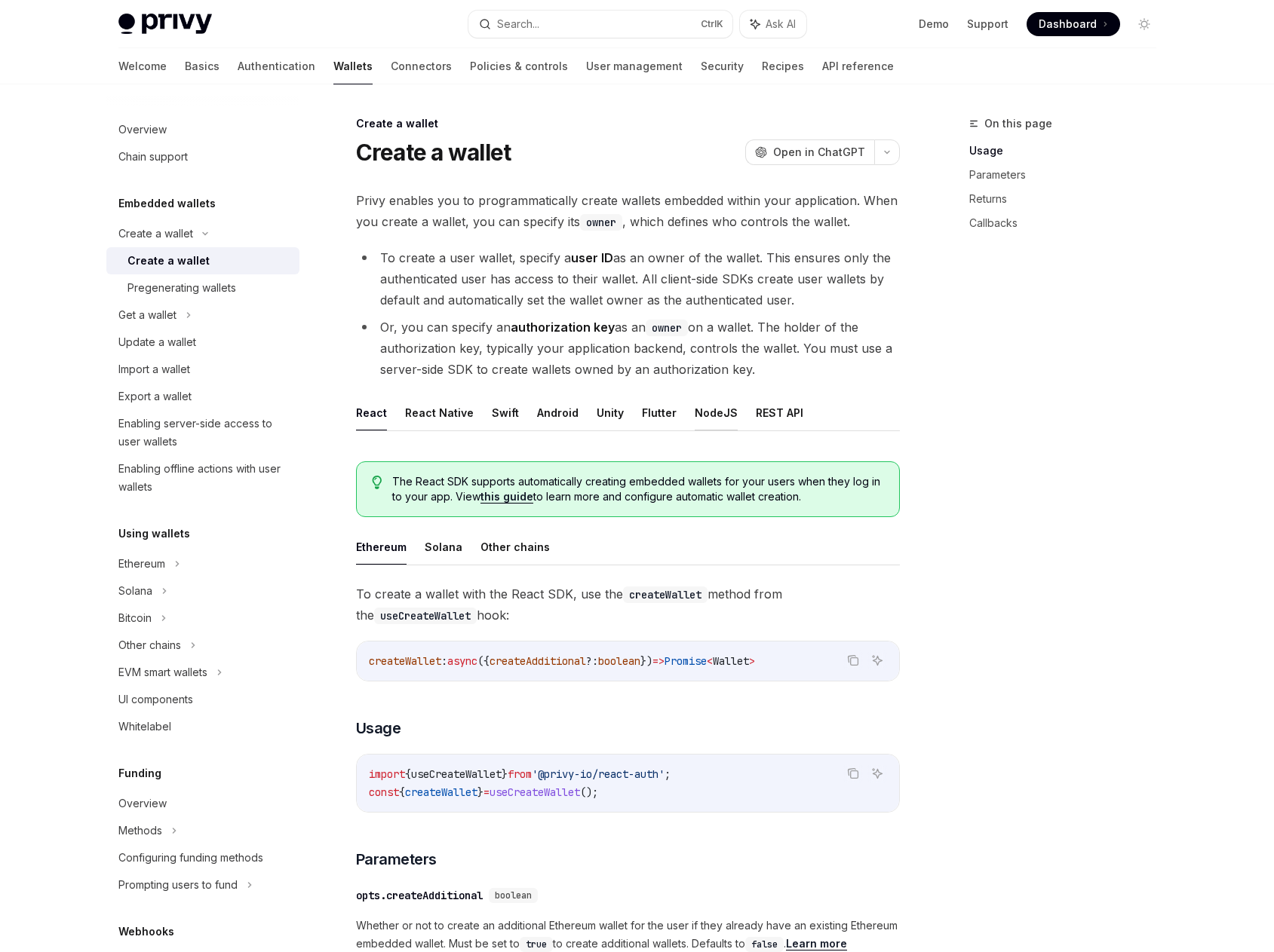
click at [708, 413] on button "NodeJS" at bounding box center [716, 412] width 43 height 36
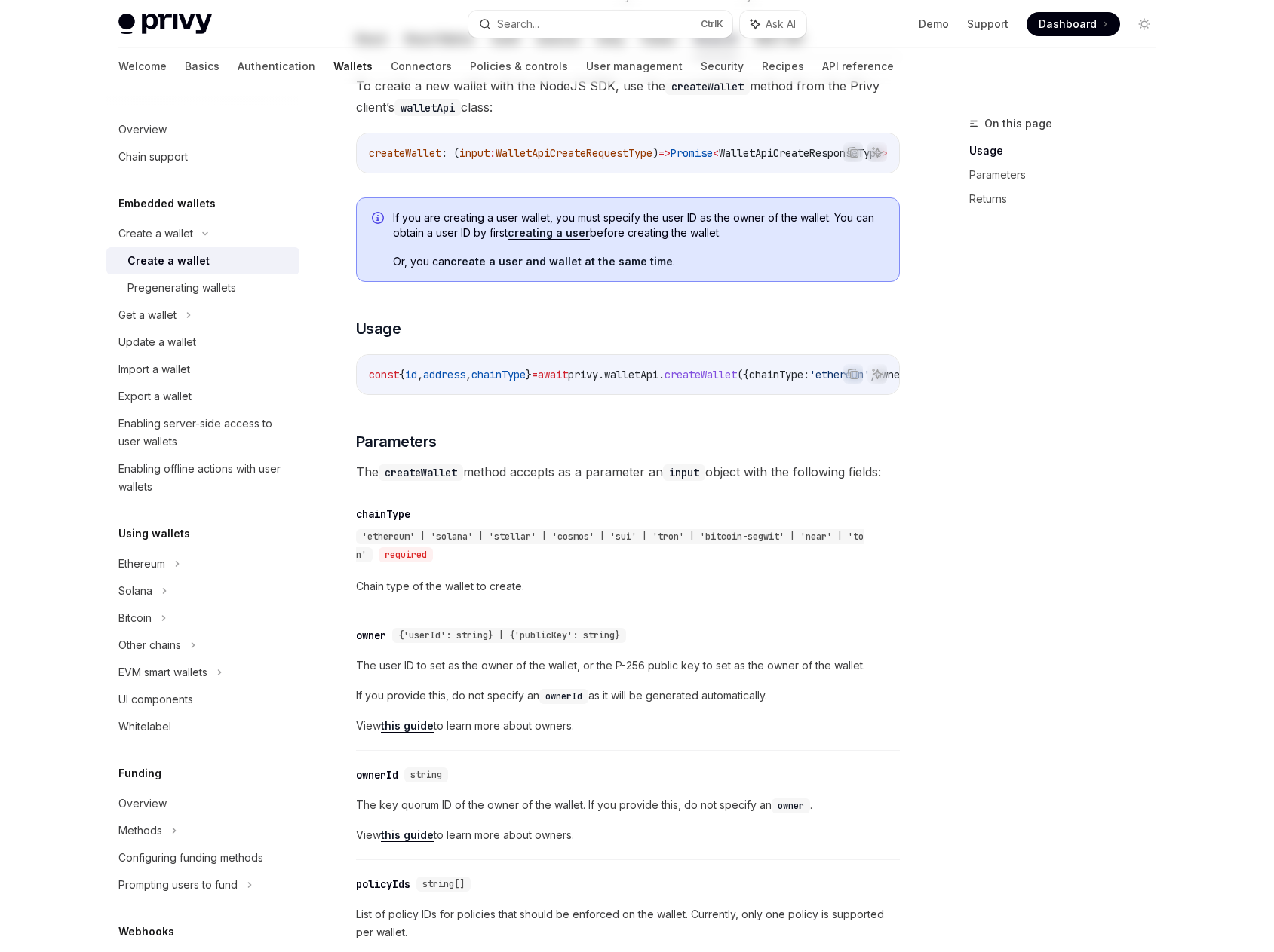
scroll to position [377, 0]
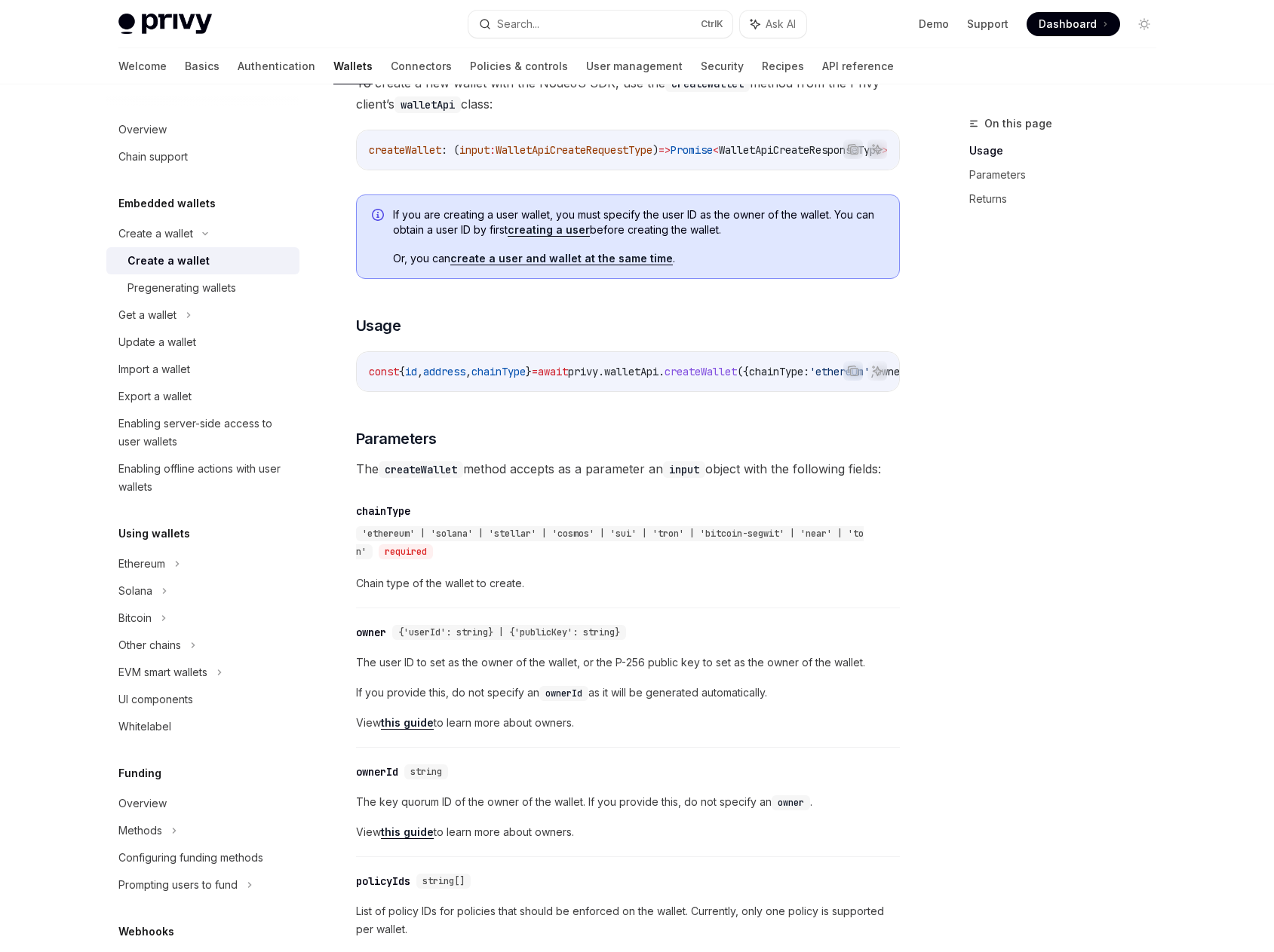
drag, startPoint x: 676, startPoint y: 404, endPoint x: 698, endPoint y: 404, distance: 22.0
click at [698, 404] on div "To create a new wallet with the NodeJS SDK, use the createWallet method from th…" at bounding box center [627, 931] width 544 height 1717
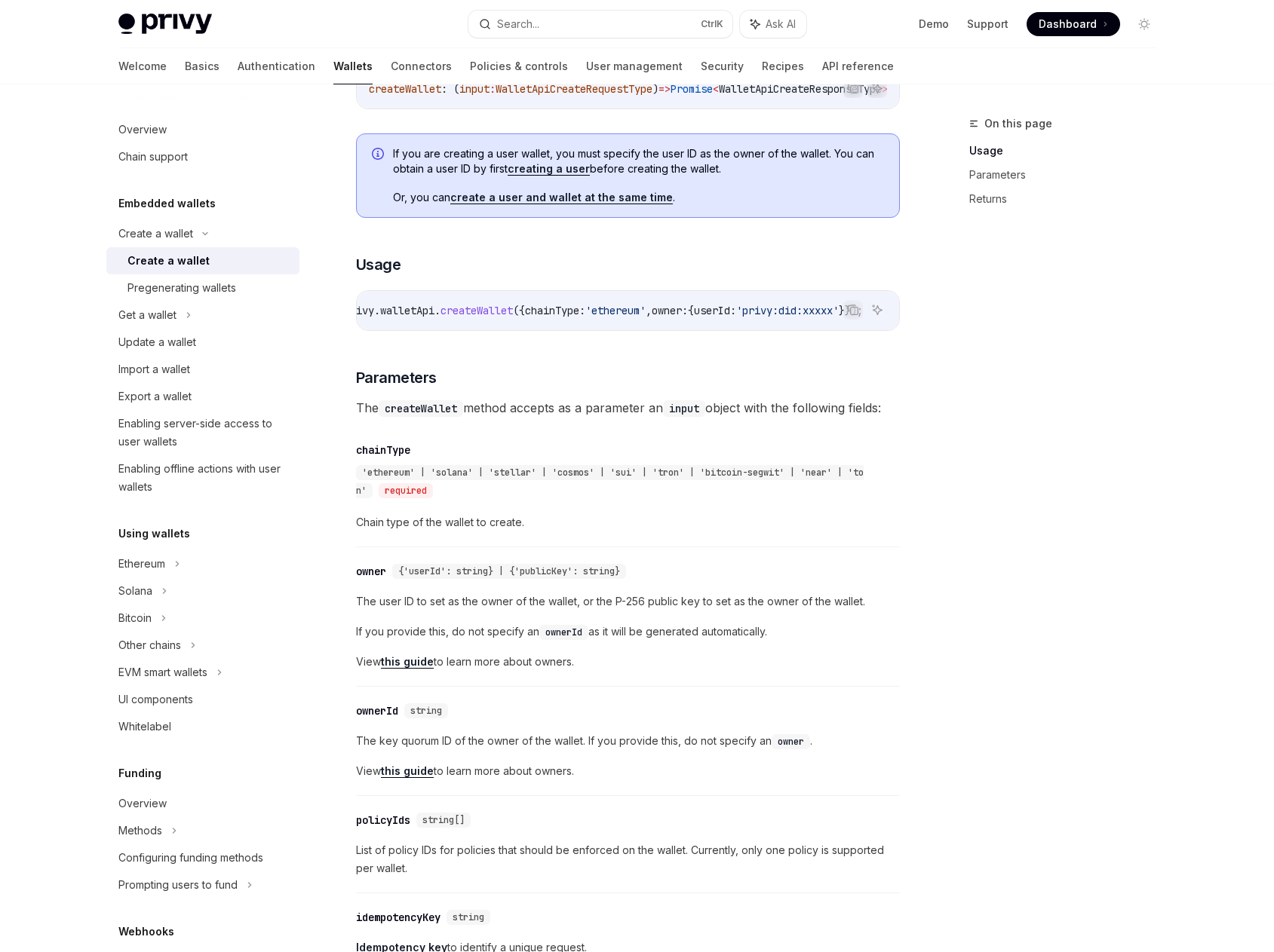
scroll to position [754, 0]
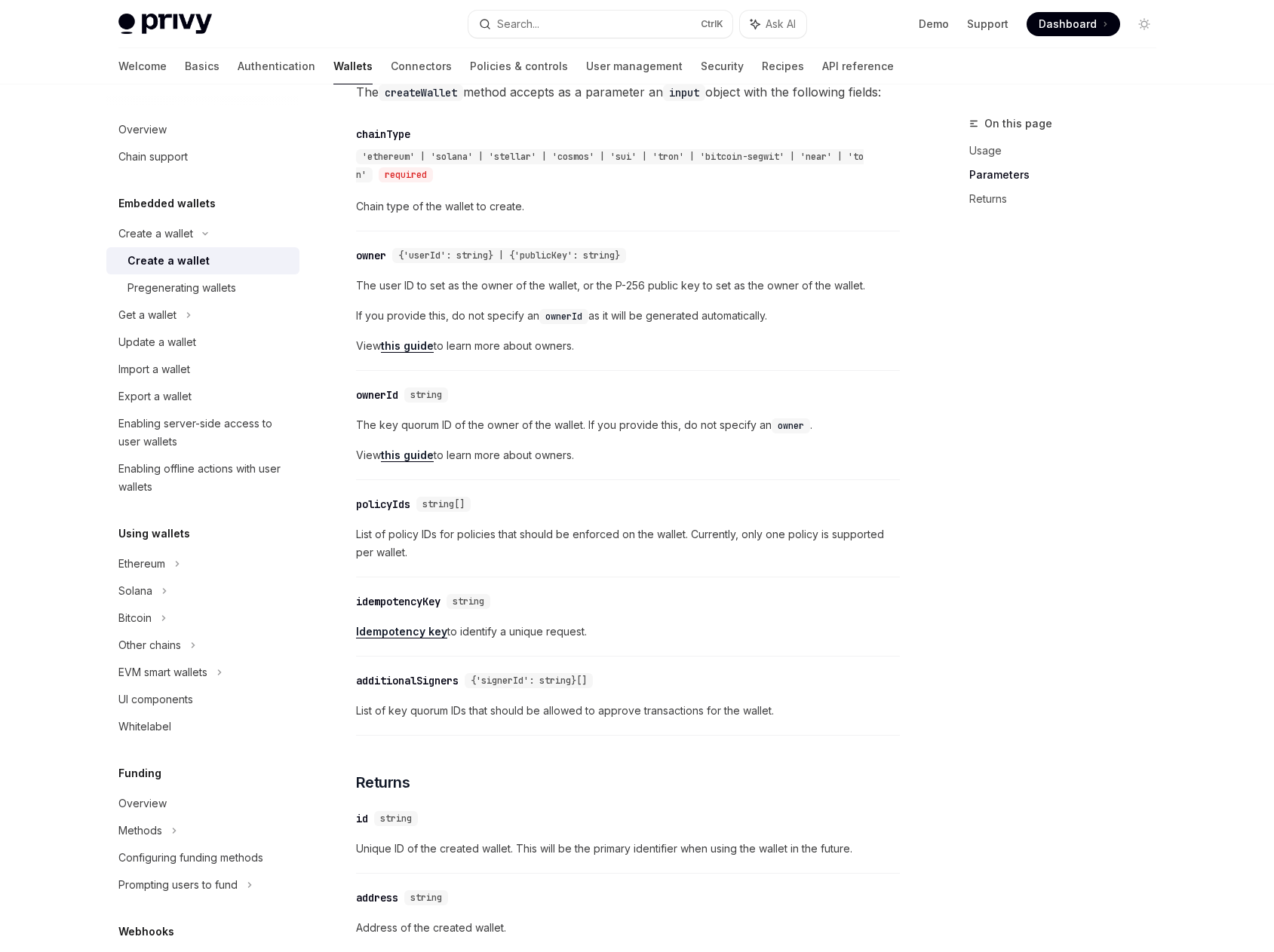
click at [408, 462] on link "this guide" at bounding box center [407, 455] width 53 height 14
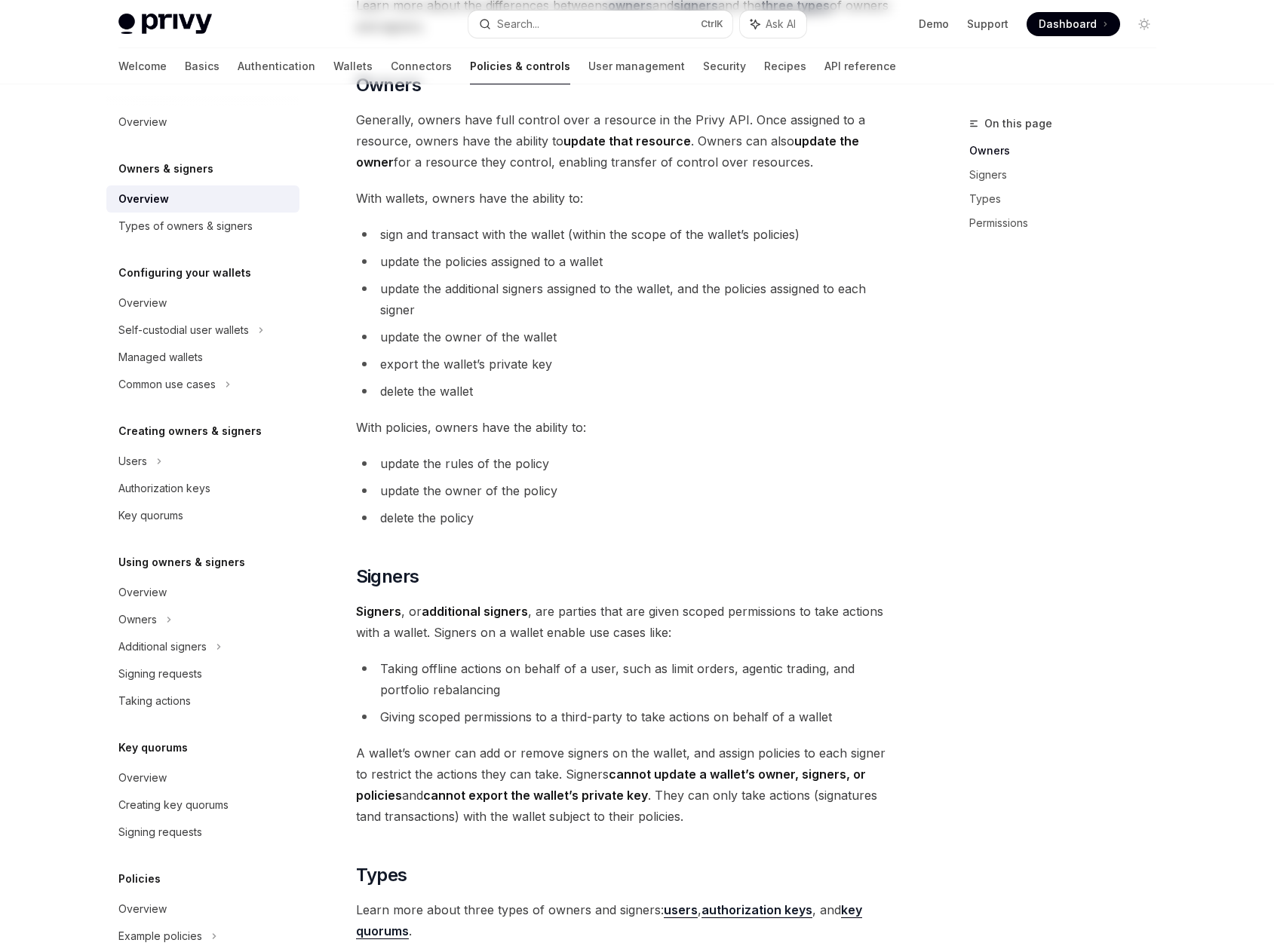
scroll to position [528, 0]
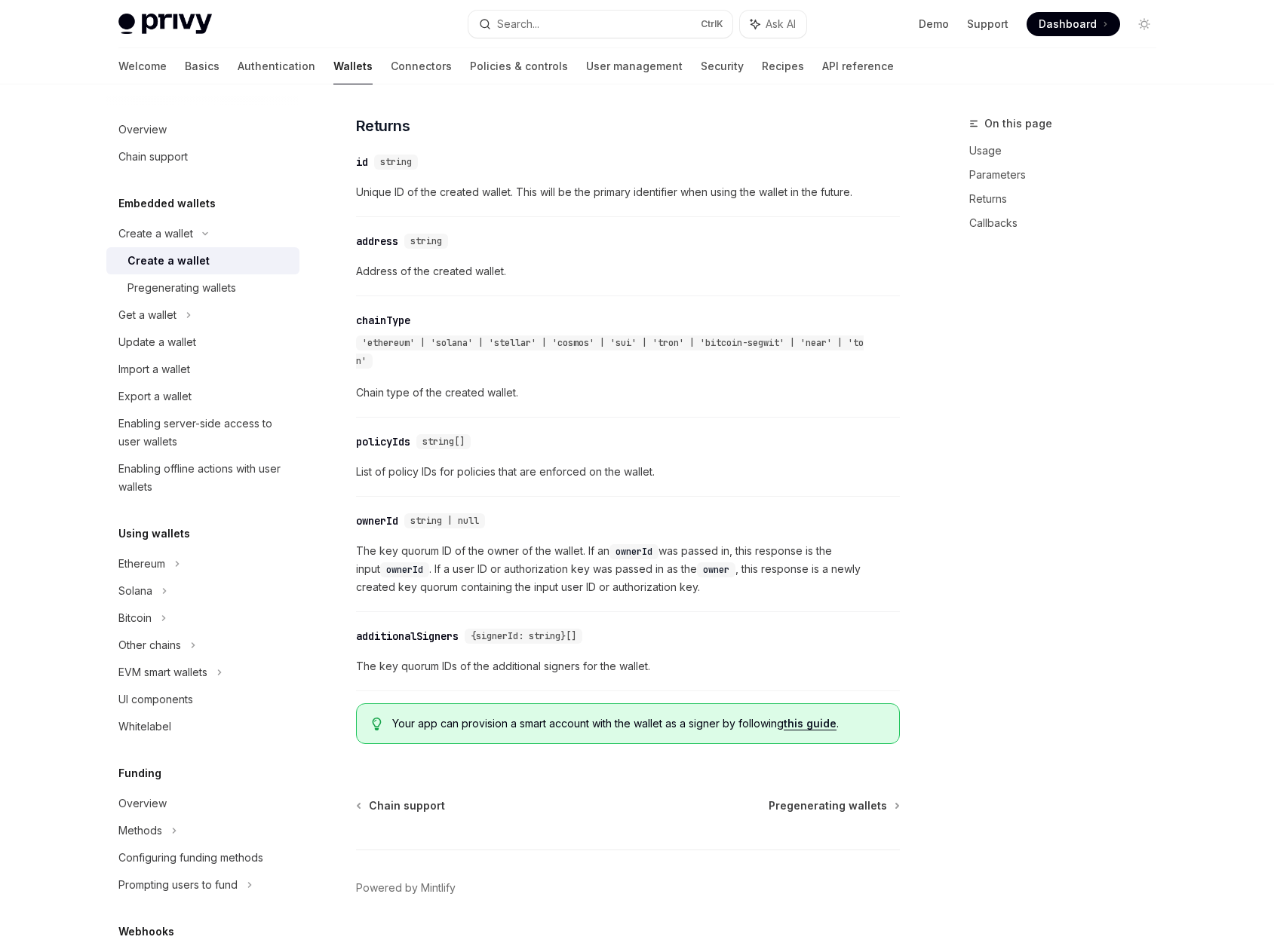
scroll to position [1450, 0]
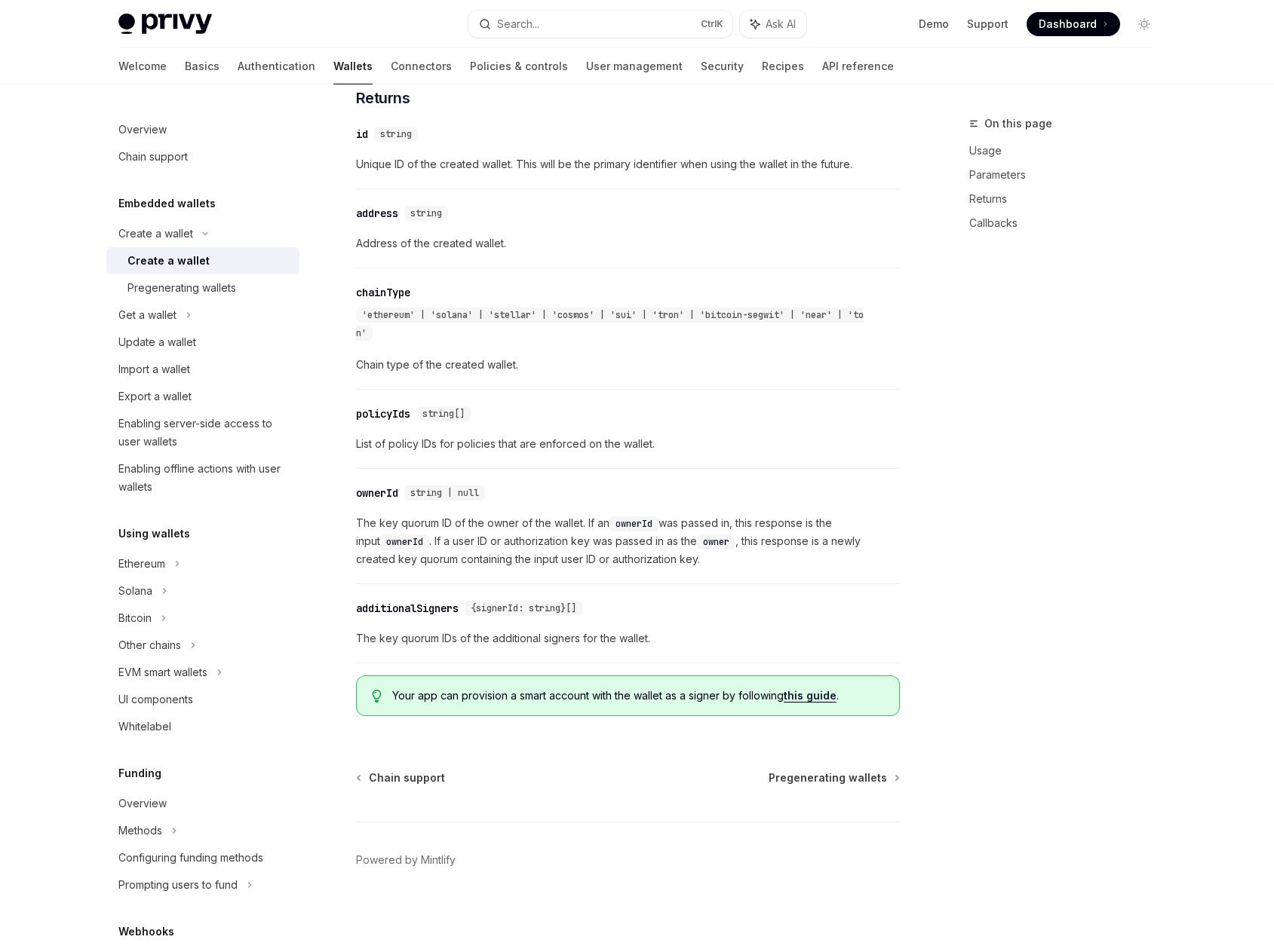
drag, startPoint x: 961, startPoint y: 587, endPoint x: 946, endPoint y: 585, distance: 15.1
click at [962, 588] on div "On this page Usage Parameters Returns Callbacks" at bounding box center [1053, 533] width 229 height 837
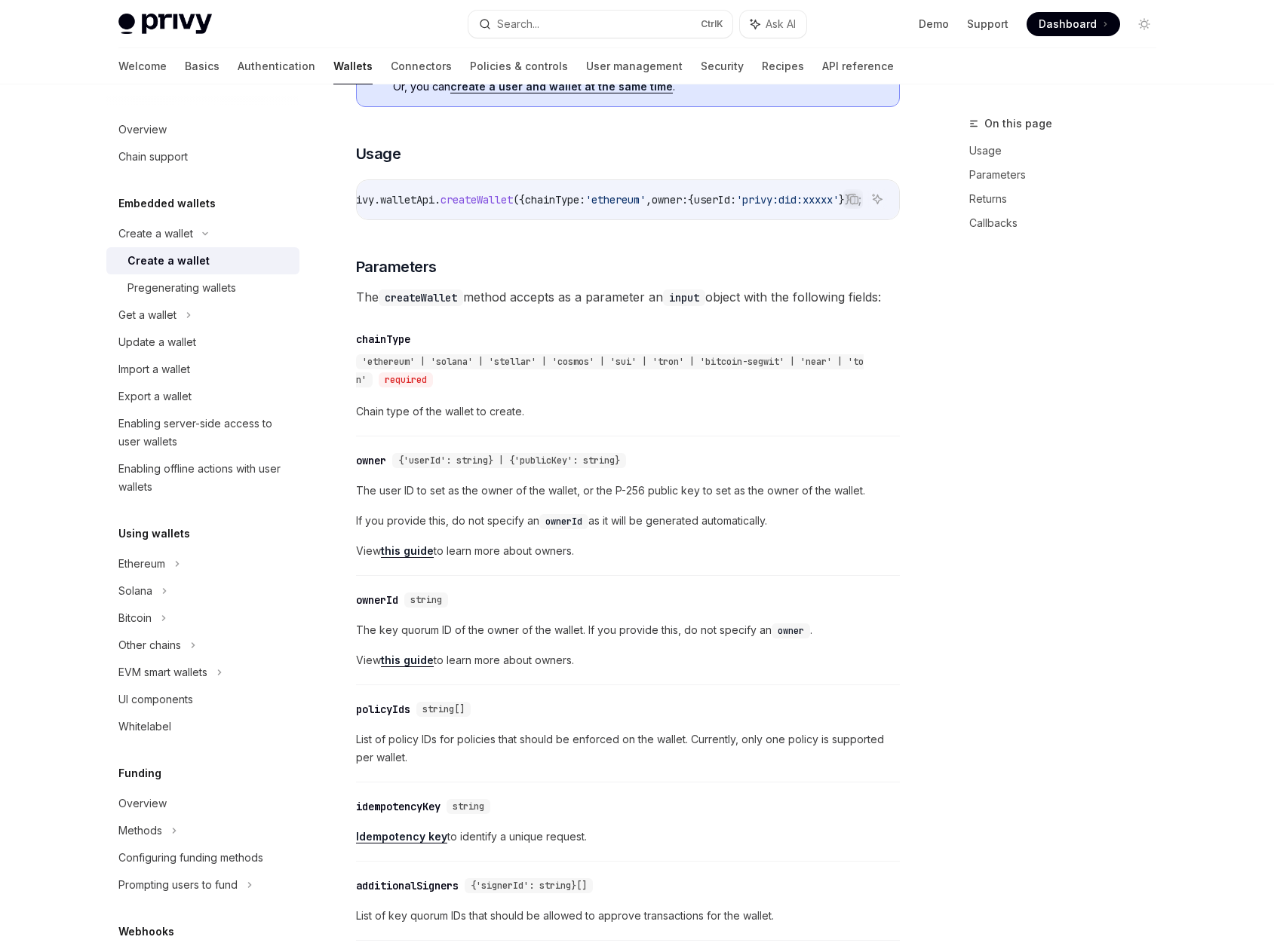
scroll to position [169, 0]
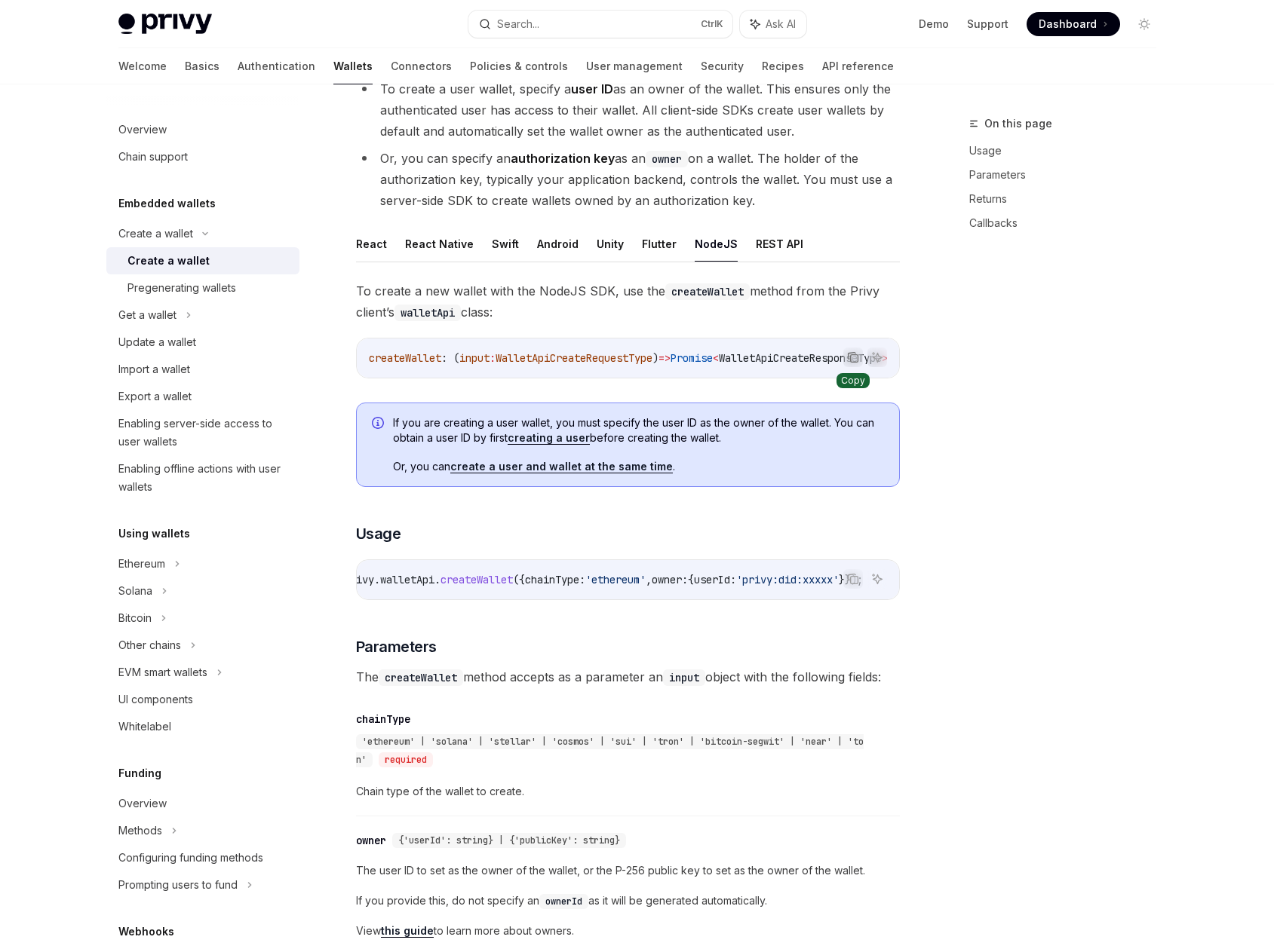
click at [850, 356] on icon "Copy the contents from the code block" at bounding box center [853, 359] width 7 height 7
click at [849, 583] on icon "Copy the contents from the code block" at bounding box center [852, 578] width 12 height 12
drag, startPoint x: 984, startPoint y: 546, endPoint x: 969, endPoint y: 554, distance: 17.0
click at [984, 546] on div "On this page Usage Parameters Returns Callbacks" at bounding box center [1053, 533] width 229 height 837
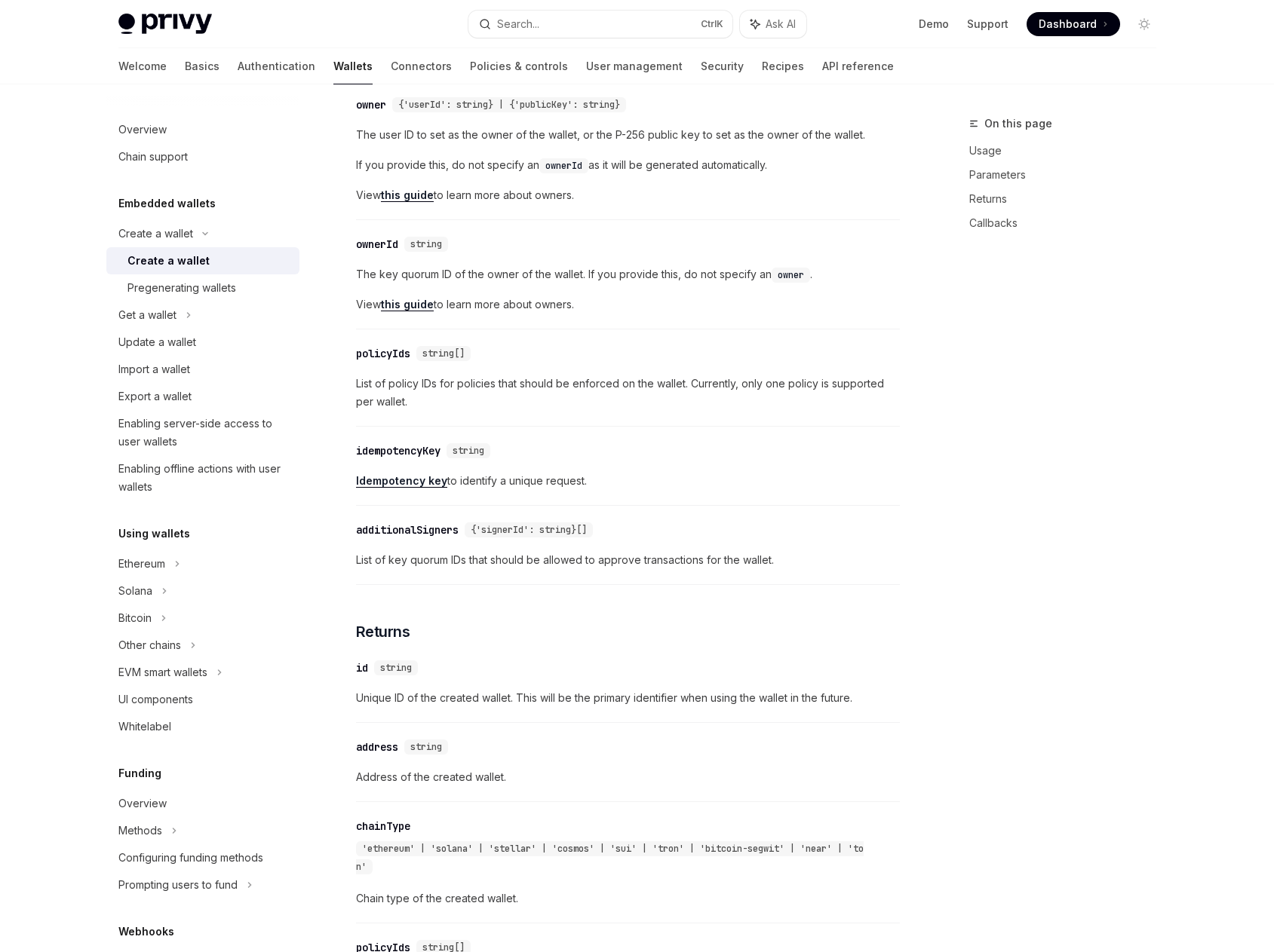
scroll to position [546, 0]
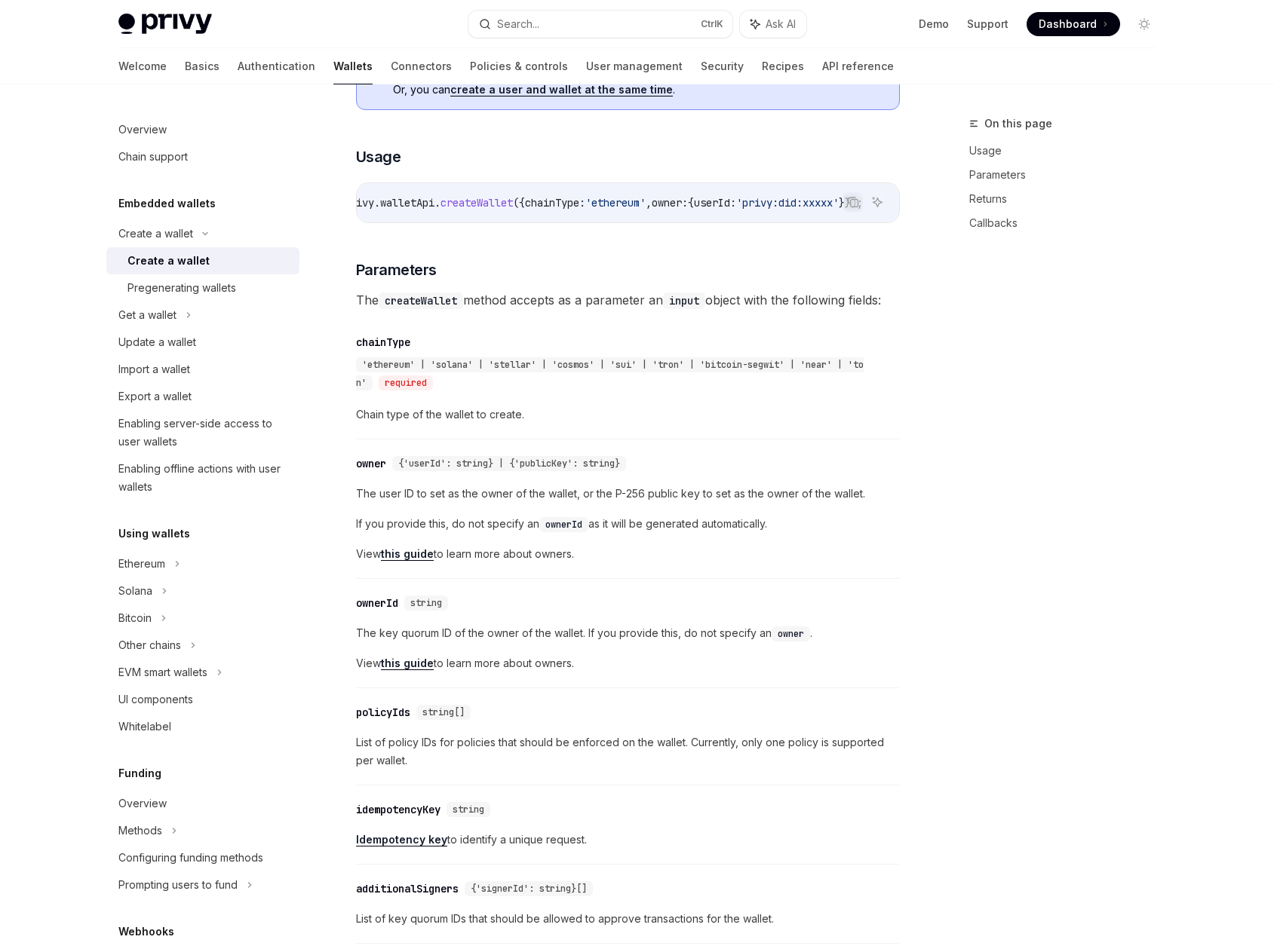
click at [418, 670] on link "this guide" at bounding box center [407, 663] width 53 height 14
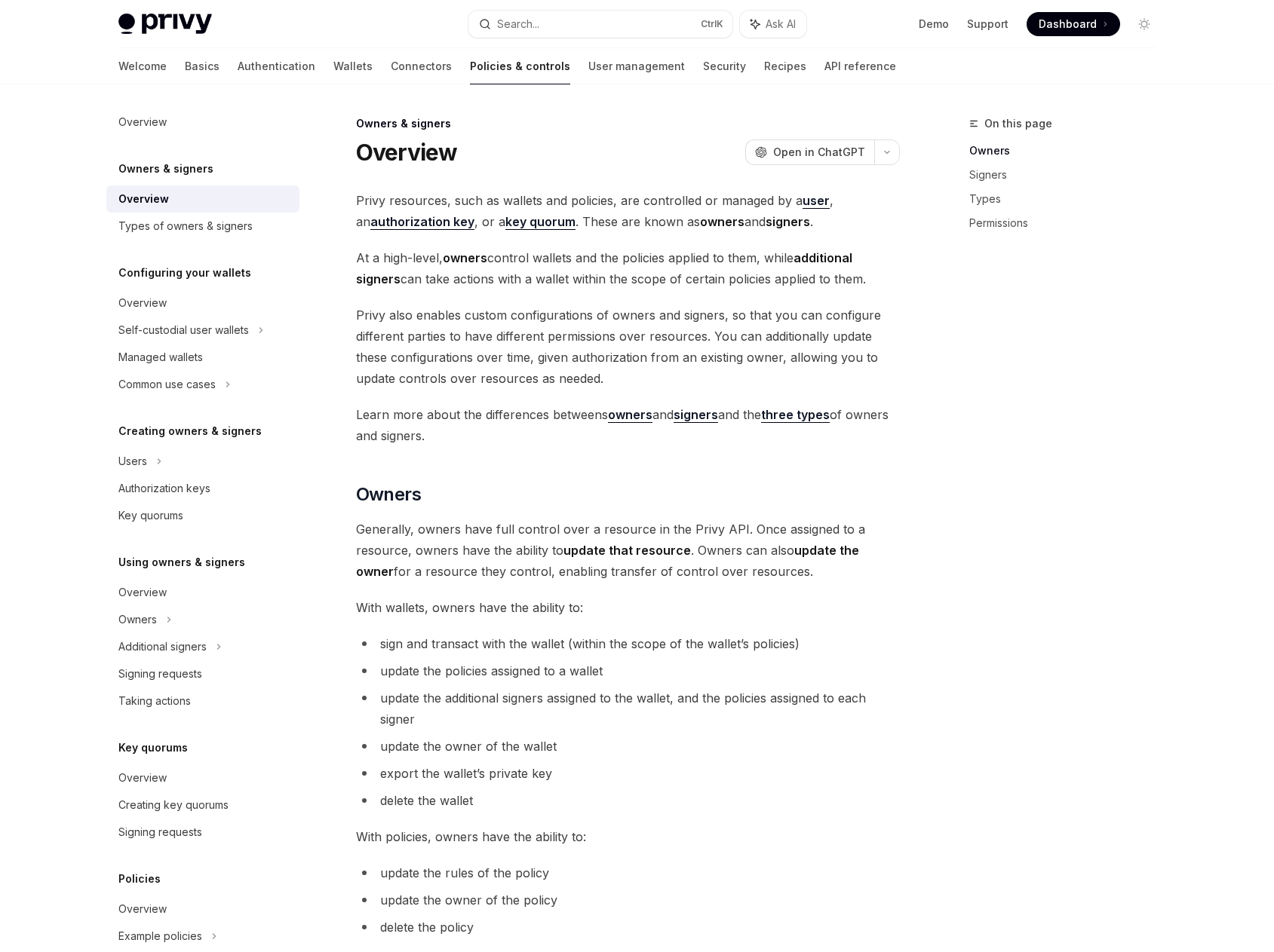
click at [1005, 337] on div "On this page Owners Signers Types Permissions" at bounding box center [1053, 533] width 229 height 837
drag, startPoint x: 1022, startPoint y: 510, endPoint x: 1002, endPoint y: 483, distance: 33.6
click at [1019, 510] on div "On this page Owners Signers Types Permissions" at bounding box center [1053, 533] width 229 height 837
click at [443, 222] on strong "authorization key" at bounding box center [423, 222] width 104 height 15
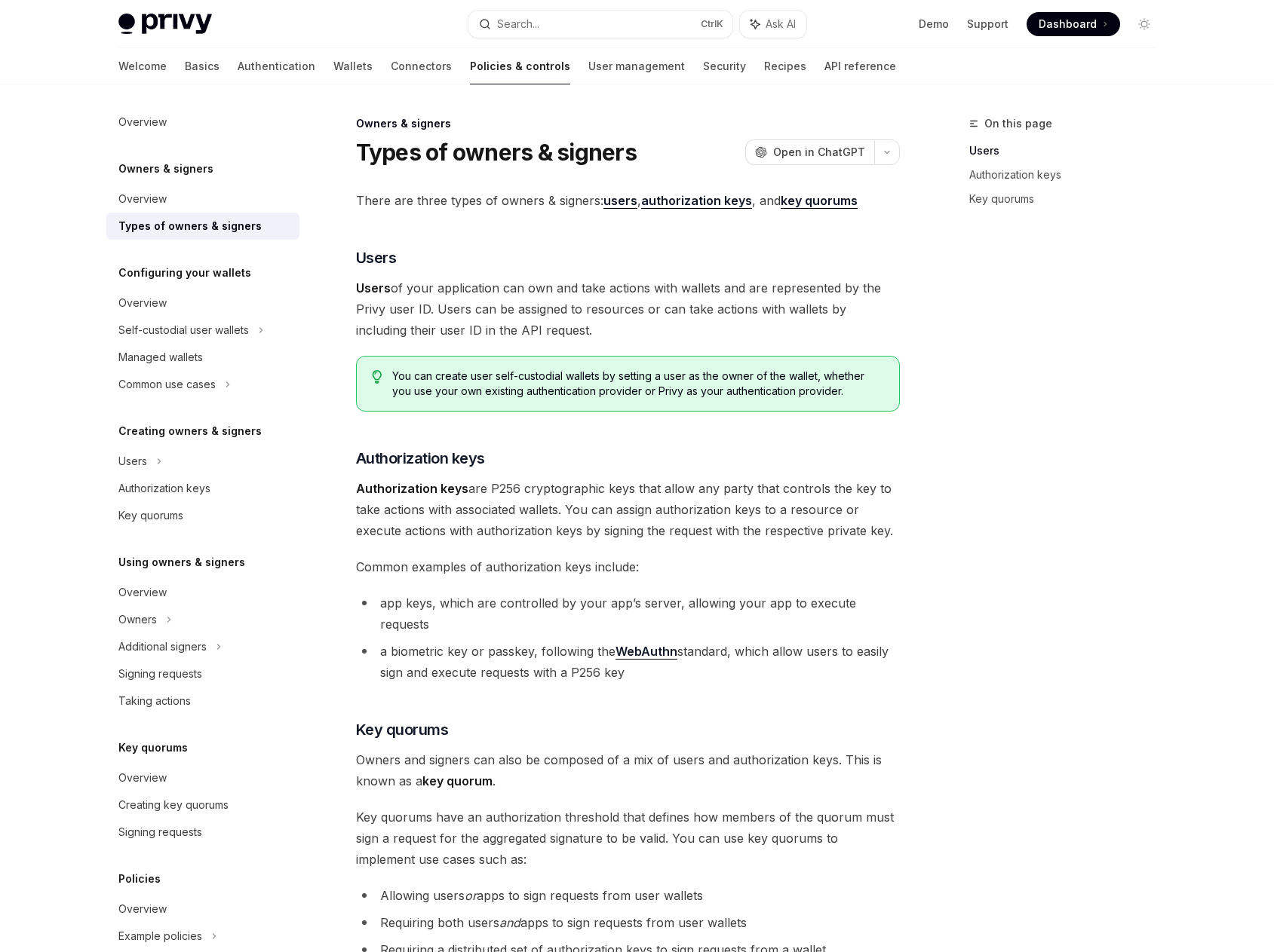
click at [1028, 602] on div "On this page Users Authorization keys Key quorums" at bounding box center [1053, 533] width 229 height 837
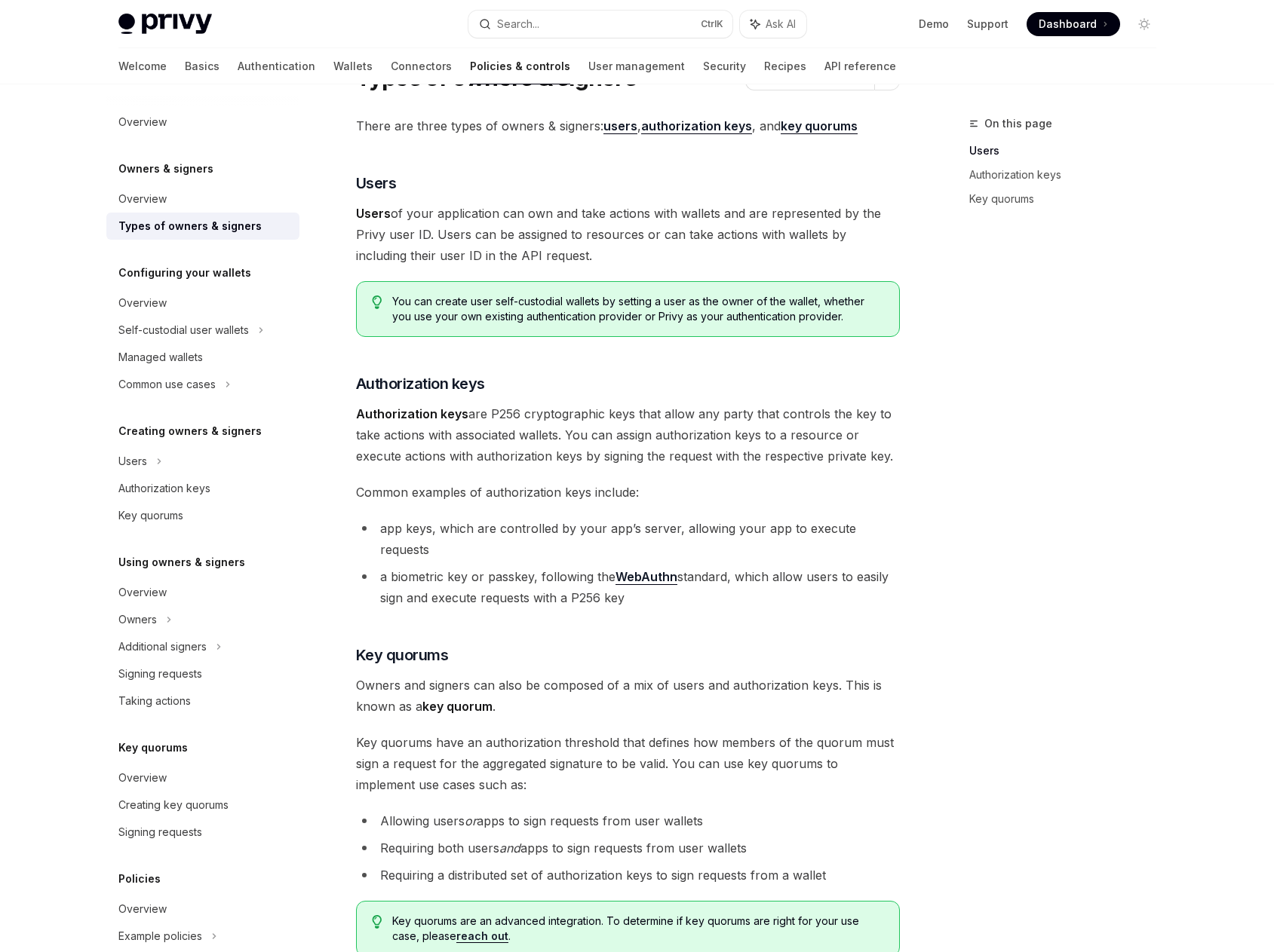
scroll to position [282, 0]
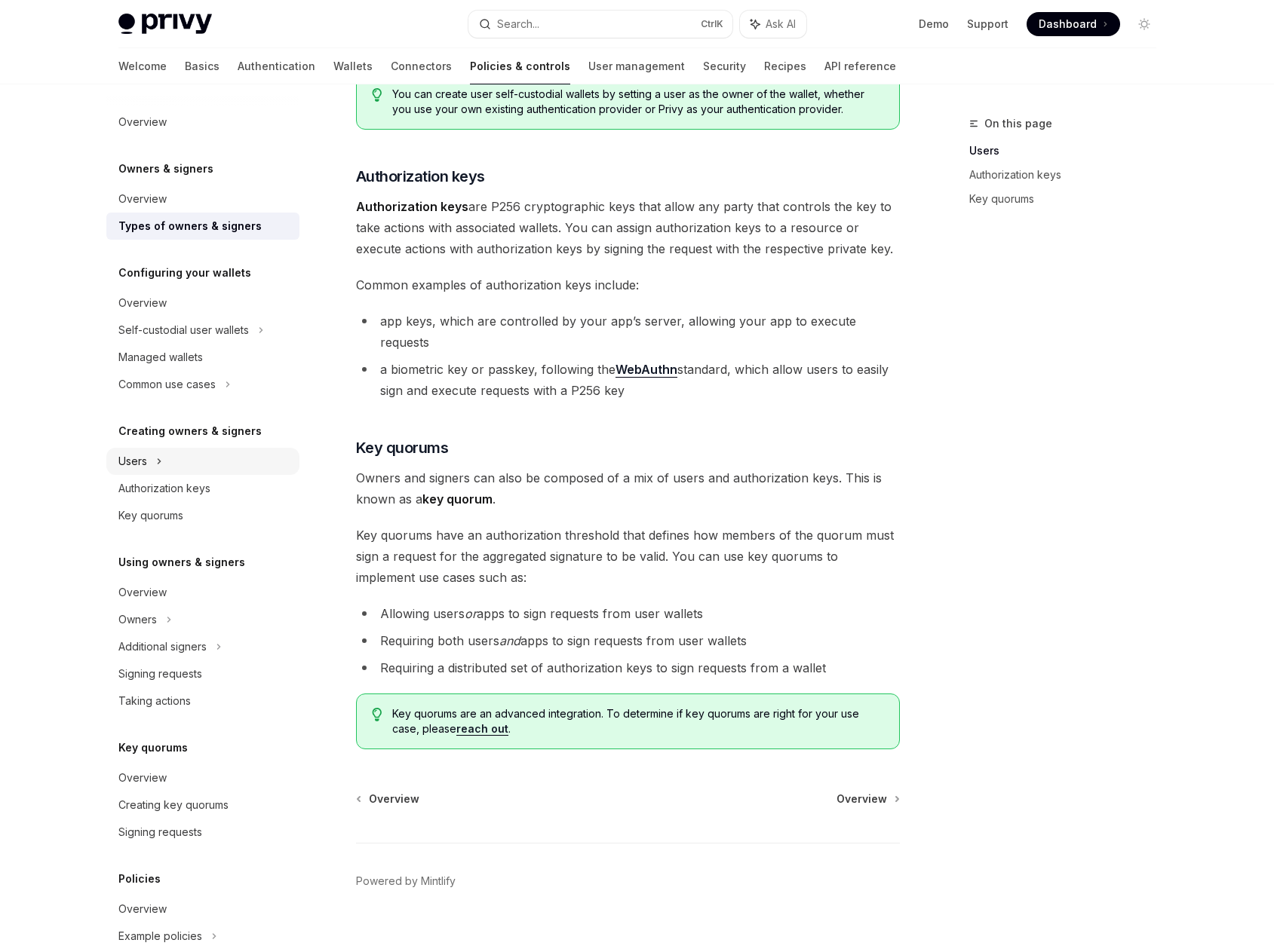
click at [163, 465] on div "Users" at bounding box center [203, 462] width 193 height 27
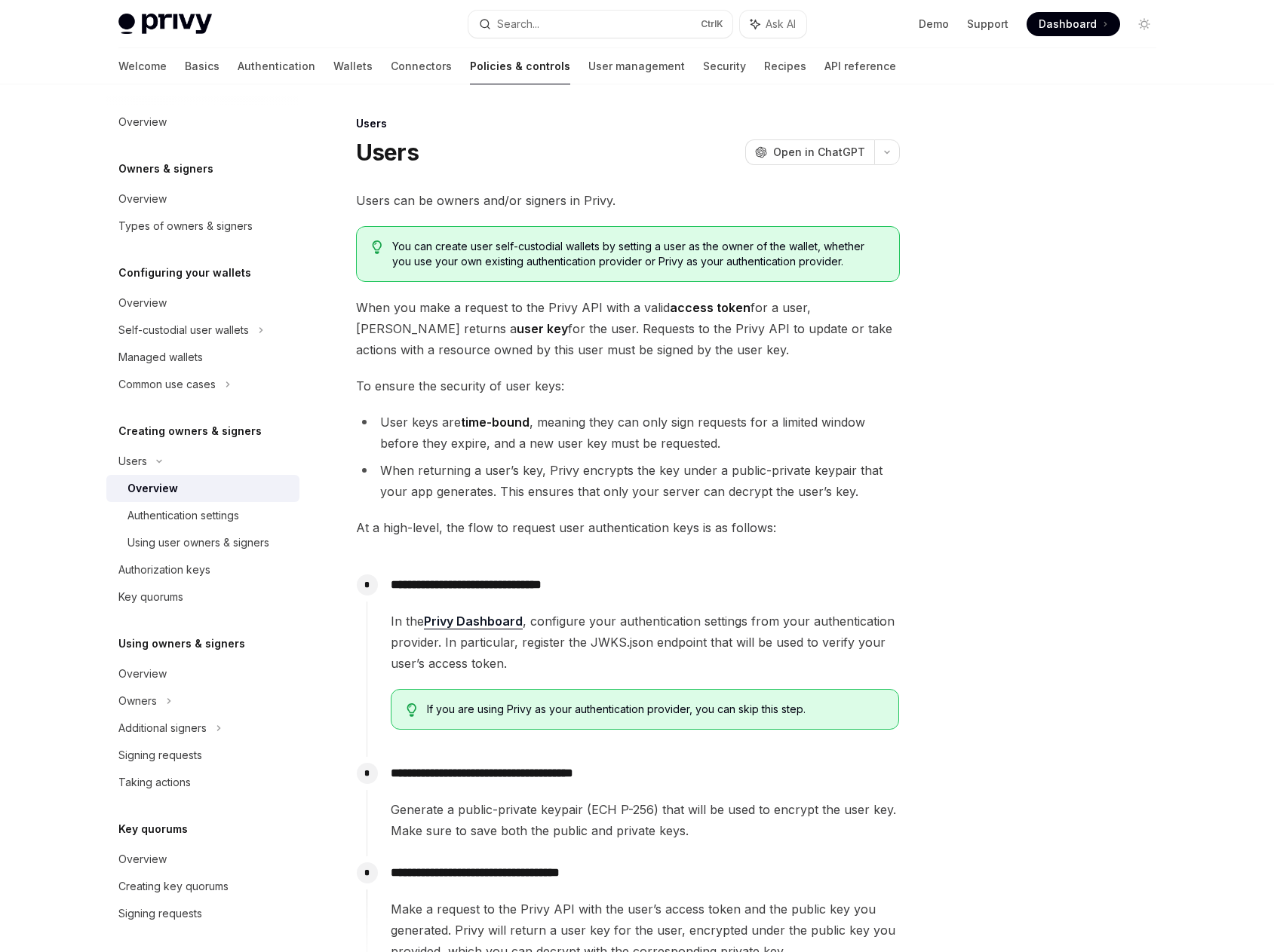
scroll to position [249, 0]
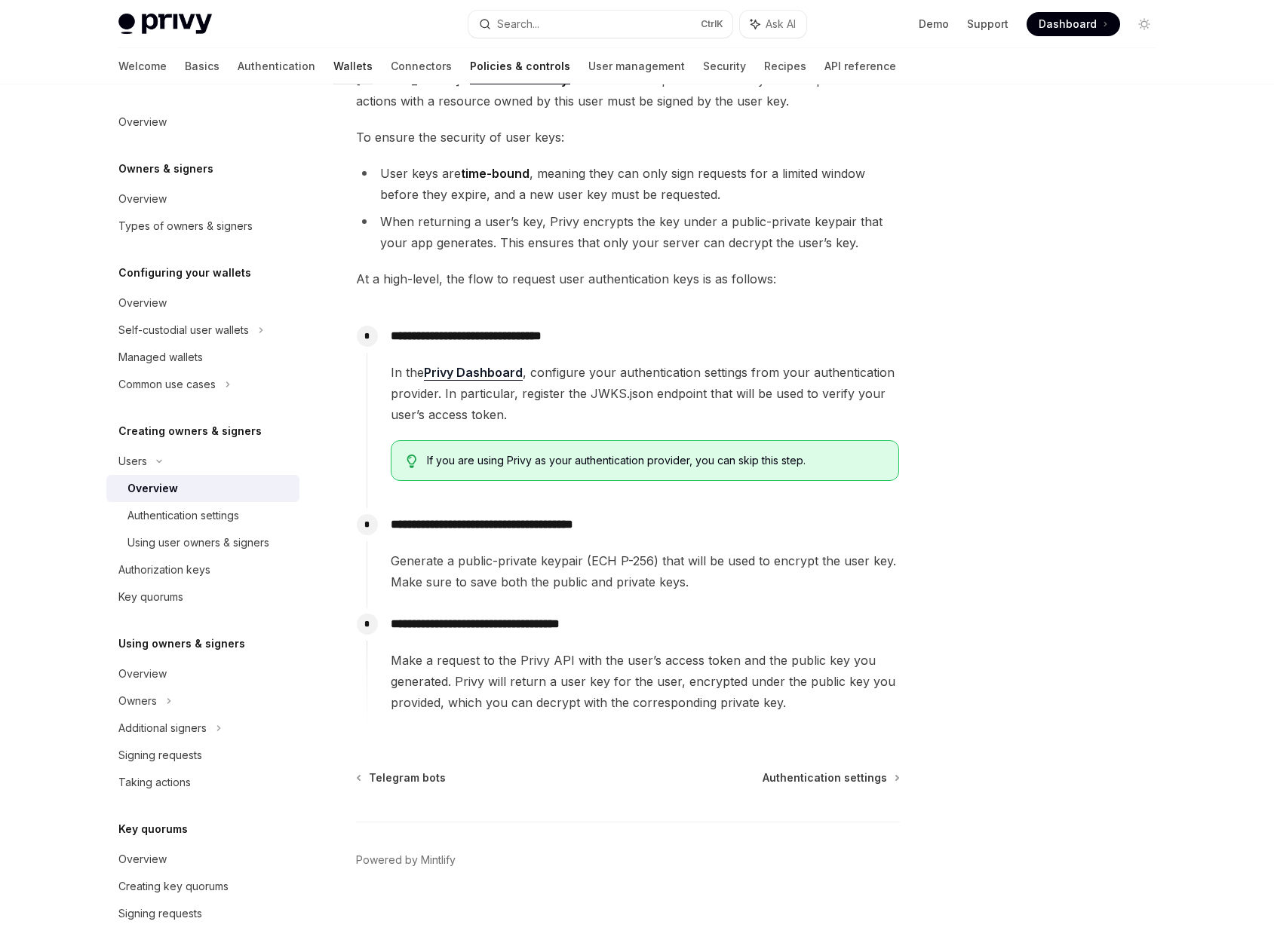
click at [334, 62] on link "Wallets" at bounding box center [353, 66] width 39 height 36
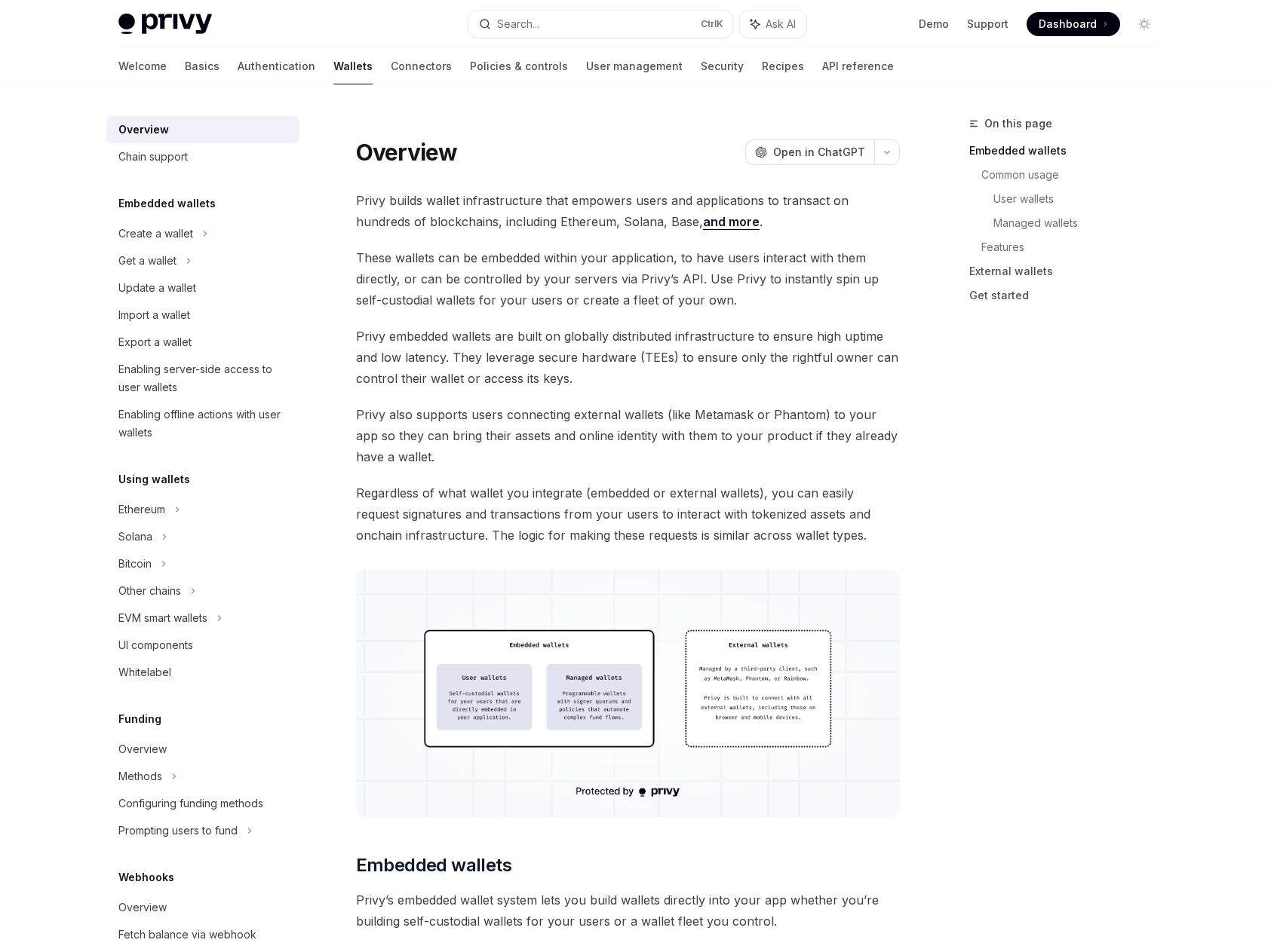
click at [197, 218] on div "Embedded wallets Create a wallet Get a wallet Update a wallet Import a wallet E…" at bounding box center [203, 320] width 193 height 252
click at [183, 231] on div "Create a wallet" at bounding box center [155, 234] width 74 height 18
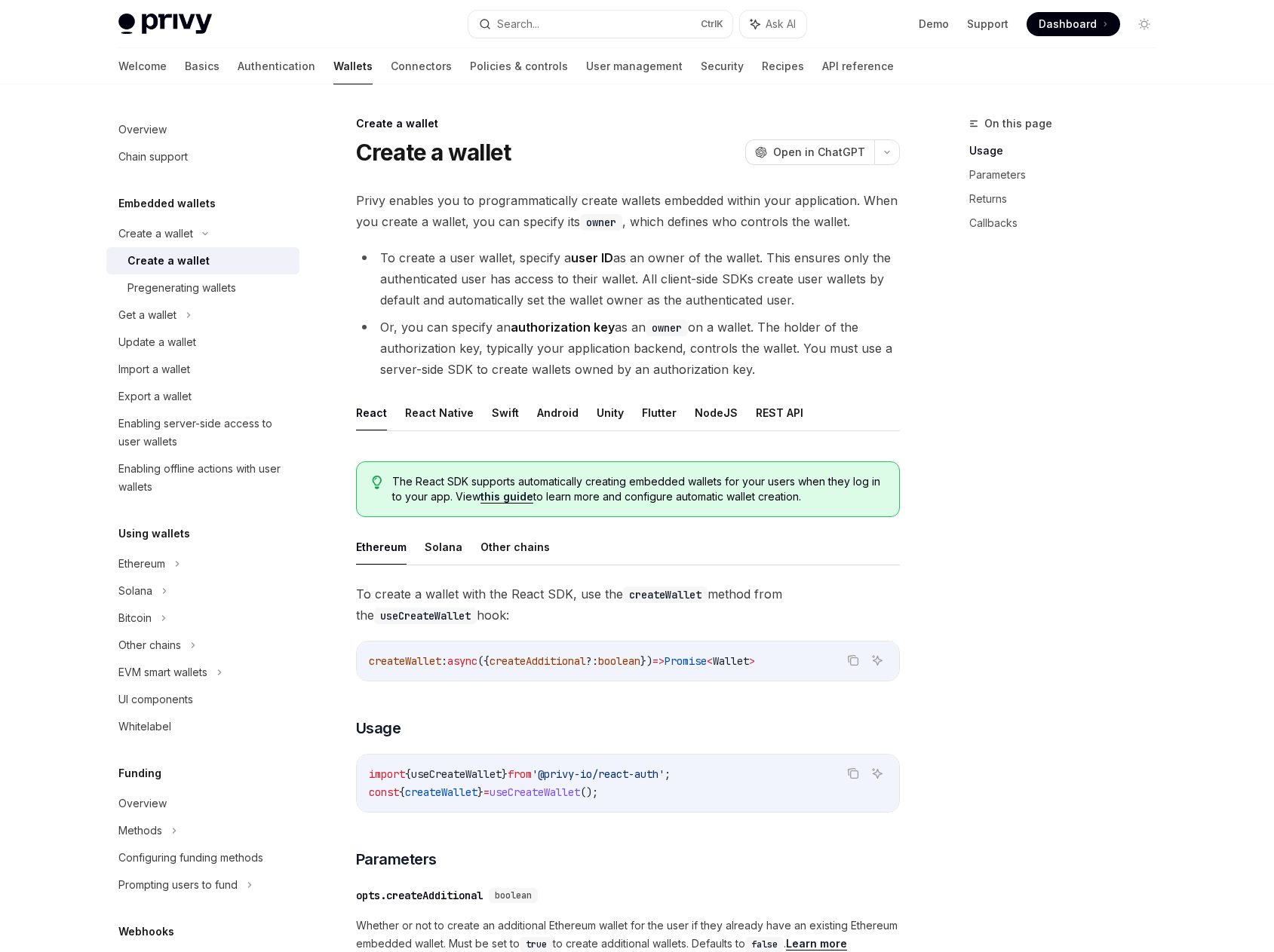
click at [183, 253] on div "Create a wallet" at bounding box center [169, 261] width 82 height 18
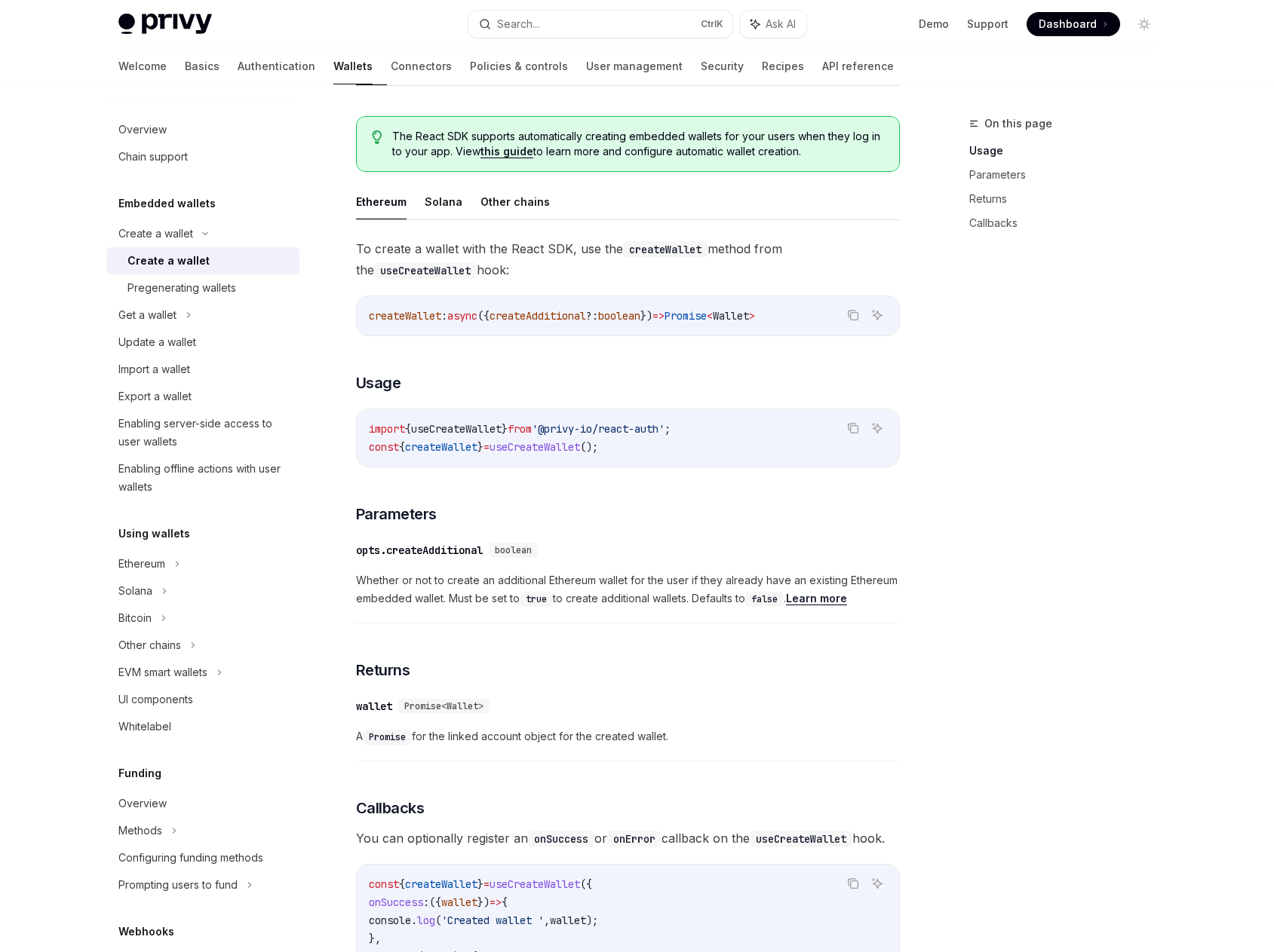
scroll to position [301, 0]
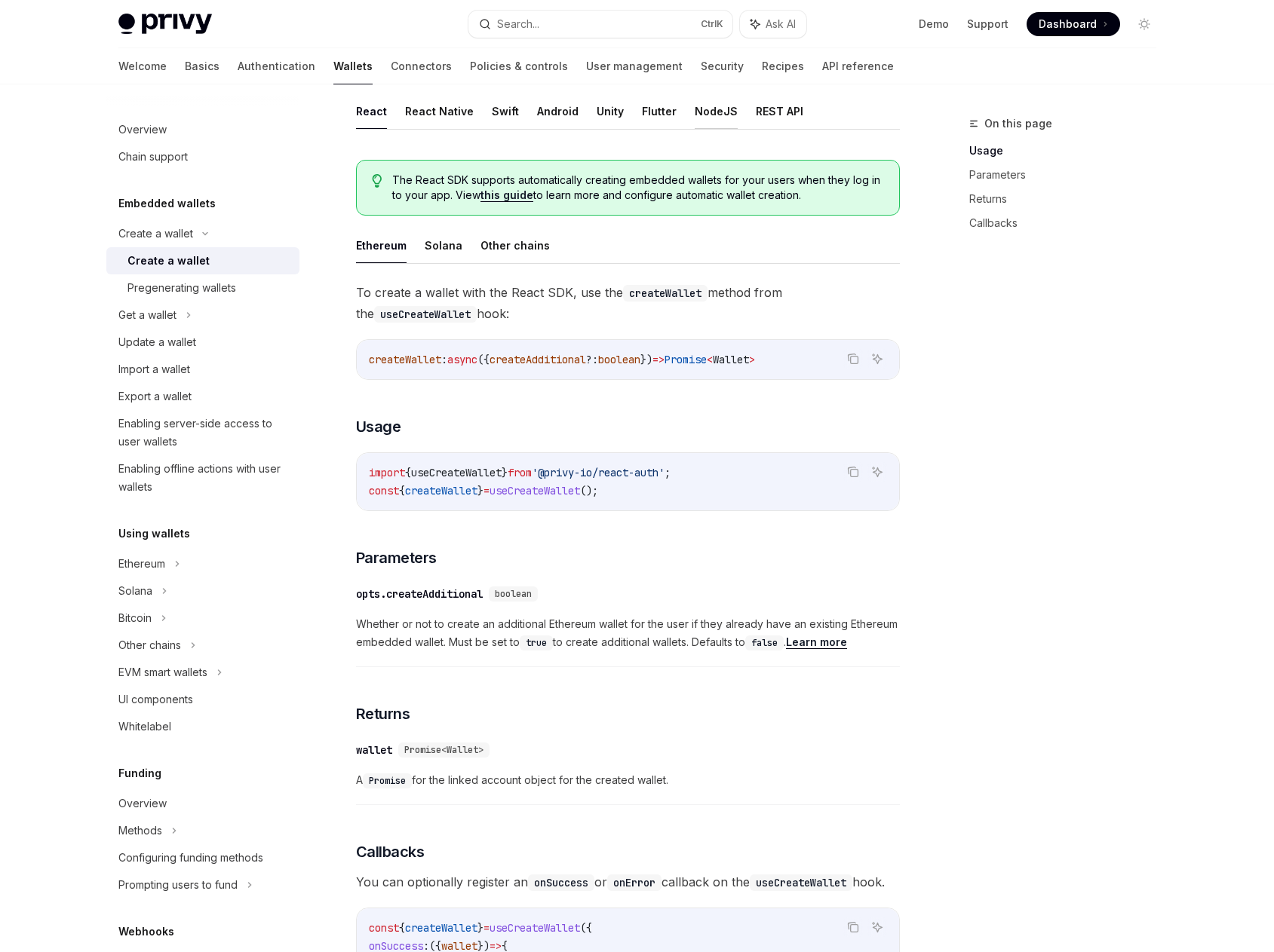
click at [700, 117] on button "NodeJS" at bounding box center [716, 111] width 43 height 36
type textarea "*"
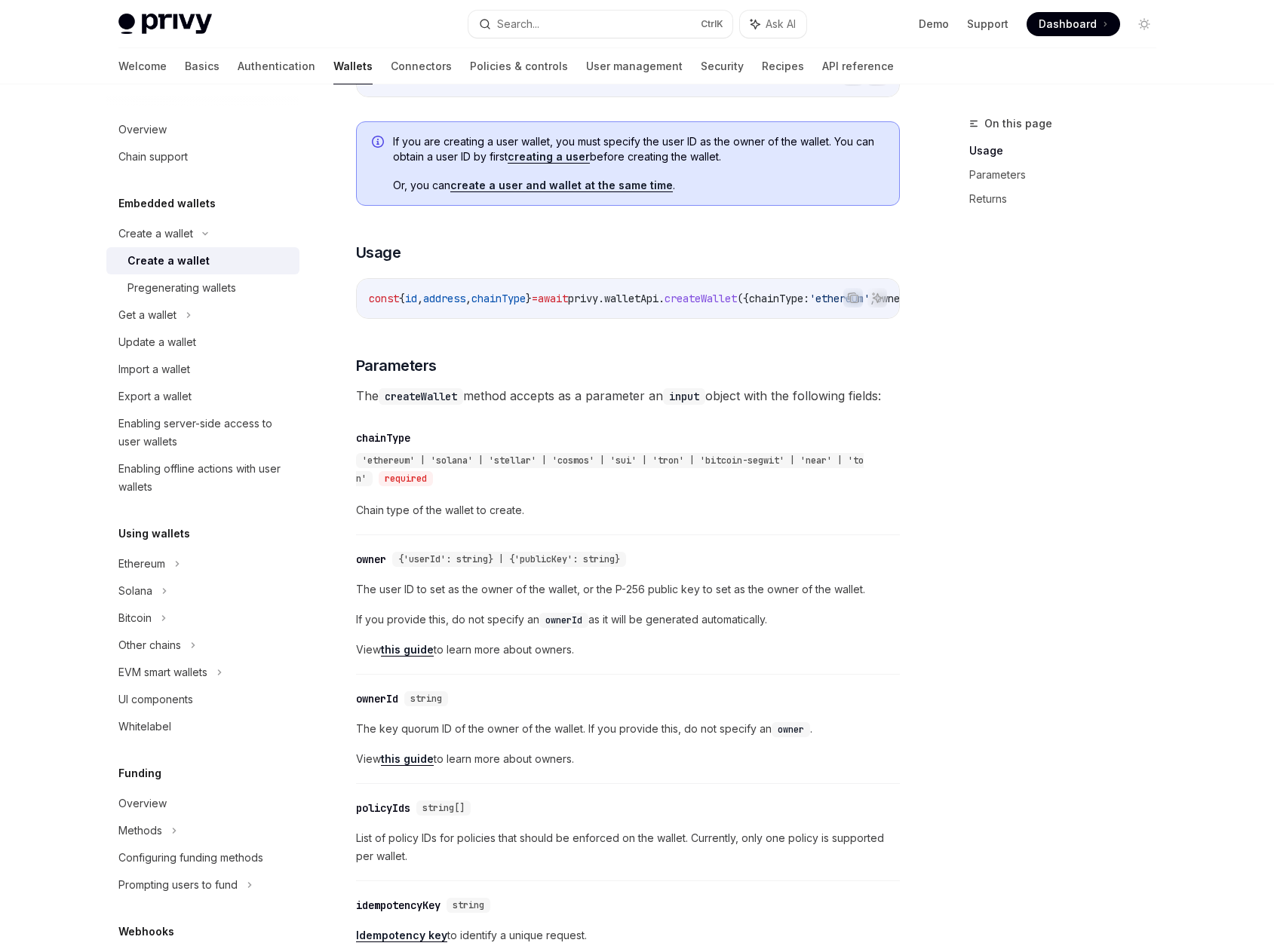
scroll to position [603, 0]
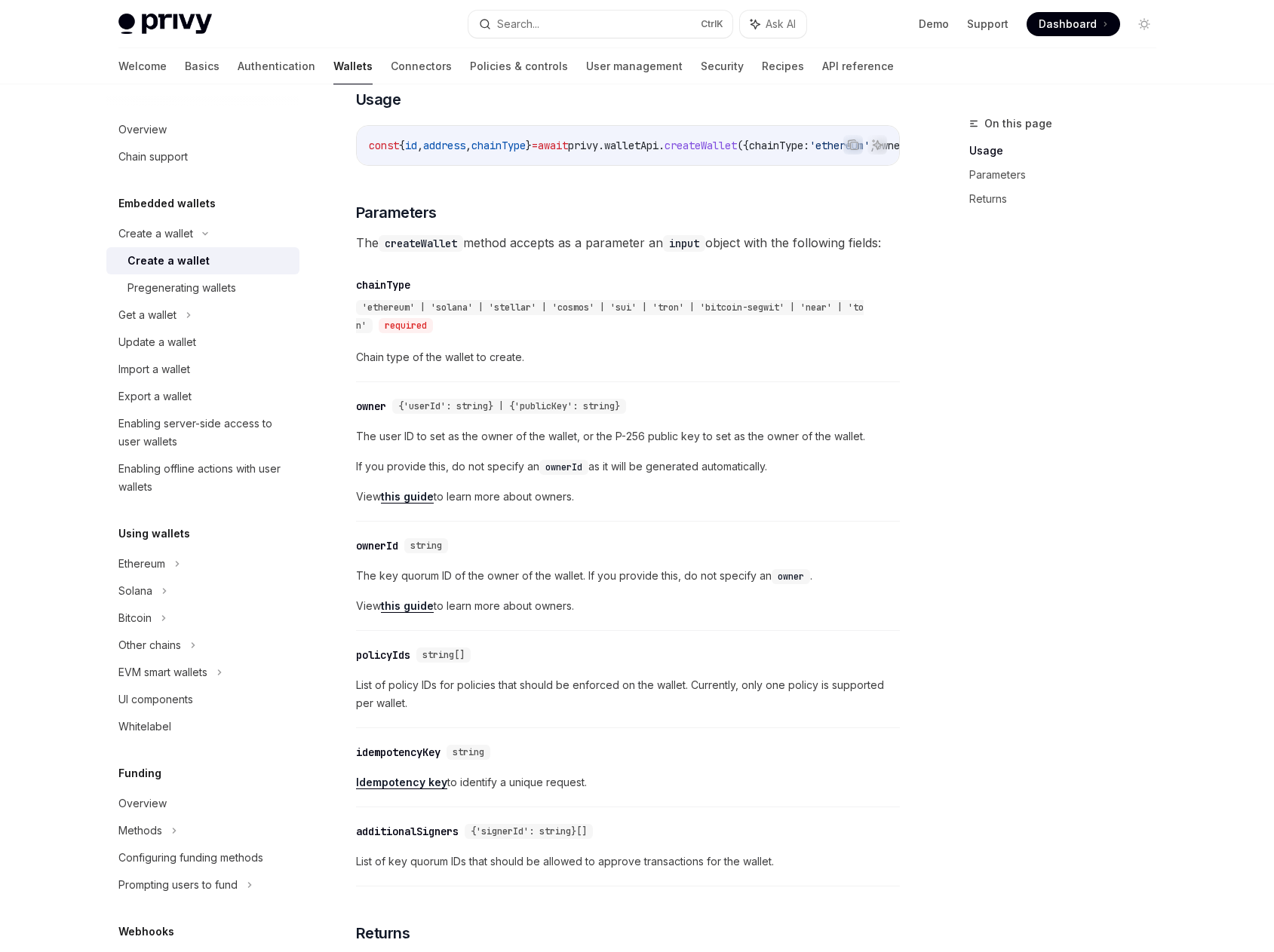
drag, startPoint x: 652, startPoint y: 513, endPoint x: 347, endPoint y: 420, distance: 318.9
click at [347, 420] on div "Create a wallet Create a wallet OpenAI Open in ChatGPT OpenAI Open in ChatGPT P…" at bounding box center [487, 650] width 832 height 2276
copy div "owner {'userId': string} | {'publicKey': string} The user ID to set as the owne…"
click at [643, 506] on span "View this guide to learn more about owners." at bounding box center [627, 497] width 544 height 18
click at [808, 585] on code "owner" at bounding box center [791, 576] width 38 height 15
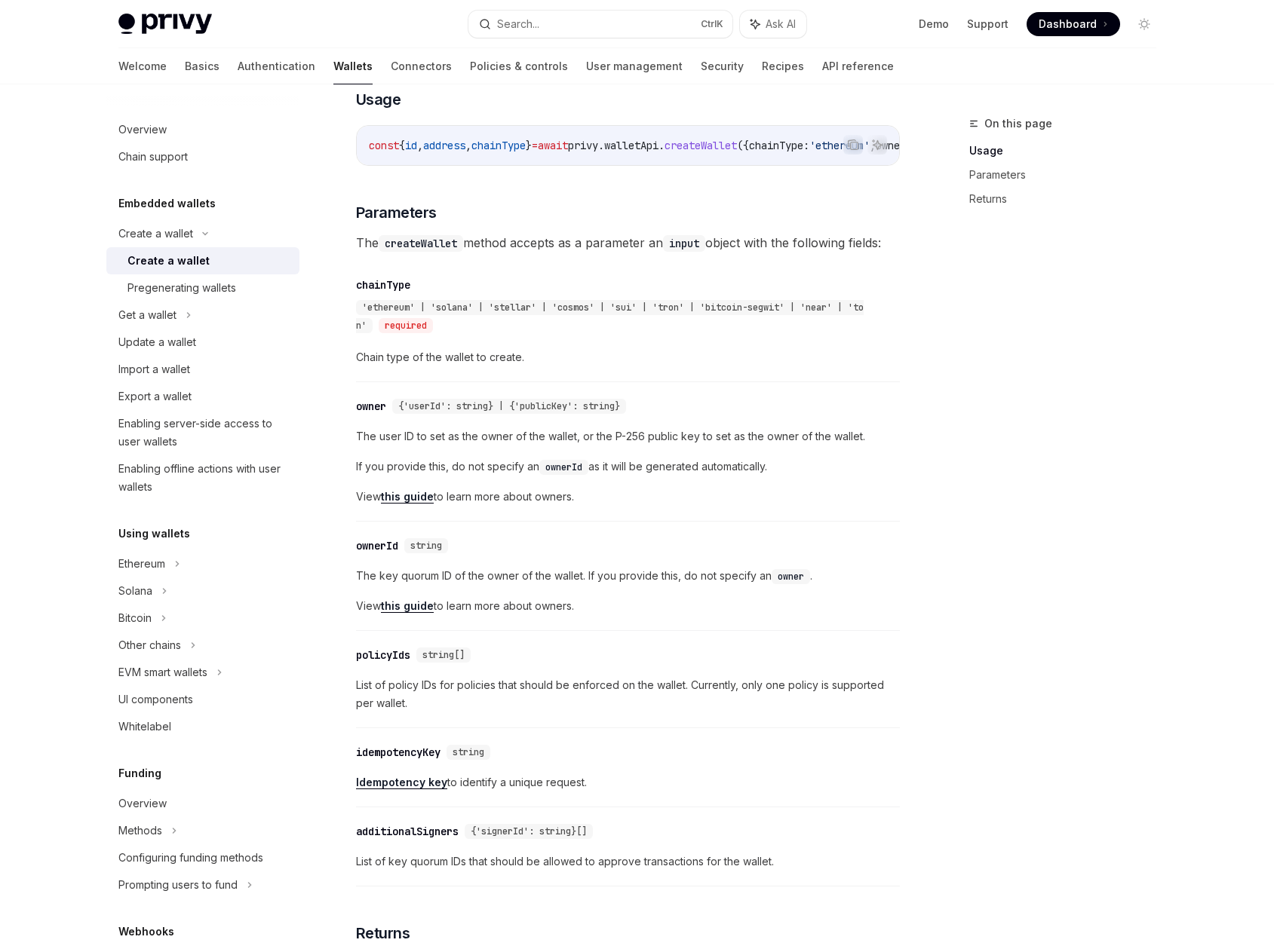
drag, startPoint x: 621, startPoint y: 621, endPoint x: 346, endPoint y: 419, distance: 341.2
click at [346, 419] on div "Create a wallet Create a wallet OpenAI Open in ChatGPT OpenAI Open in ChatGPT P…" at bounding box center [487, 650] width 832 height 2276
copy div "owner {'userId': string} | {'publicKey': string} The user ID to set as the owne…"
drag, startPoint x: 960, startPoint y: 753, endPoint x: 979, endPoint y: 757, distance: 19.4
click at [961, 751] on div "On this page Usage Parameters Returns" at bounding box center [1053, 533] width 229 height 837
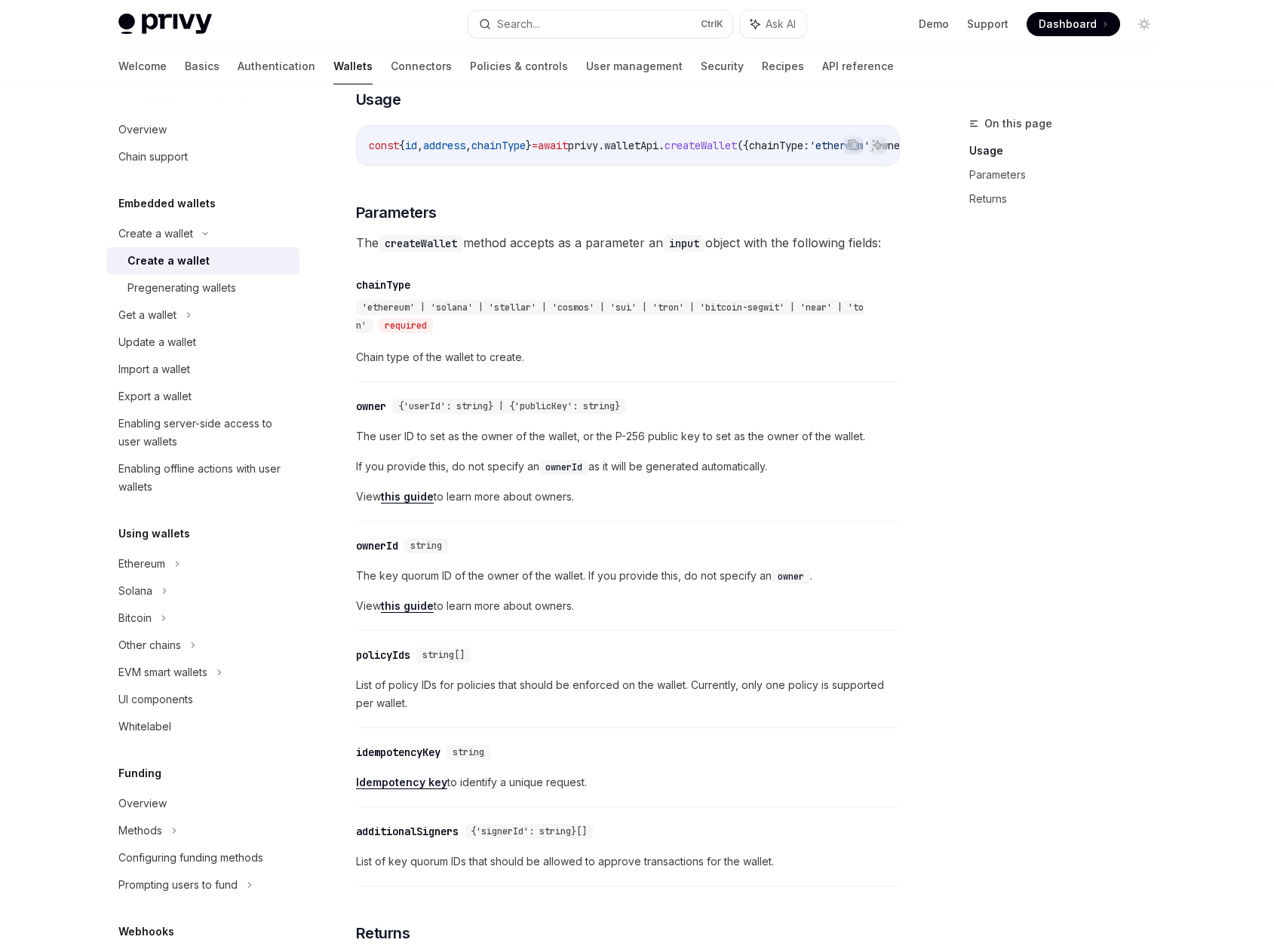
scroll to position [980, 0]
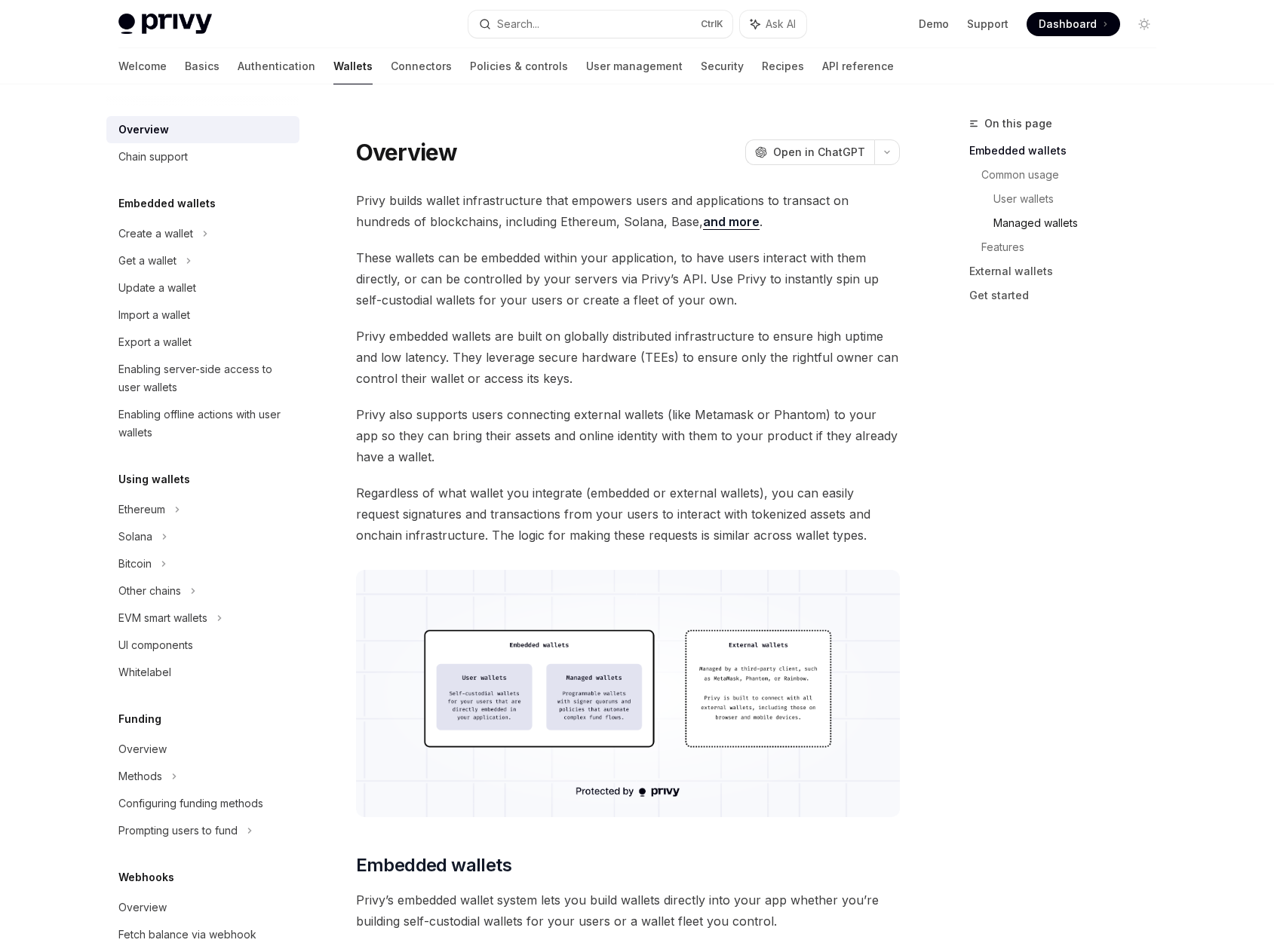
click at [1027, 220] on link "Managed wallets" at bounding box center [1081, 223] width 175 height 24
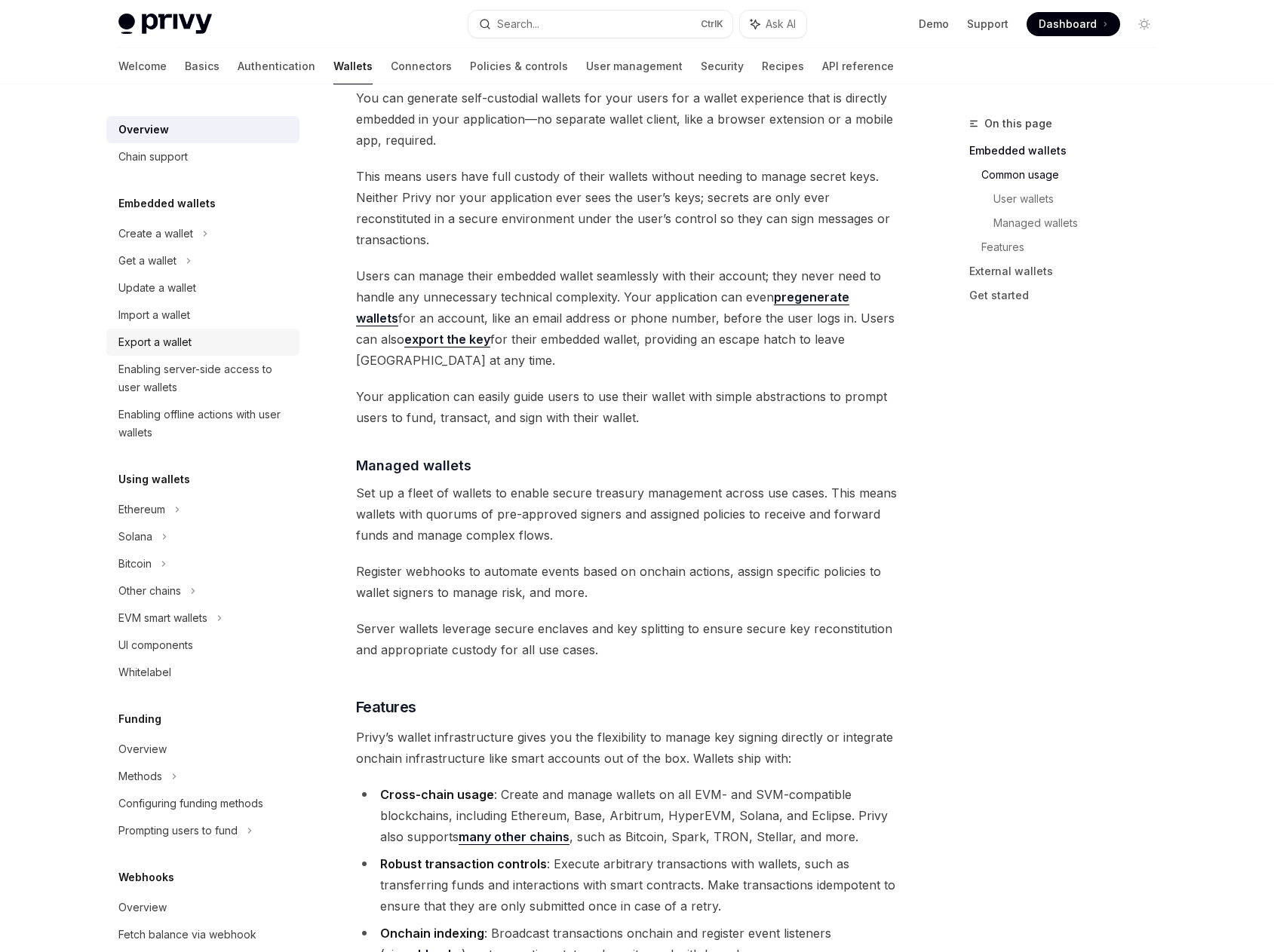
scroll to position [920, 0]
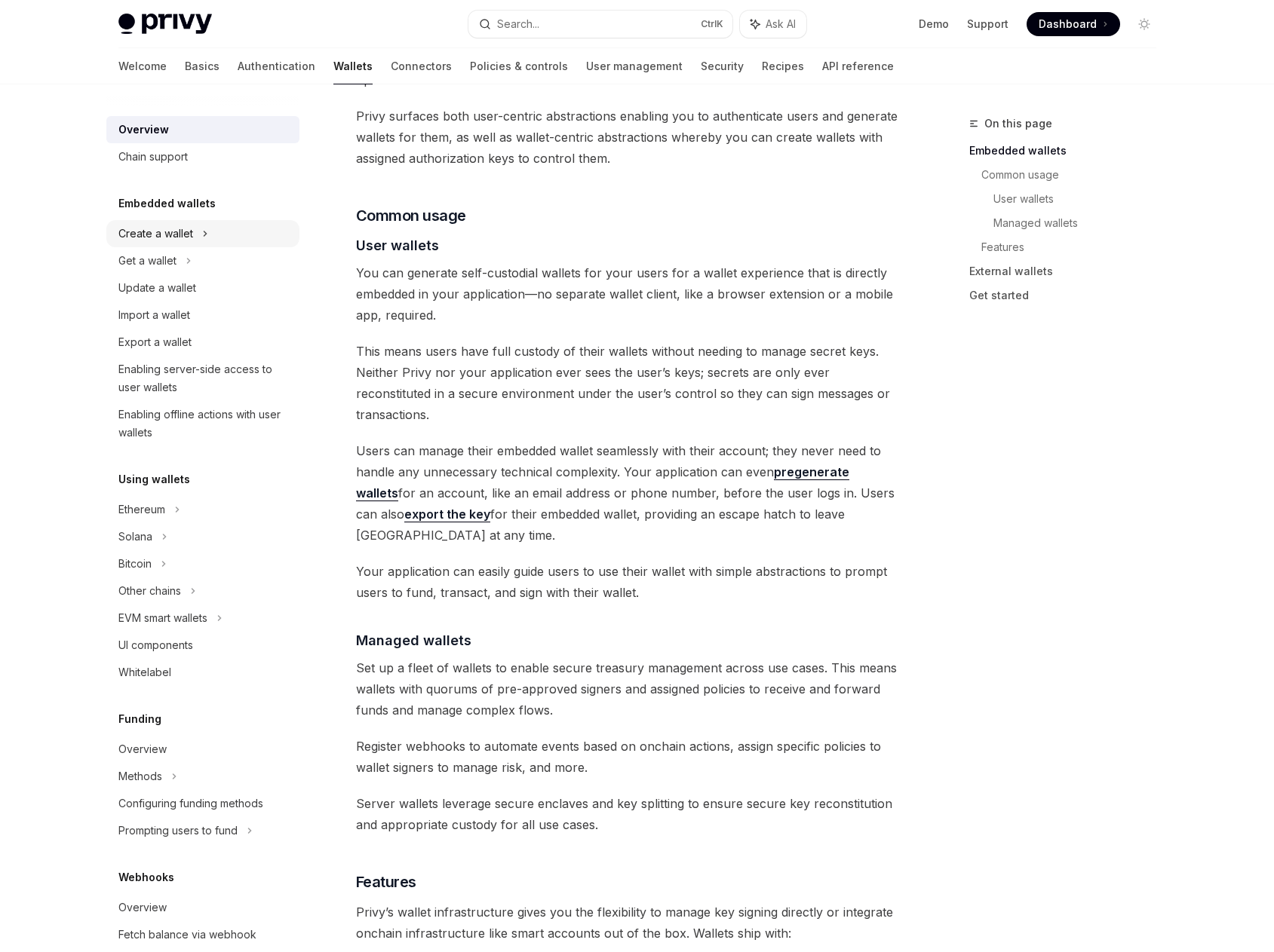
click at [209, 240] on div "Create a wallet" at bounding box center [203, 234] width 193 height 27
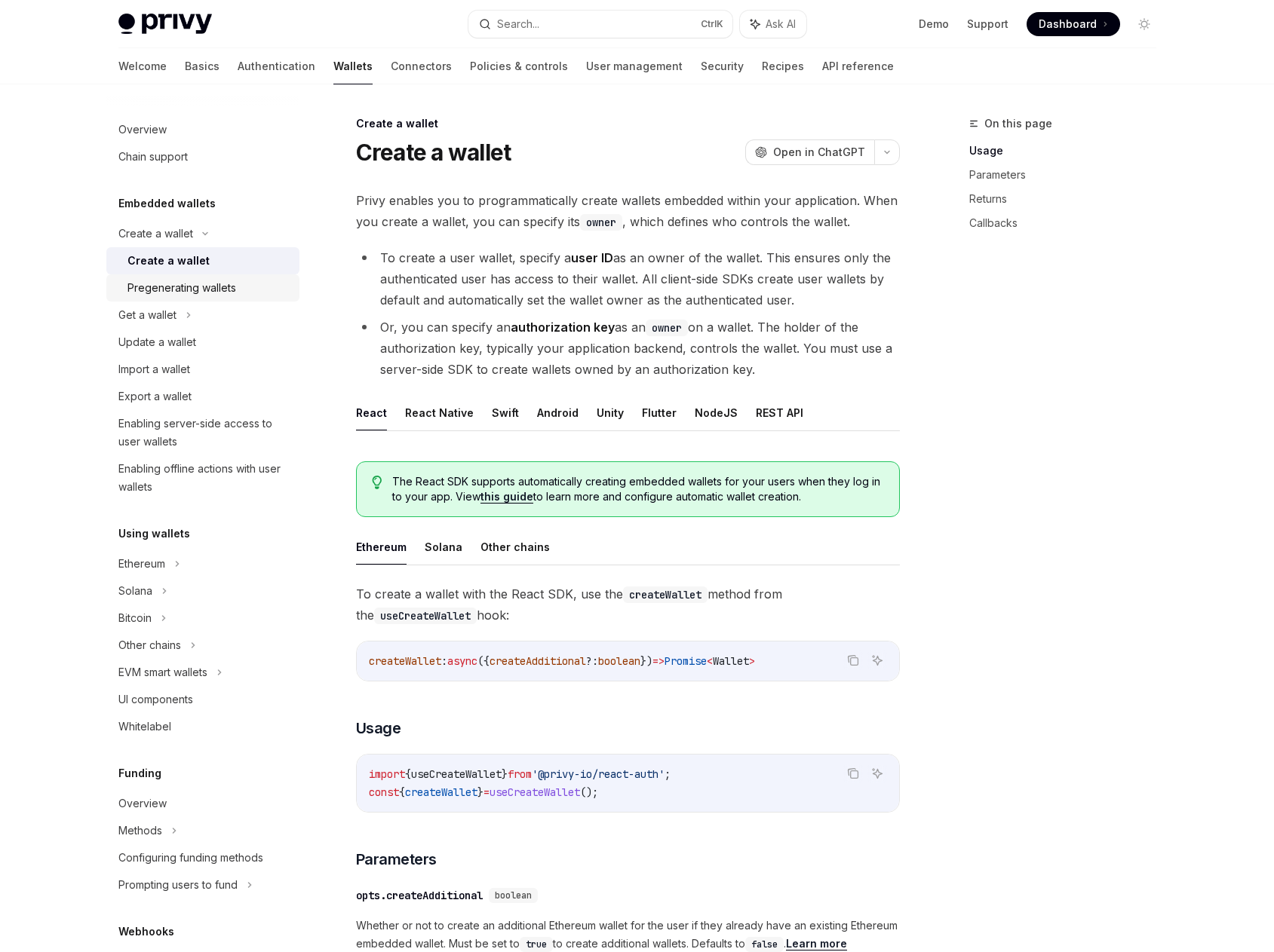
click at [220, 286] on div "Pregenerating wallets" at bounding box center [181, 288] width 108 height 18
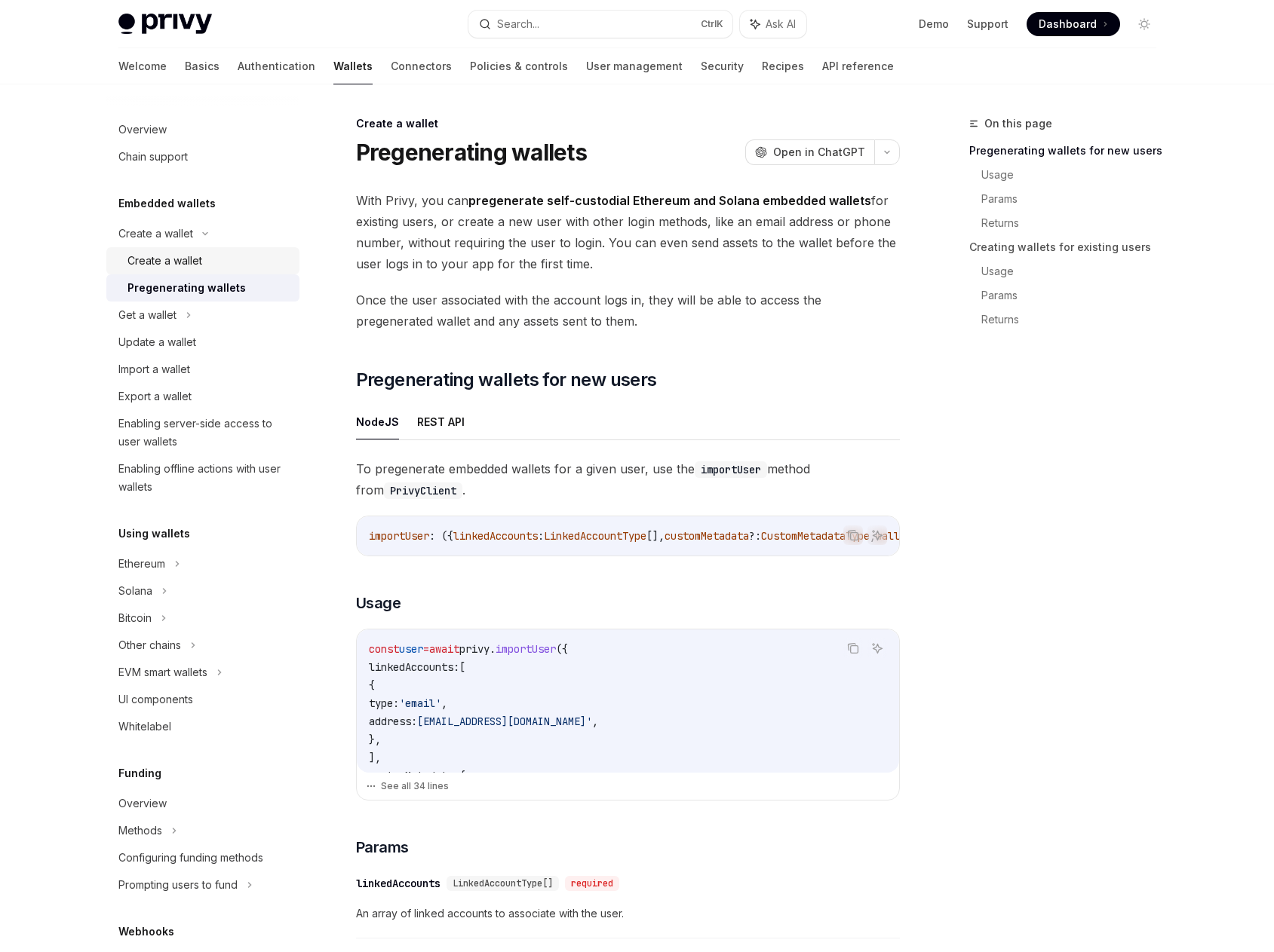
click at [197, 257] on div "Create a wallet" at bounding box center [164, 261] width 74 height 18
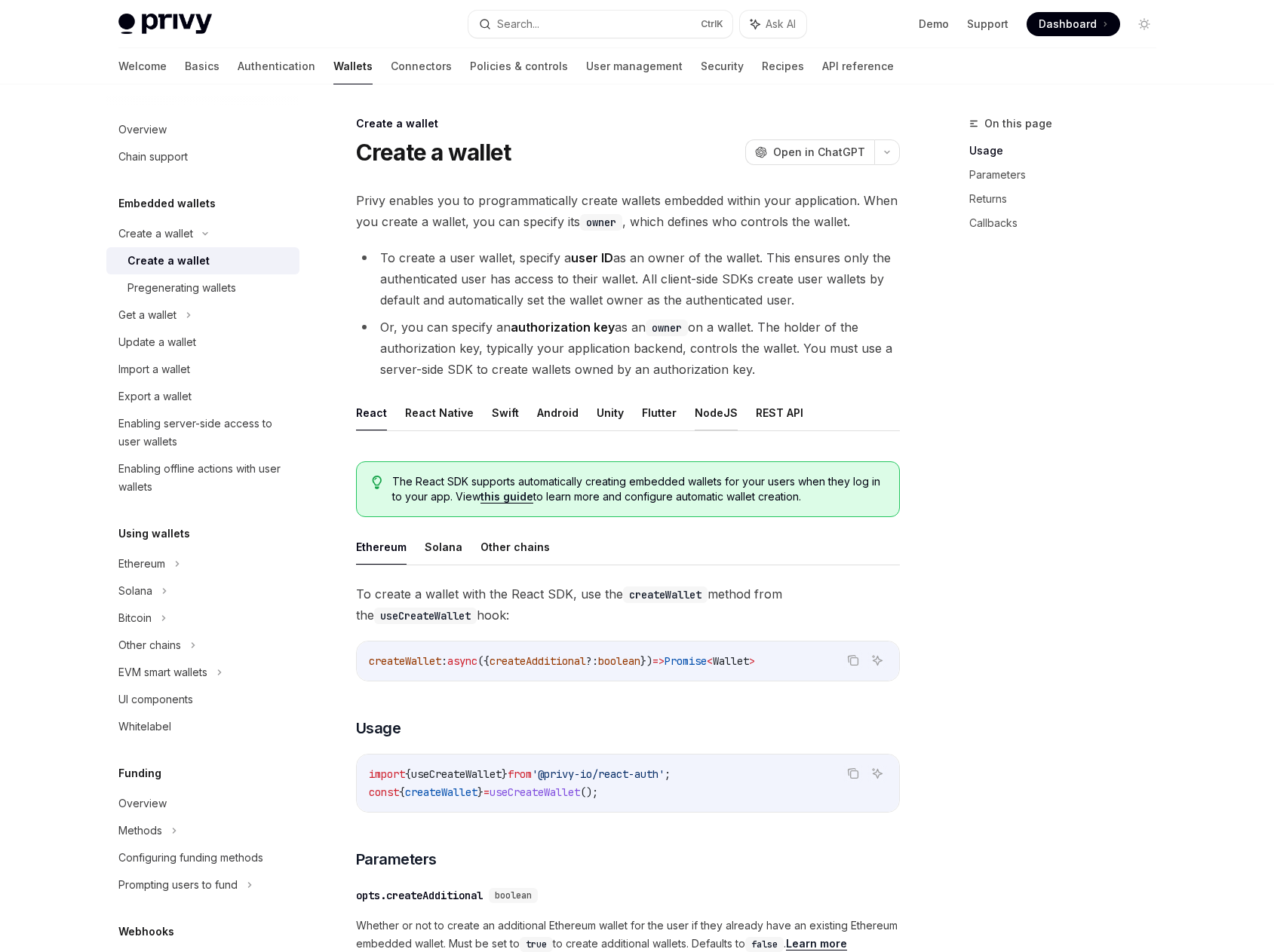
click at [697, 410] on button "NodeJS" at bounding box center [716, 412] width 43 height 36
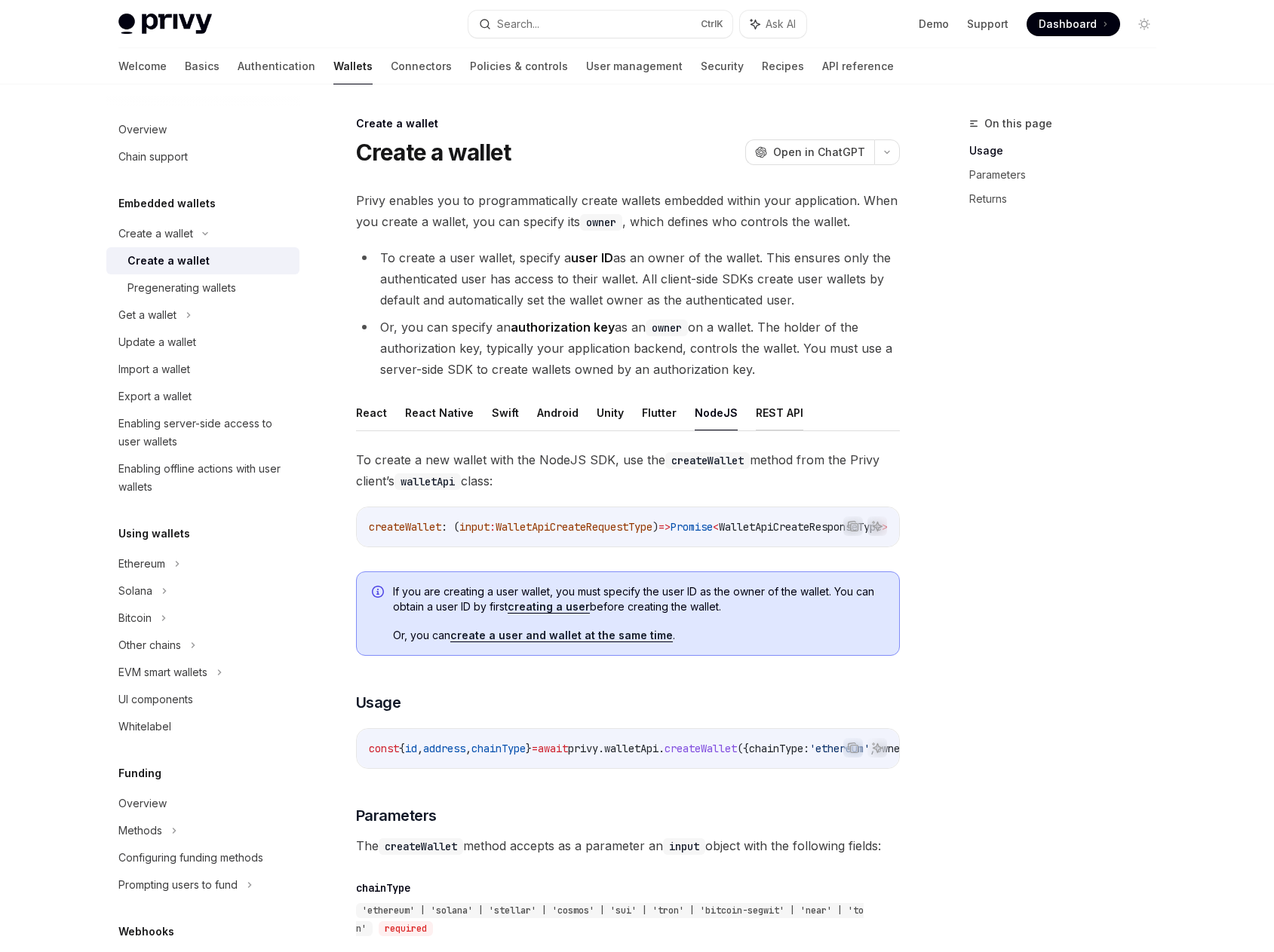
click at [779, 410] on button "REST API" at bounding box center [779, 412] width 48 height 36
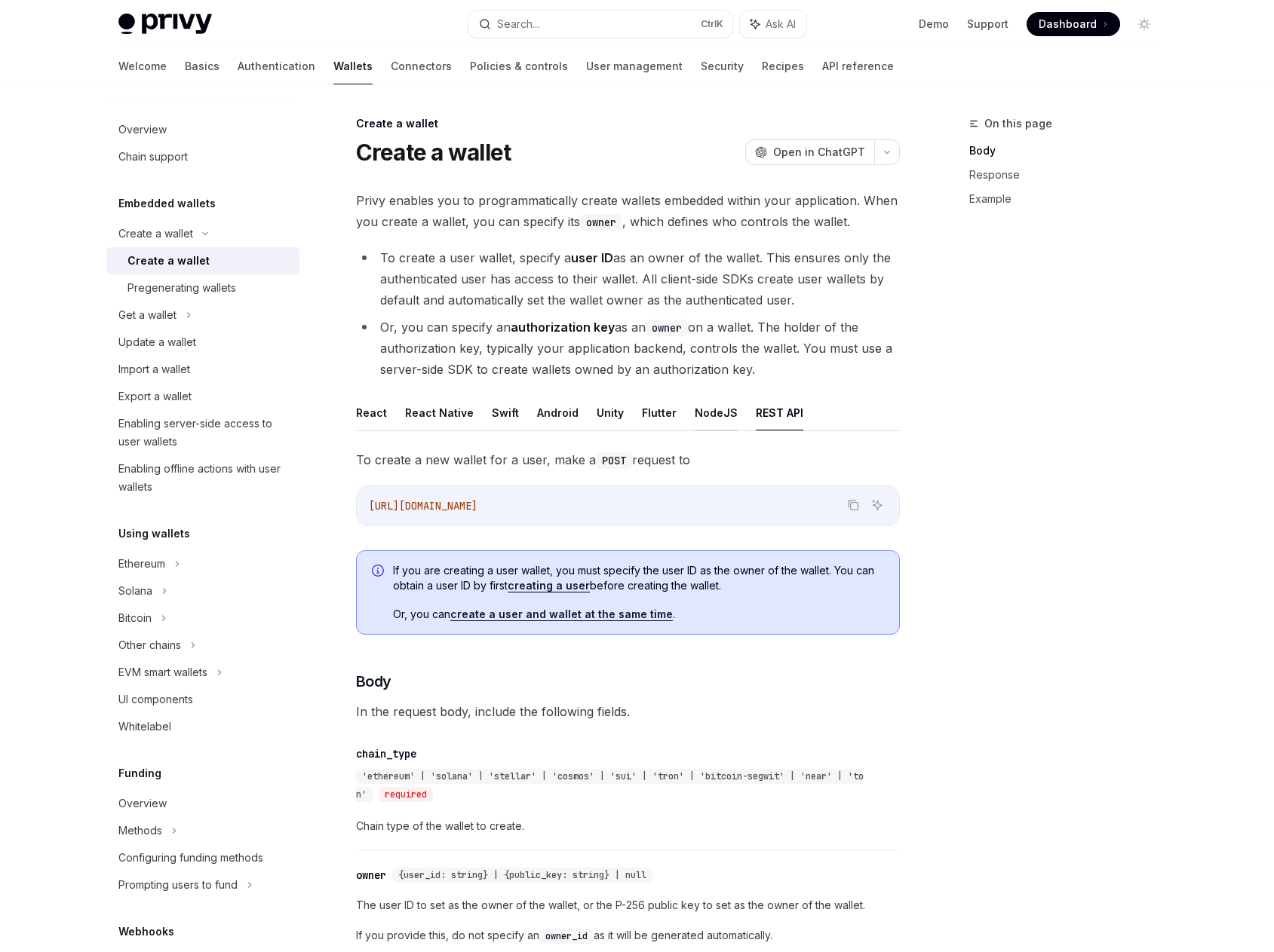
click at [721, 406] on button "NodeJS" at bounding box center [716, 412] width 43 height 36
type textarea "*"
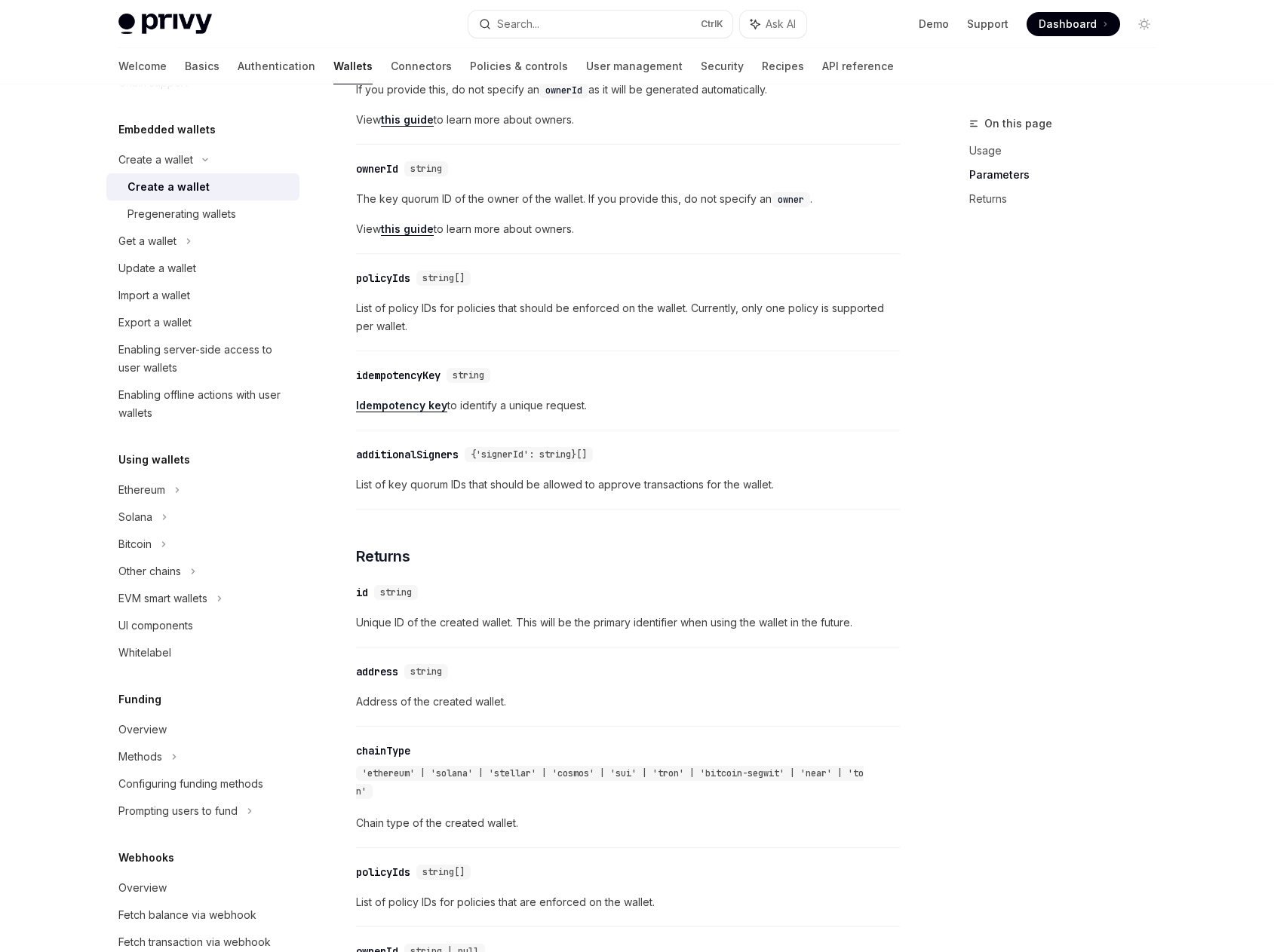
scroll to position [301, 0]
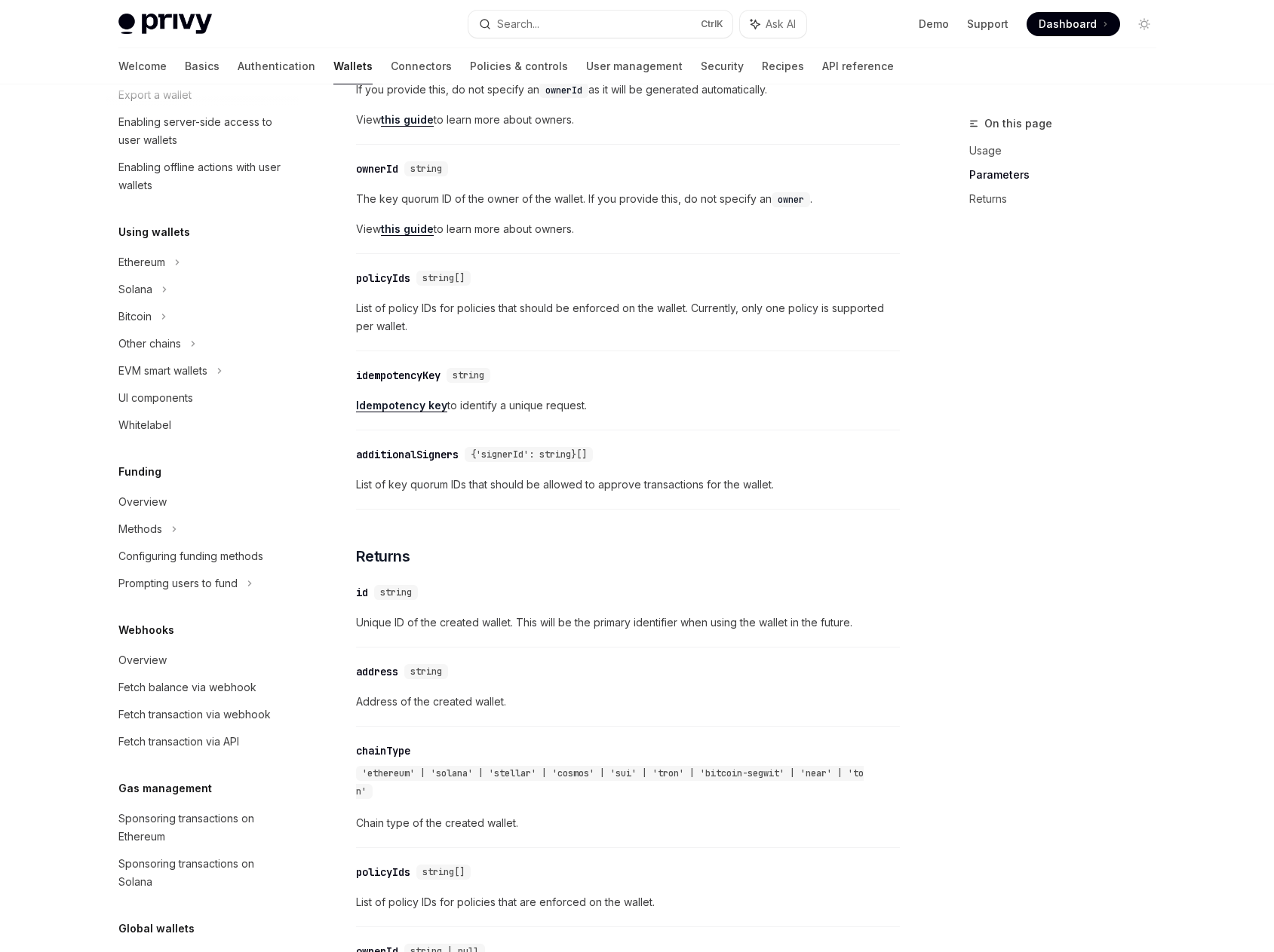
click at [1113, 272] on div "On this page Usage Parameters Returns" at bounding box center [1053, 533] width 229 height 837
click at [1137, 292] on div "On this page Usage Parameters Returns" at bounding box center [1053, 533] width 229 height 837
